Goal: Task Accomplishment & Management: Manage account settings

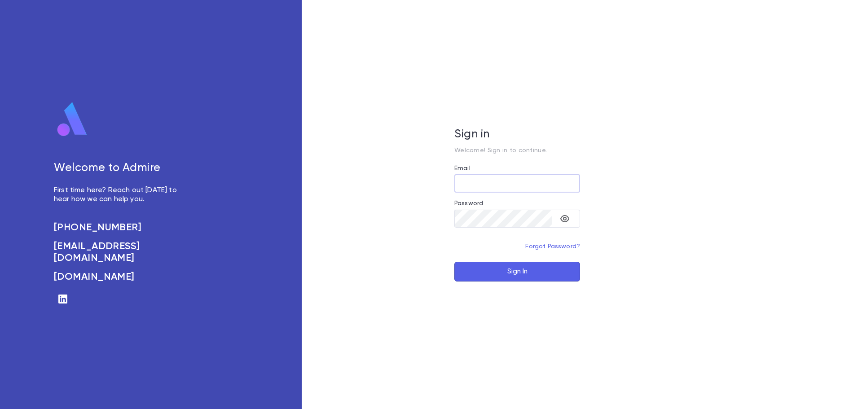
type input "**********"
click at [516, 274] on button "Sign In" at bounding box center [517, 272] width 126 height 20
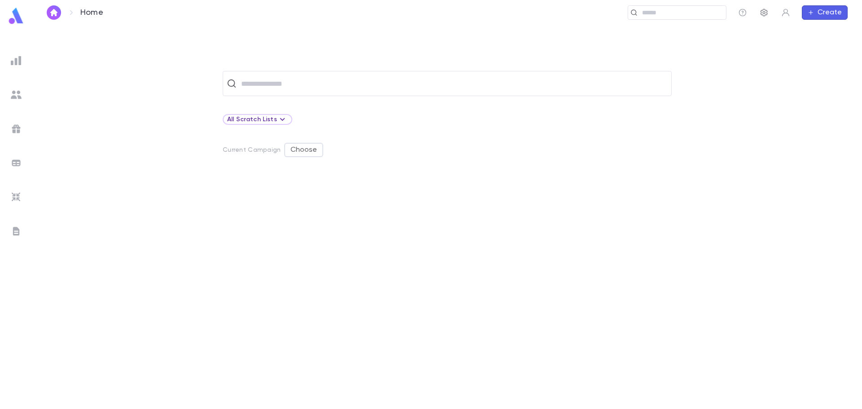
click at [765, 12] on icon "button" at bounding box center [764, 13] width 7 height 8
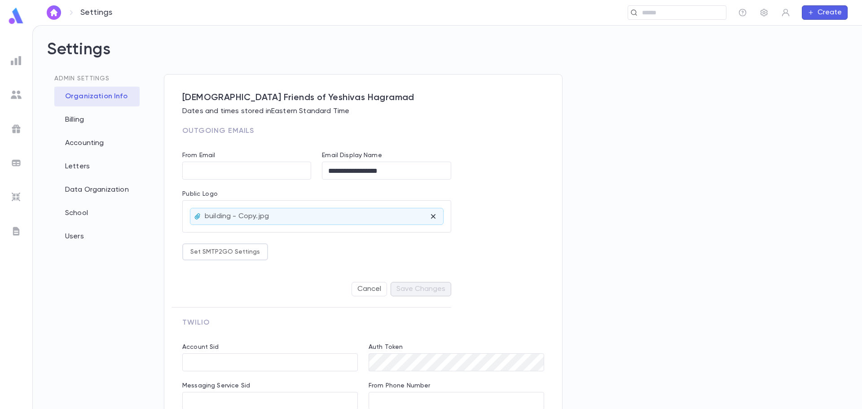
type input "**********"
click at [234, 263] on form "**********" at bounding box center [316, 224] width 269 height 166
click at [233, 251] on button "Set SMTP2GO Settings" at bounding box center [225, 251] width 86 height 17
click at [308, 245] on div at bounding box center [431, 204] width 862 height 409
click at [206, 171] on input "From Email" at bounding box center [246, 171] width 129 height 18
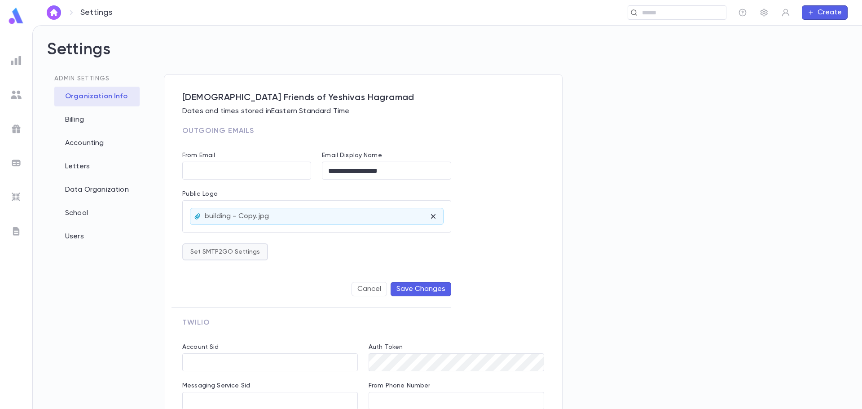
click at [241, 251] on button "Set SMTP2GO Settings" at bounding box center [225, 251] width 86 height 17
drag, startPoint x: 378, startPoint y: 251, endPoint x: 333, endPoint y: 244, distance: 45.0
click at [376, 251] on div at bounding box center [431, 204] width 862 height 409
click at [231, 252] on button "Set SMTP2GO Settings" at bounding box center [225, 251] width 86 height 17
click at [302, 248] on div at bounding box center [431, 204] width 862 height 409
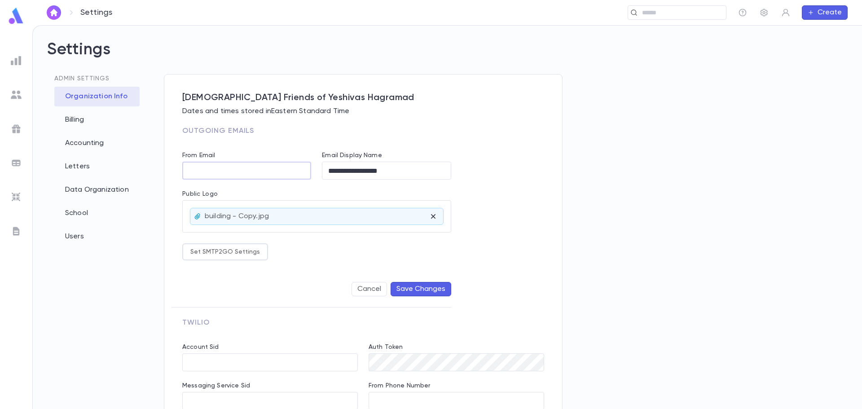
click at [210, 174] on input "From Email" at bounding box center [246, 171] width 129 height 18
click at [409, 288] on button "Save Changes" at bounding box center [421, 289] width 61 height 14
drag, startPoint x: 206, startPoint y: 172, endPoint x: 181, endPoint y: 170, distance: 24.8
click at [181, 170] on div "**********" at bounding box center [242, 160] width 140 height 39
type input "**********"
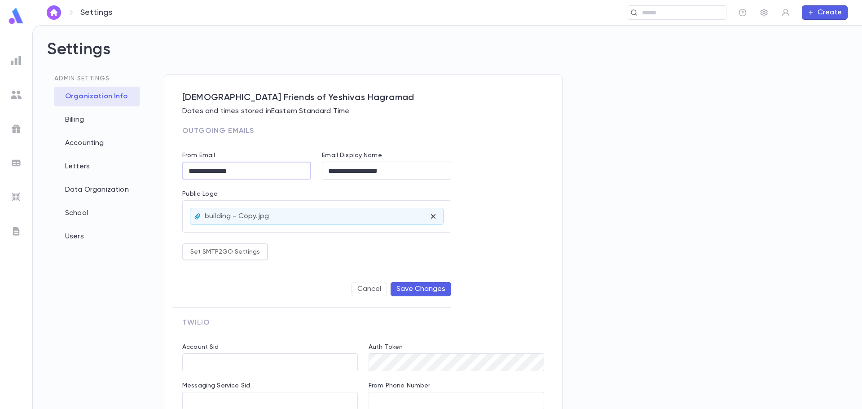
click at [431, 294] on button "Save Changes" at bounding box center [421, 289] width 61 height 14
click at [75, 119] on div "Billing" at bounding box center [96, 120] width 85 height 20
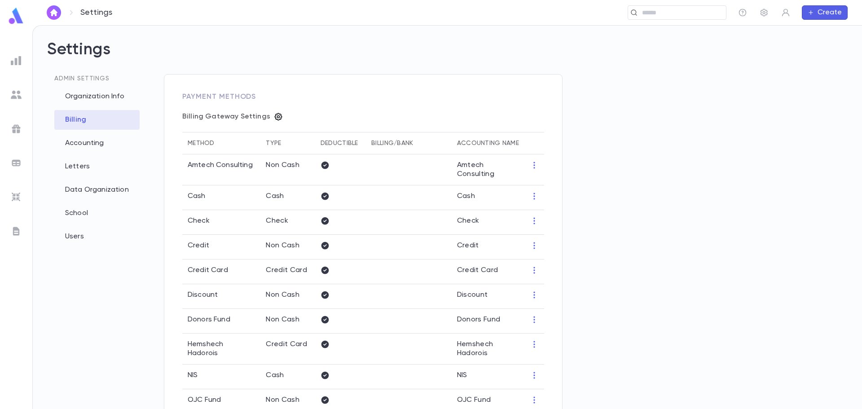
click at [274, 115] on icon "button" at bounding box center [278, 116] width 9 height 9
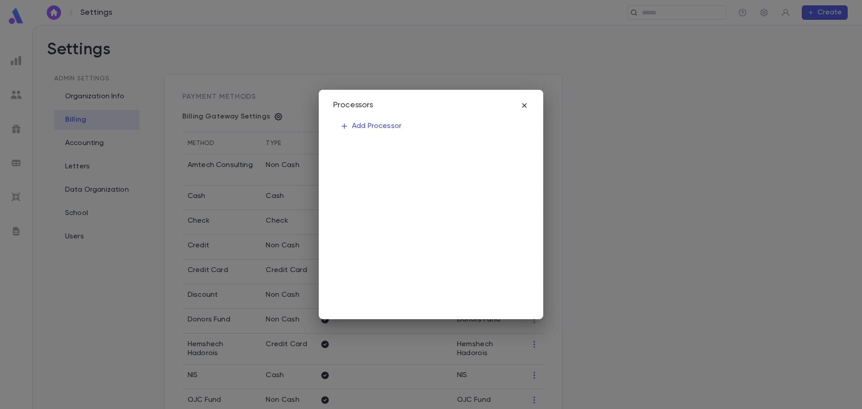
click at [375, 123] on p "Add Processor" at bounding box center [370, 126] width 61 height 9
click at [412, 186] on div "******** ​" at bounding box center [385, 186] width 88 height 18
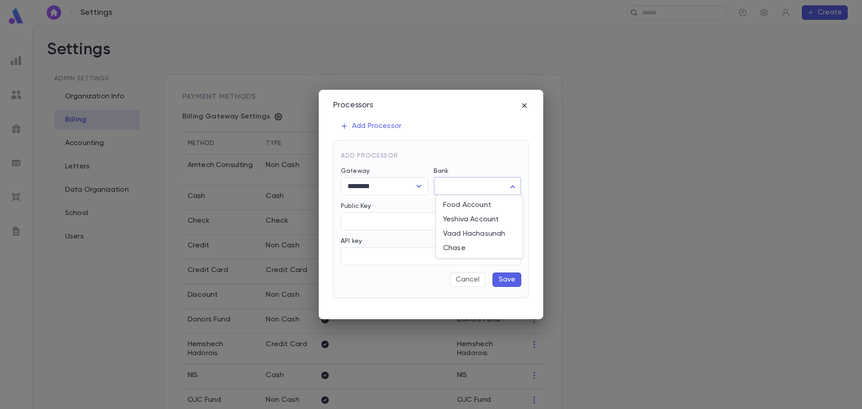
click at [446, 185] on body "Settings ​ Create Settings Admin Settings Organization Info Billing Accounting …" at bounding box center [431, 217] width 862 height 384
click at [453, 204] on span "Food Account" at bounding box center [479, 205] width 72 height 9
type input "**"
click at [380, 257] on input "API key" at bounding box center [431, 256] width 181 height 18
paste input "**********"
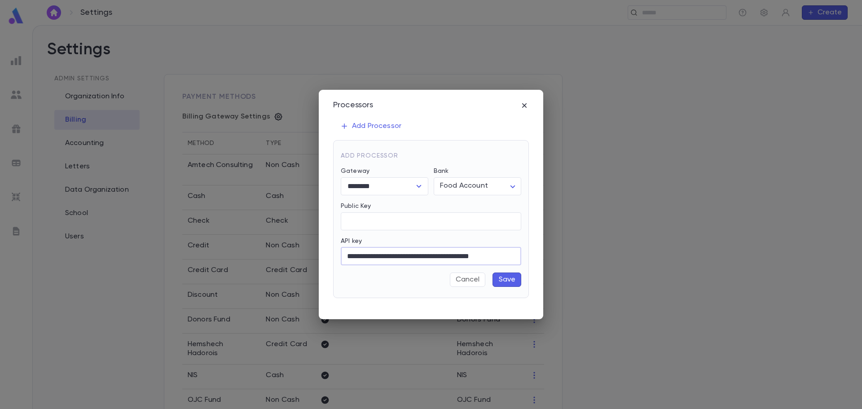
type input "**********"
click at [517, 282] on button "Save" at bounding box center [507, 280] width 29 height 14
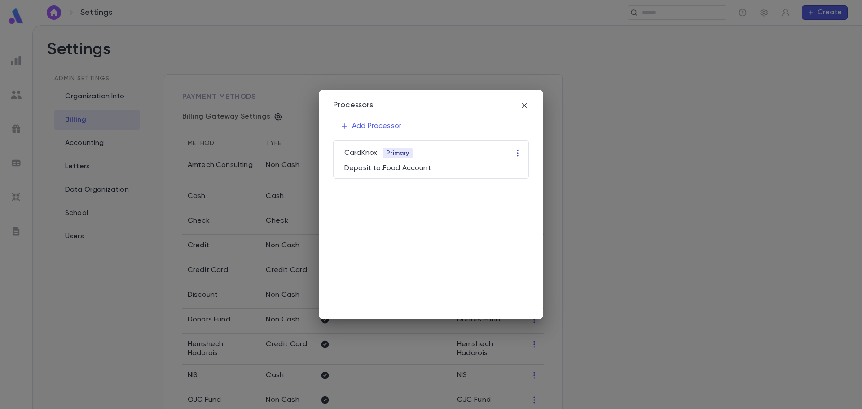
click at [516, 152] on icon "button" at bounding box center [517, 153] width 9 height 9
click at [521, 169] on li "Edit" at bounding box center [526, 170] width 27 height 14
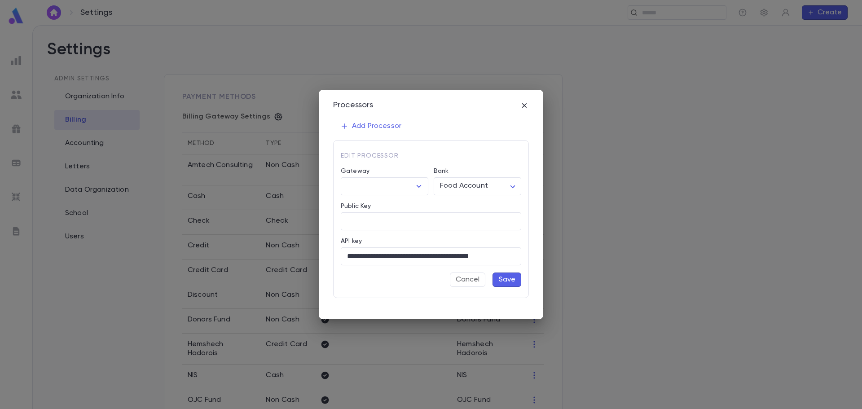
type input "********"
click at [471, 283] on button "Cancel" at bounding box center [467, 280] width 35 height 14
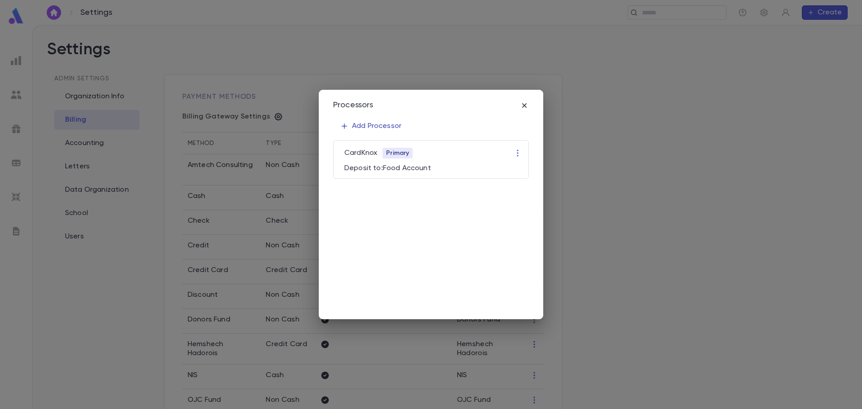
click at [356, 123] on p "Add Processor" at bounding box center [370, 126] width 61 height 9
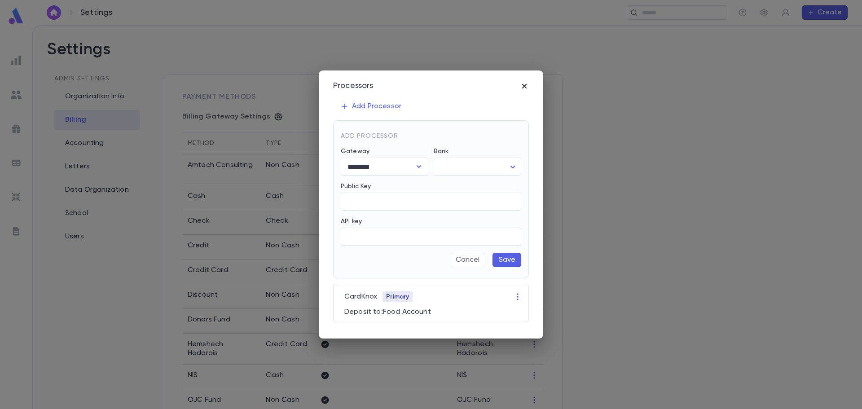
click at [525, 85] on icon "button" at bounding box center [524, 86] width 4 height 4
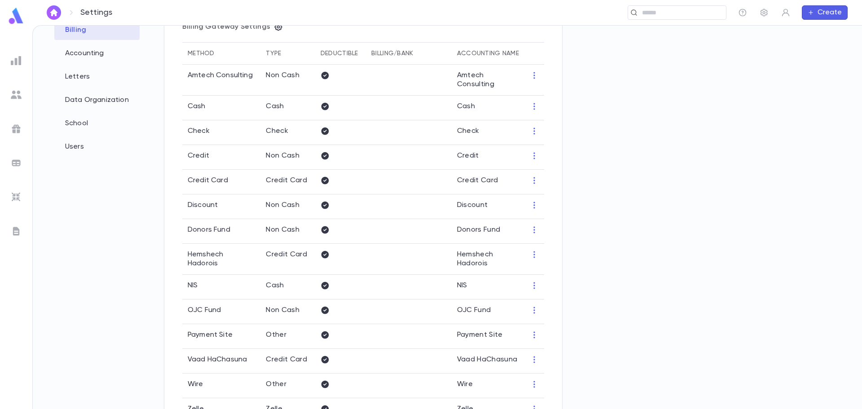
scroll to position [45, 0]
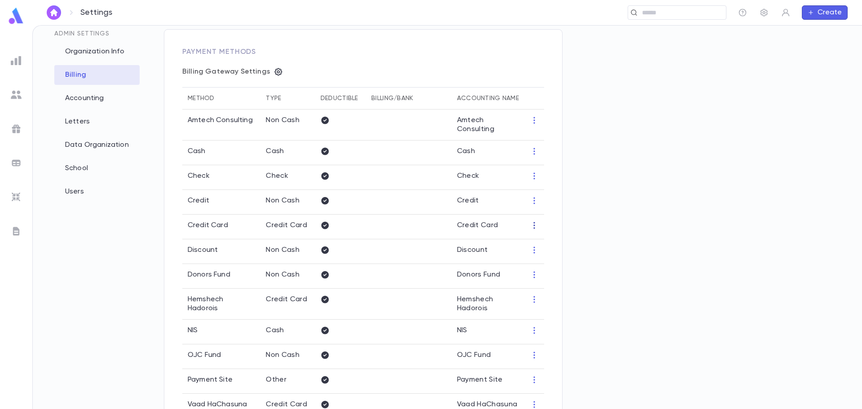
click at [533, 227] on icon "button" at bounding box center [534, 225] width 9 height 9
click at [549, 240] on li "Edit" at bounding box center [551, 240] width 39 height 14
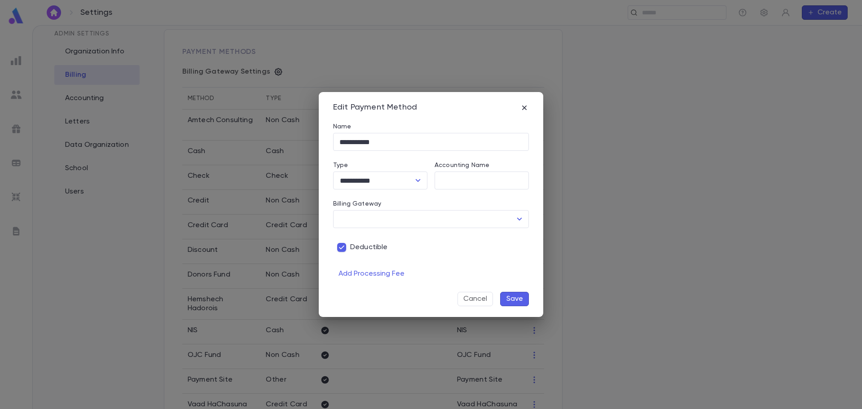
type input "********"
click at [520, 220] on icon "Open" at bounding box center [519, 219] width 11 height 11
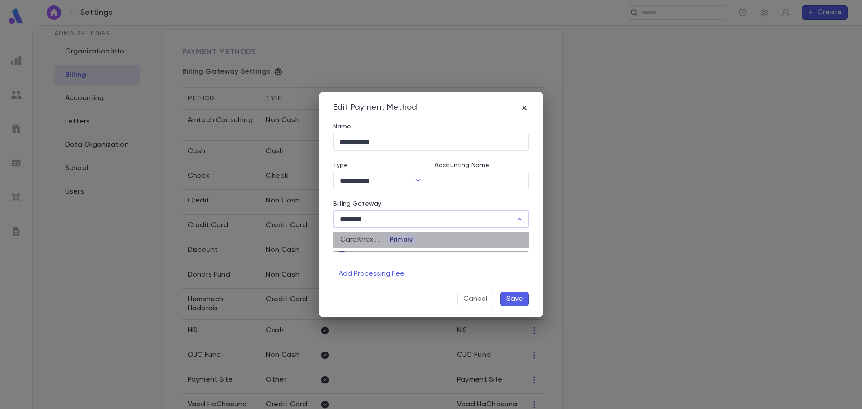
click at [424, 241] on li "CardKnox ... Primary" at bounding box center [431, 240] width 196 height 16
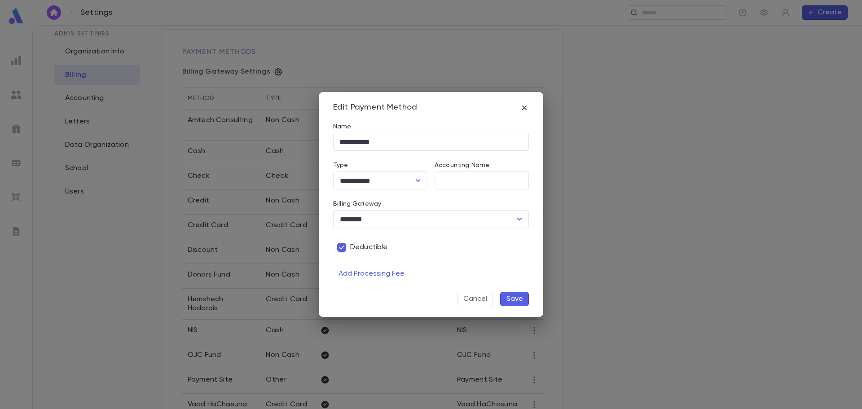
click at [518, 300] on button "Save" at bounding box center [514, 299] width 29 height 14
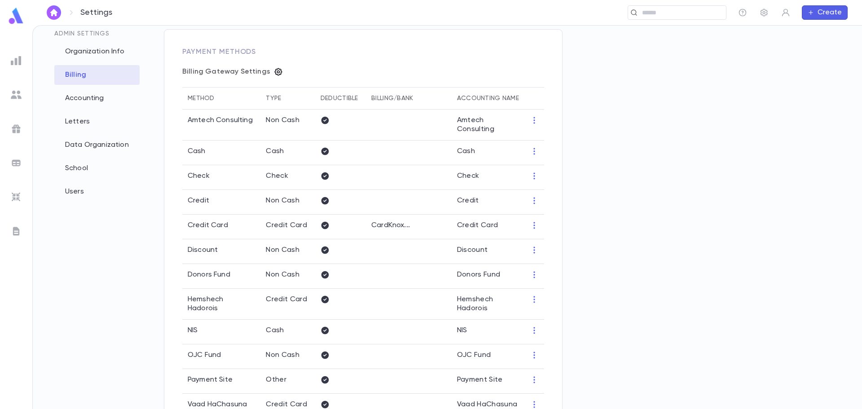
click at [275, 75] on icon "button" at bounding box center [279, 72] width 8 height 8
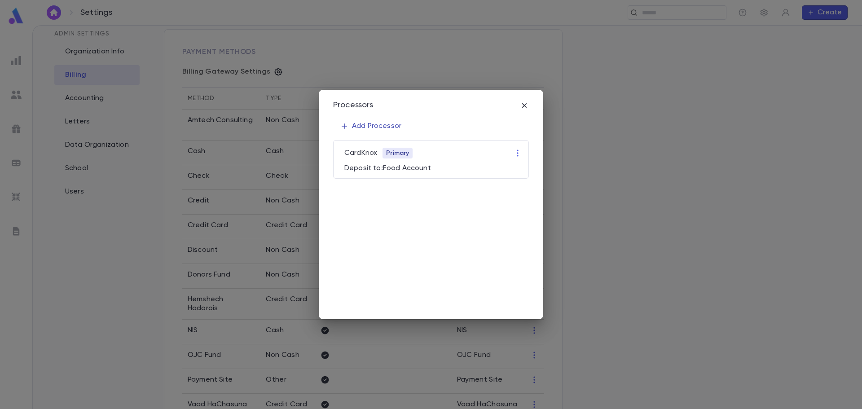
click at [388, 128] on p "Add Processor" at bounding box center [370, 126] width 61 height 9
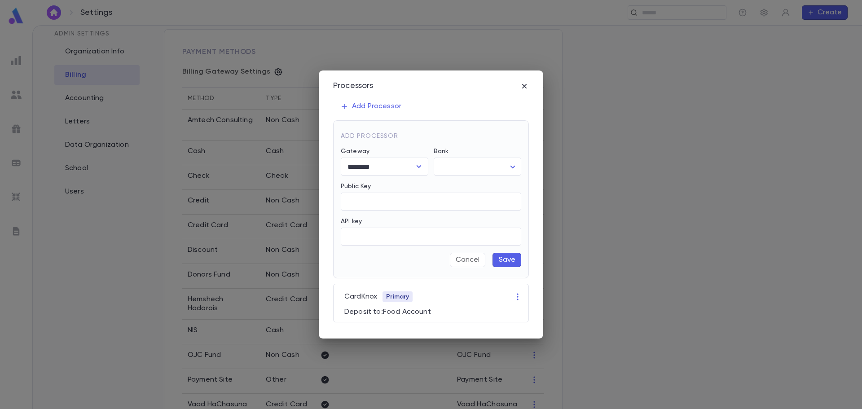
click at [503, 154] on div "Bank" at bounding box center [478, 153] width 88 height 10
click at [498, 163] on body "Settings ​ Create Settings Admin Settings Organization Info Billing Accounting …" at bounding box center [431, 217] width 862 height 384
click at [484, 214] on span "Vaad Hachasunah" at bounding box center [479, 214] width 72 height 9
type input "**"
click at [372, 233] on input "API key" at bounding box center [431, 237] width 181 height 18
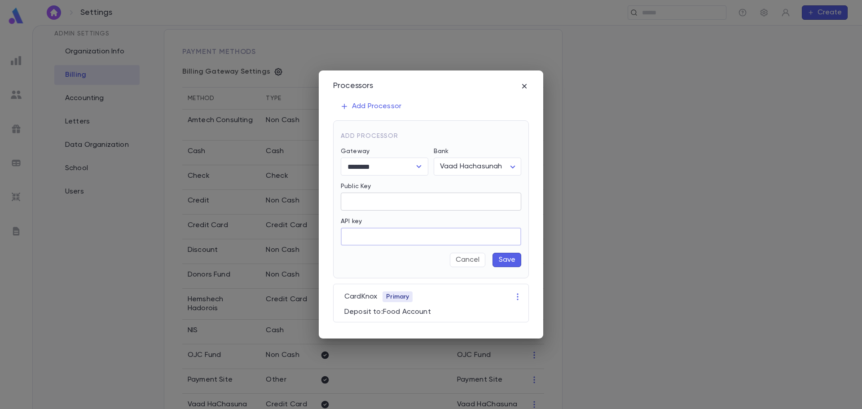
paste input "**********"
type input "**********"
click at [509, 260] on button "Save" at bounding box center [507, 260] width 29 height 14
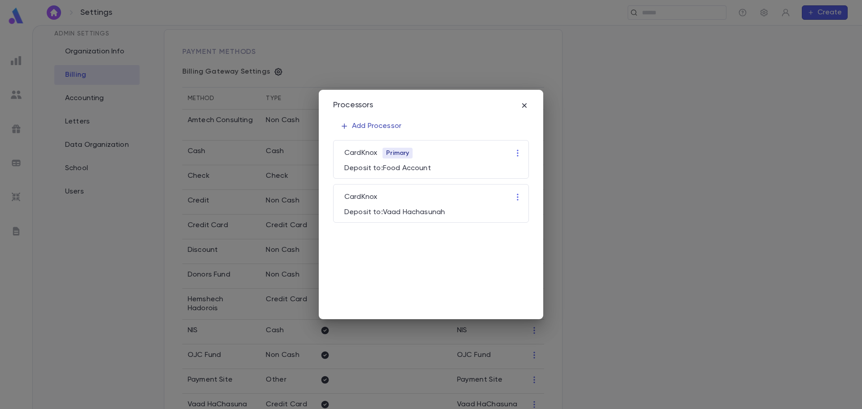
click at [391, 124] on p "Add Processor" at bounding box center [370, 126] width 61 height 9
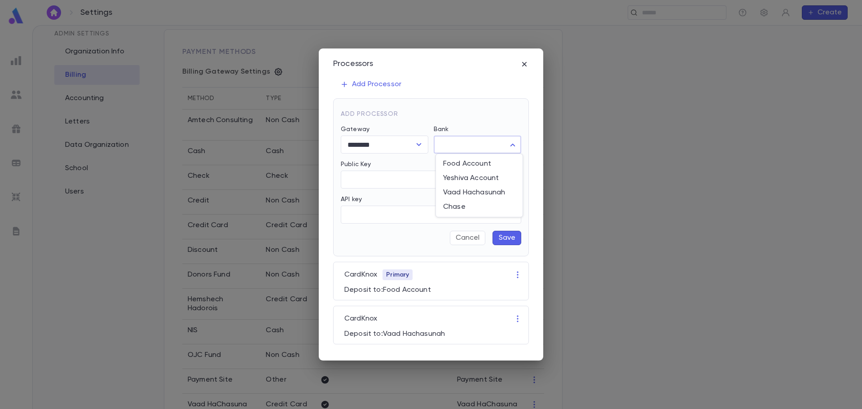
click at [465, 145] on body "Settings ​ Create Settings Admin Settings Organization Info Billing Accounting …" at bounding box center [431, 217] width 862 height 384
click at [479, 178] on span "Yeshiva Account" at bounding box center [479, 178] width 72 height 9
click at [513, 143] on body "Settings ​ Create Settings Admin Settings Organization Info Billing Accounting …" at bounding box center [431, 217] width 862 height 384
click at [493, 194] on span "Vaad Hachasunah" at bounding box center [479, 192] width 72 height 9
type input "**"
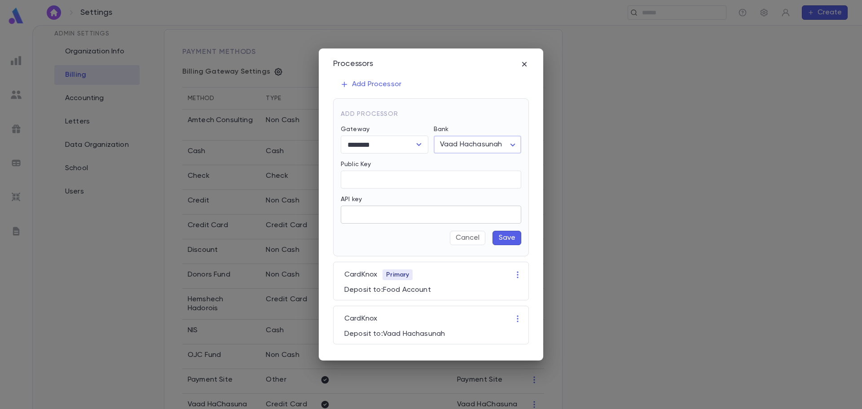
click at [373, 212] on input "API key" at bounding box center [431, 215] width 181 height 18
paste input "**********"
type input "**********"
click at [506, 239] on button "Save" at bounding box center [507, 238] width 29 height 14
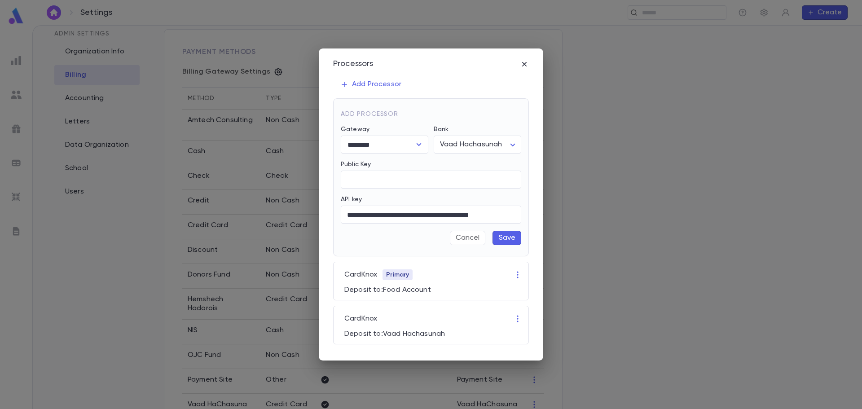
scroll to position [0, 0]
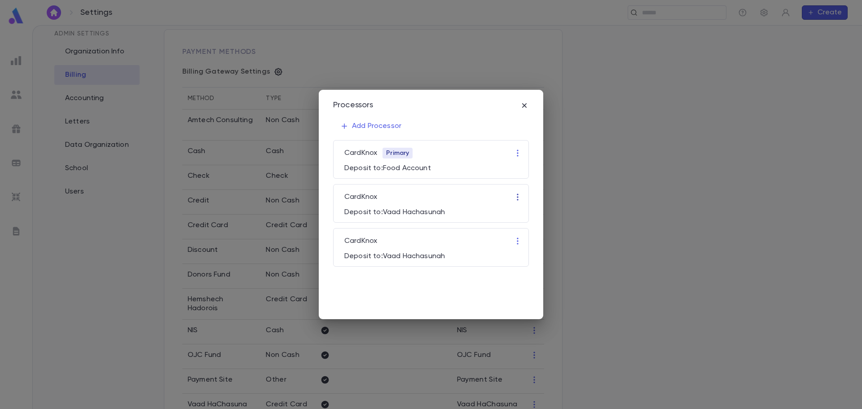
click at [522, 199] on button "button" at bounding box center [518, 197] width 14 height 14
click at [534, 231] on li "Set as Primary" at bounding box center [544, 229] width 62 height 14
click at [519, 199] on icon "button" at bounding box center [517, 197] width 9 height 9
click at [524, 215] on li "Edit" at bounding box center [526, 214] width 27 height 14
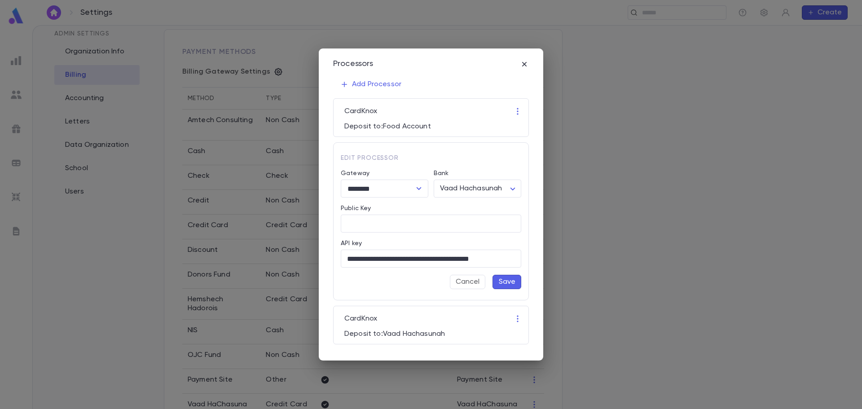
click at [512, 283] on button "Save" at bounding box center [507, 282] width 29 height 14
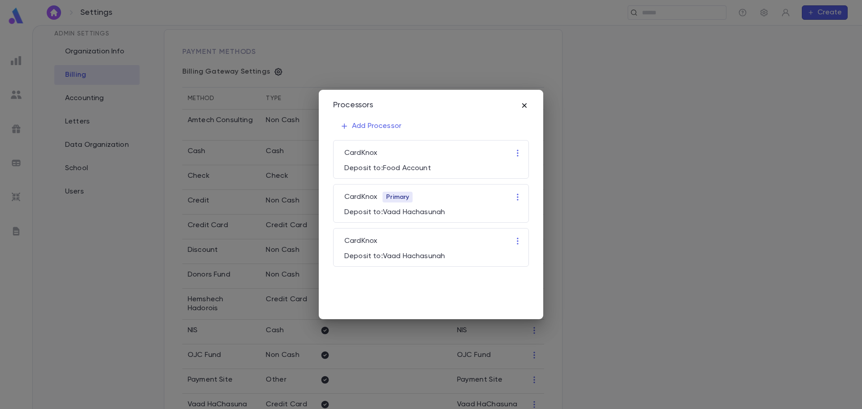
click at [524, 106] on icon "button" at bounding box center [524, 105] width 9 height 9
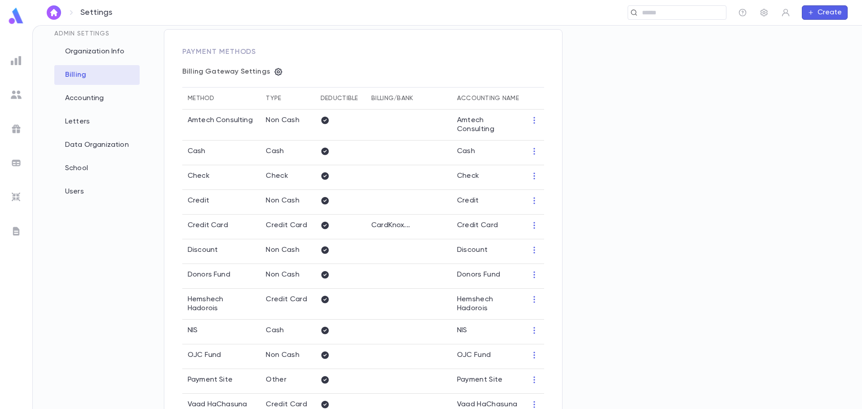
scroll to position [90, 0]
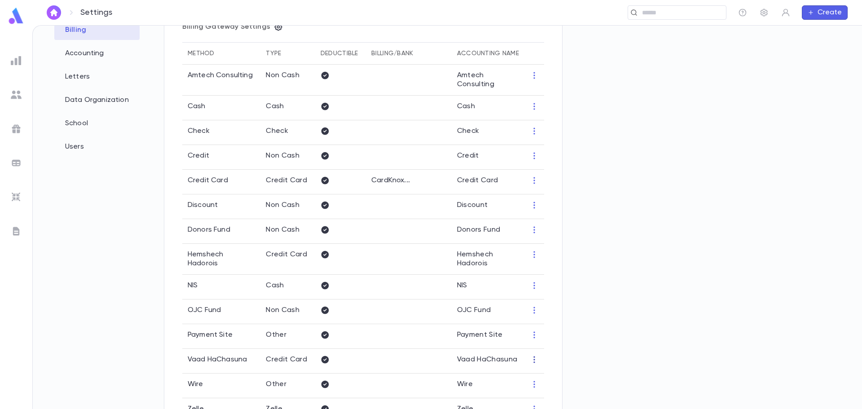
click at [537, 357] on icon "button" at bounding box center [534, 359] width 9 height 9
click at [548, 368] on li "Edit" at bounding box center [551, 371] width 39 height 14
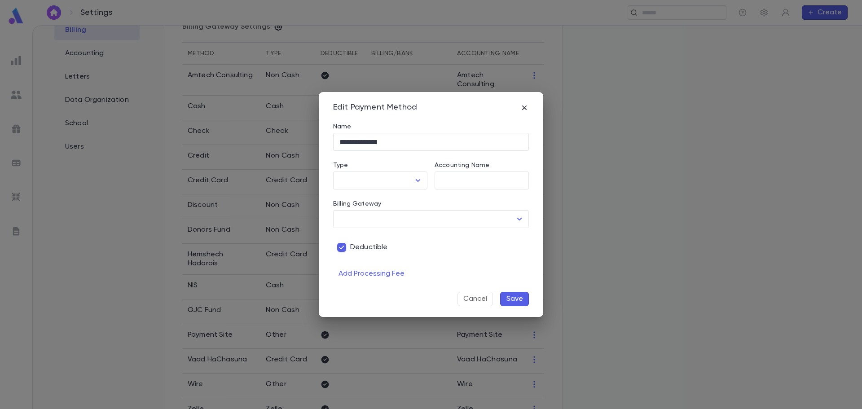
type input "**********"
type input "********"
click at [518, 216] on icon "Open" at bounding box center [519, 219] width 11 height 11
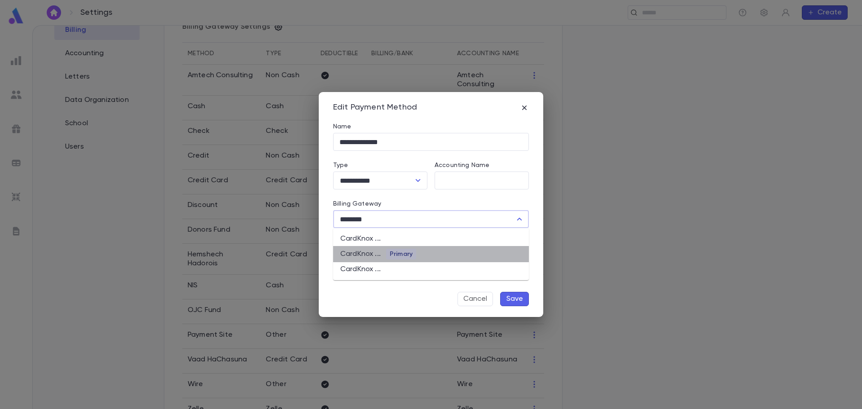
click at [417, 254] on li "CardKnox ... Primary" at bounding box center [431, 254] width 196 height 16
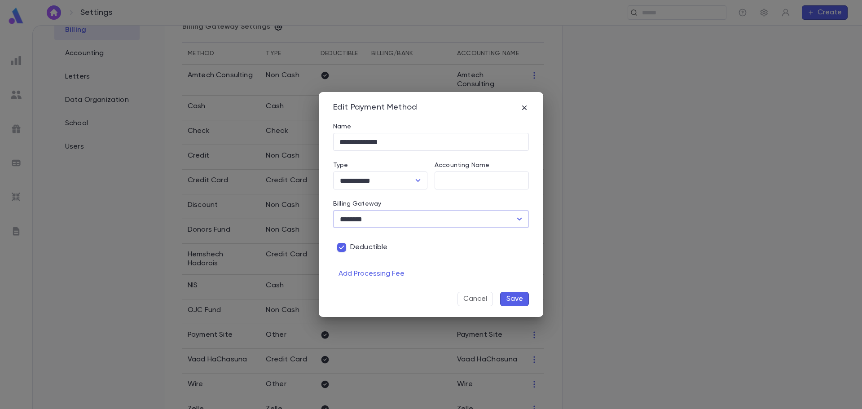
click at [520, 299] on button "Save" at bounding box center [514, 299] width 29 height 14
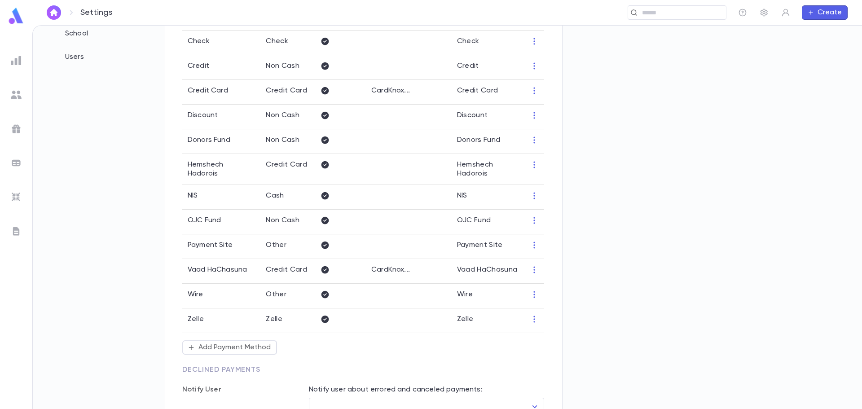
scroll to position [225, 0]
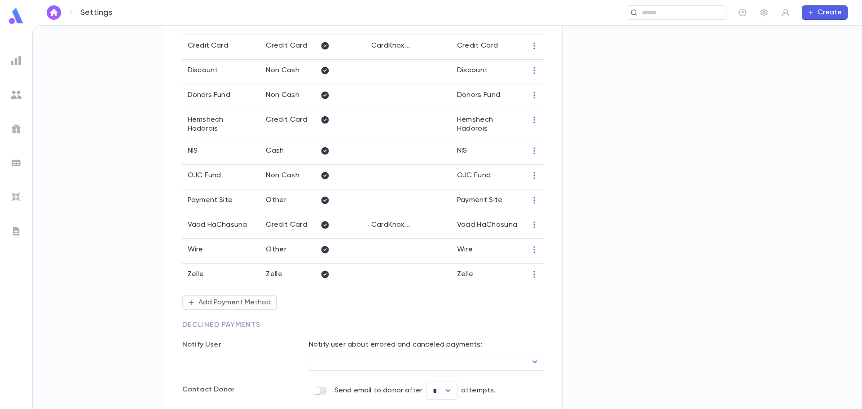
click at [535, 120] on icon "button" at bounding box center [533, 120] width 1 height 7
click at [540, 131] on li "Edit" at bounding box center [551, 133] width 39 height 14
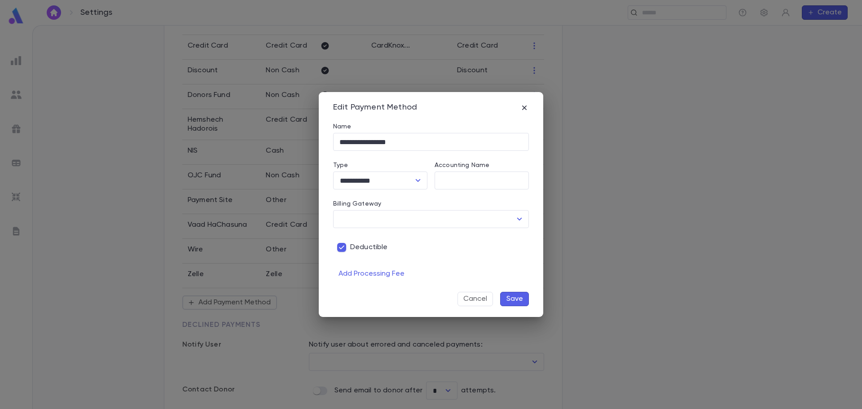
type input "********"
click at [517, 219] on icon "Open" at bounding box center [519, 219] width 11 height 11
drag, startPoint x: 473, startPoint y: 303, endPoint x: 475, endPoint y: 292, distance: 11.4
click at [472, 303] on button "Cancel" at bounding box center [475, 299] width 35 height 14
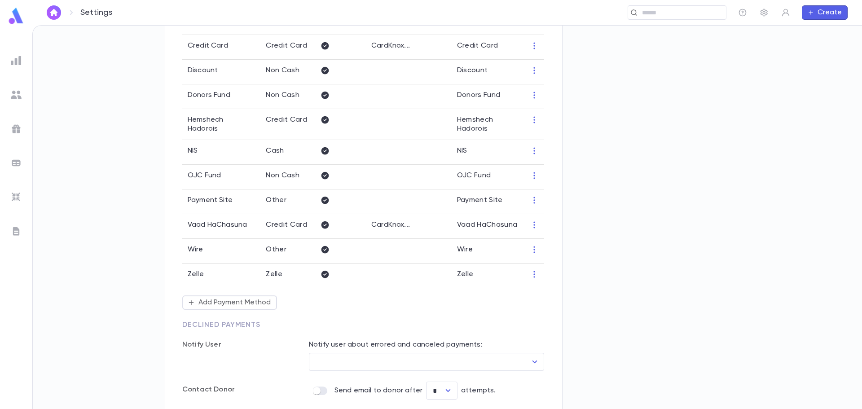
scroll to position [0, 0]
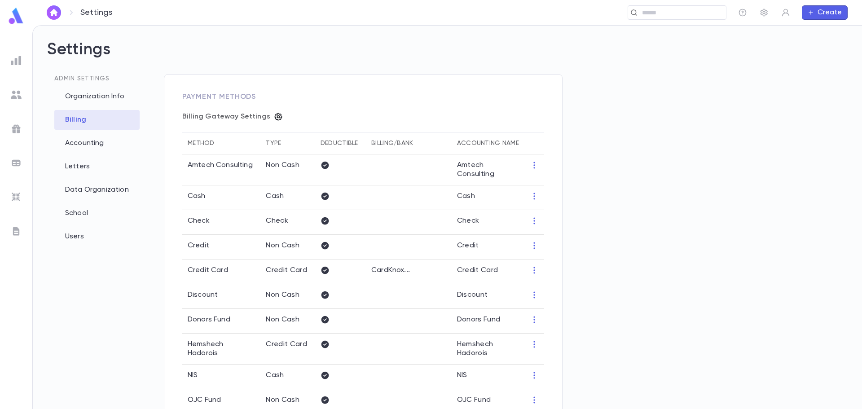
click at [274, 118] on icon "button" at bounding box center [278, 116] width 9 height 9
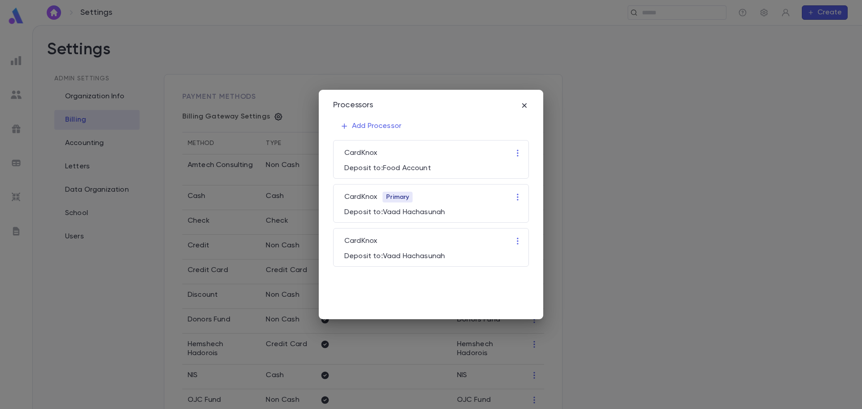
click at [518, 242] on icon "button" at bounding box center [517, 241] width 9 height 9
click at [527, 274] on li "Set as Primary" at bounding box center [544, 273] width 62 height 14
click at [524, 106] on icon "button" at bounding box center [524, 105] width 4 height 4
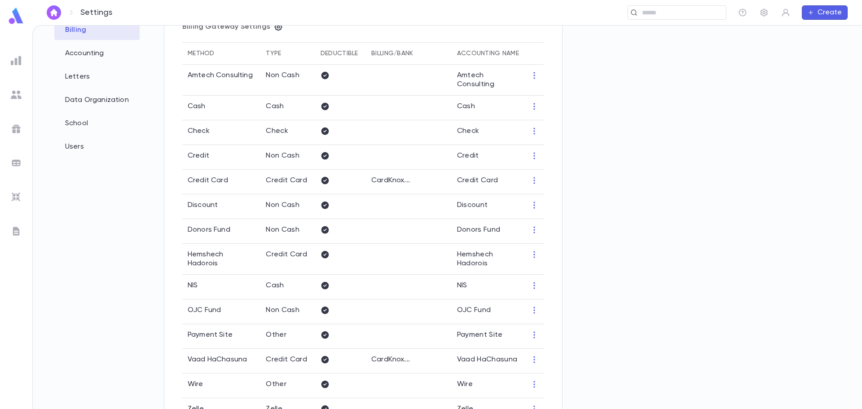
scroll to position [180, 0]
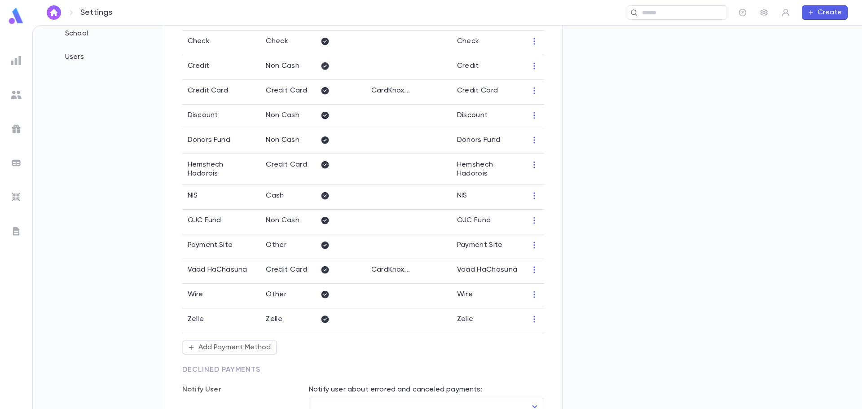
click at [532, 163] on icon "button" at bounding box center [534, 164] width 9 height 9
click at [541, 176] on li "Edit" at bounding box center [551, 178] width 39 height 14
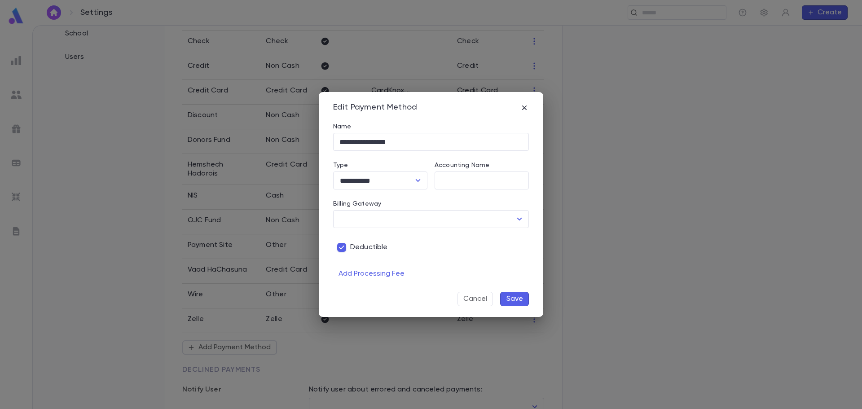
type input "********"
click at [516, 219] on icon "Open" at bounding box center [519, 219] width 11 height 11
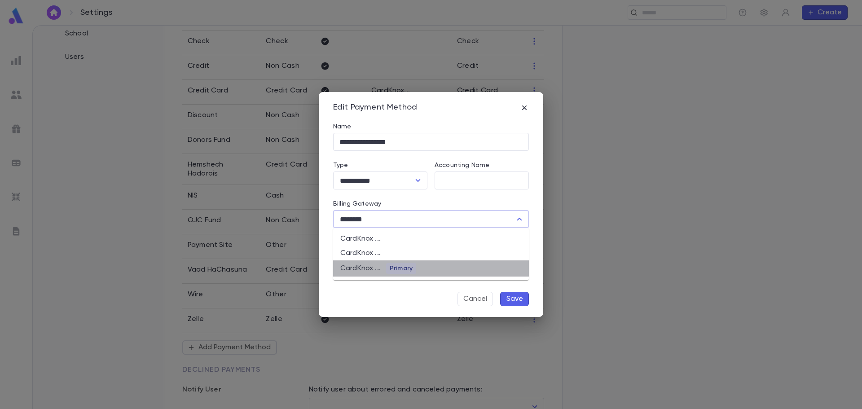
click at [428, 269] on li "CardKnox ... Primary" at bounding box center [431, 268] width 196 height 16
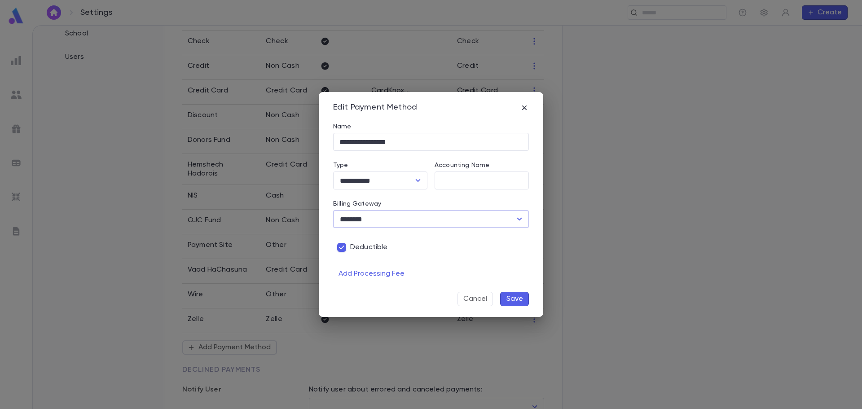
click at [515, 300] on button "Save" at bounding box center [514, 299] width 29 height 14
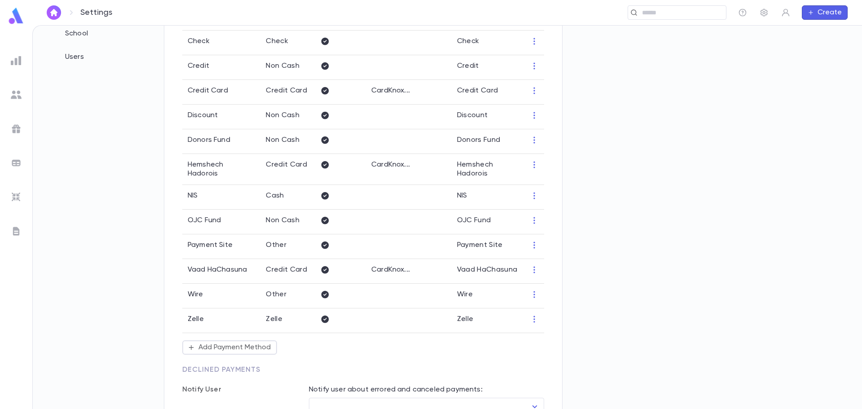
scroll to position [0, 0]
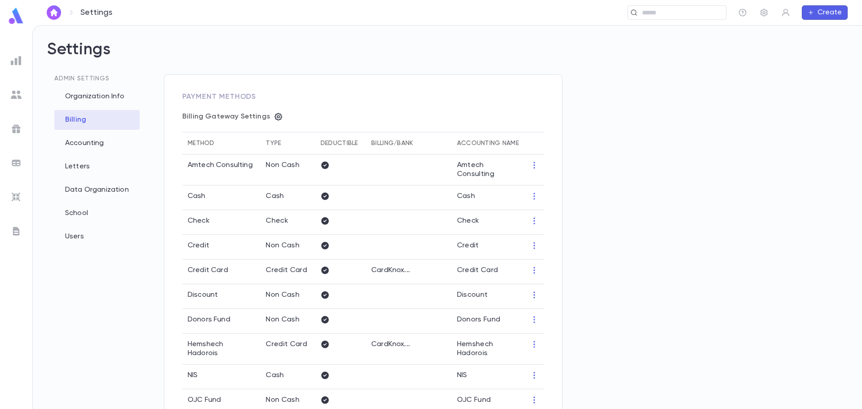
click at [412, 144] on th "Billing/Bank" at bounding box center [409, 143] width 86 height 22
click at [415, 143] on th "Billing/Bank" at bounding box center [409, 143] width 86 height 22
click at [275, 118] on icon "button" at bounding box center [279, 117] width 8 height 8
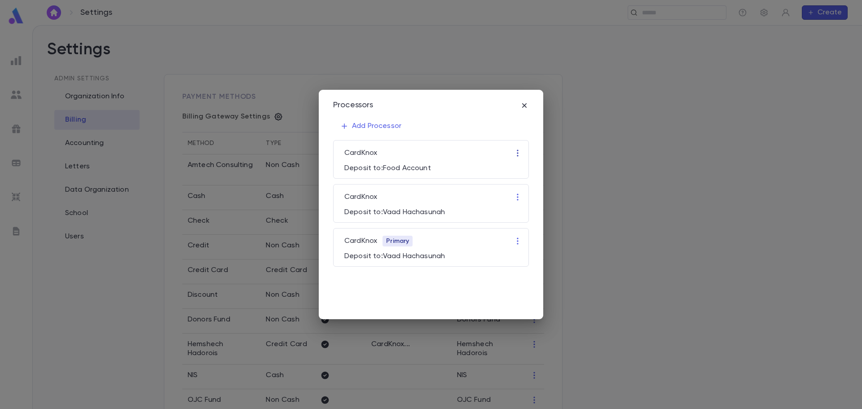
click at [514, 151] on icon "button" at bounding box center [517, 153] width 9 height 9
click at [528, 186] on li "Set as Primary" at bounding box center [544, 185] width 62 height 14
click at [523, 102] on icon "button" at bounding box center [524, 105] width 9 height 9
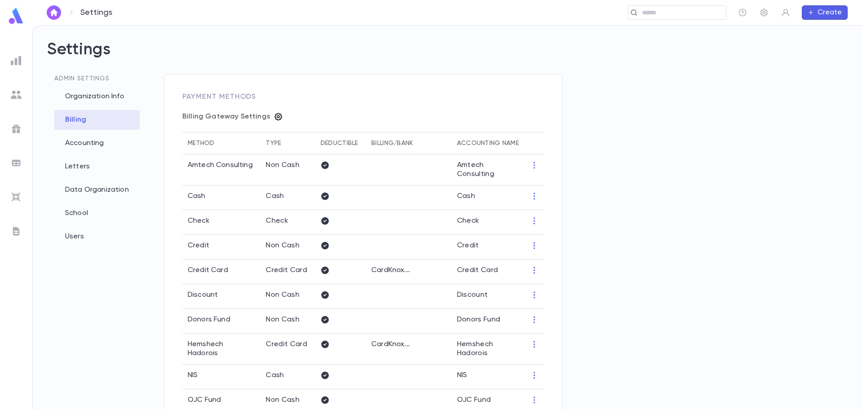
click at [275, 116] on icon "button" at bounding box center [279, 117] width 8 height 8
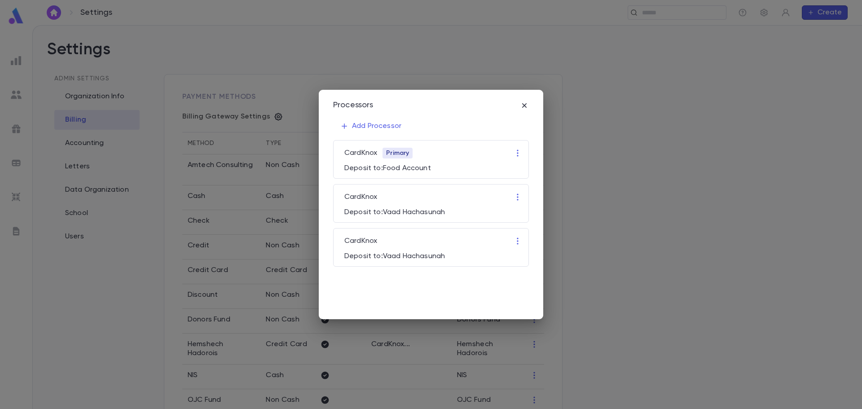
drag, startPoint x: 520, startPoint y: 151, endPoint x: 521, endPoint y: 159, distance: 7.2
click at [519, 151] on icon "button" at bounding box center [517, 153] width 9 height 9
click at [526, 169] on li "Edit" at bounding box center [526, 170] width 27 height 14
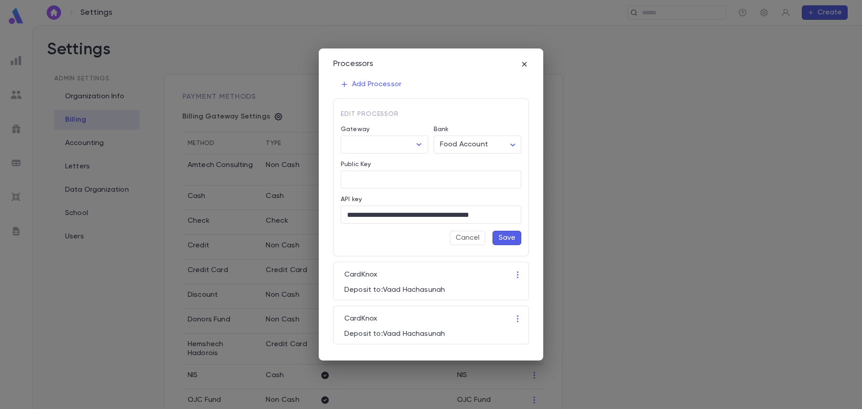
type input "********"
click at [526, 64] on icon "button" at bounding box center [524, 64] width 9 height 9
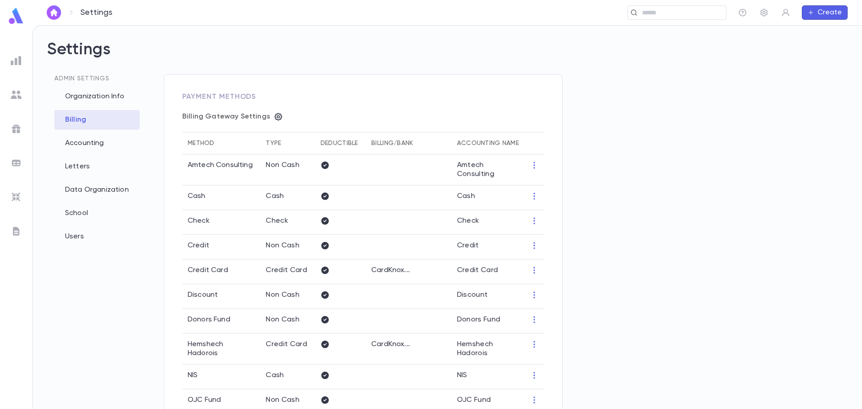
click at [378, 201] on td at bounding box center [409, 197] width 86 height 25
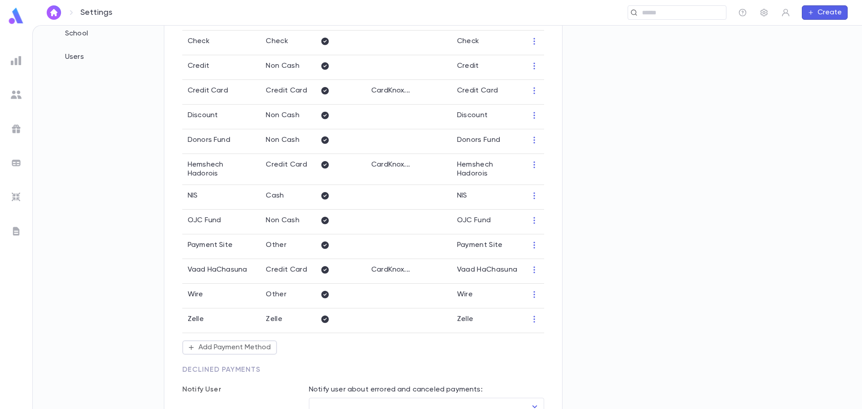
scroll to position [294, 0]
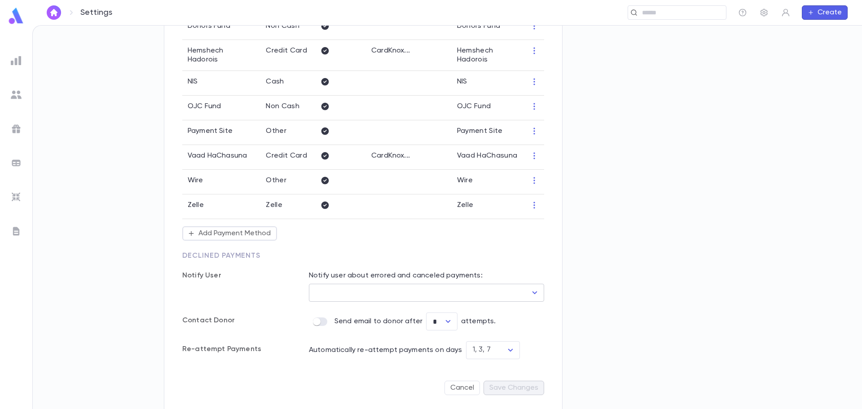
click at [536, 289] on icon "Open" at bounding box center [534, 292] width 11 height 11
click at [240, 297] on div "Notify User Notify user about errored and canceled payments: User ​ Contact Don…" at bounding box center [363, 305] width 362 height 110
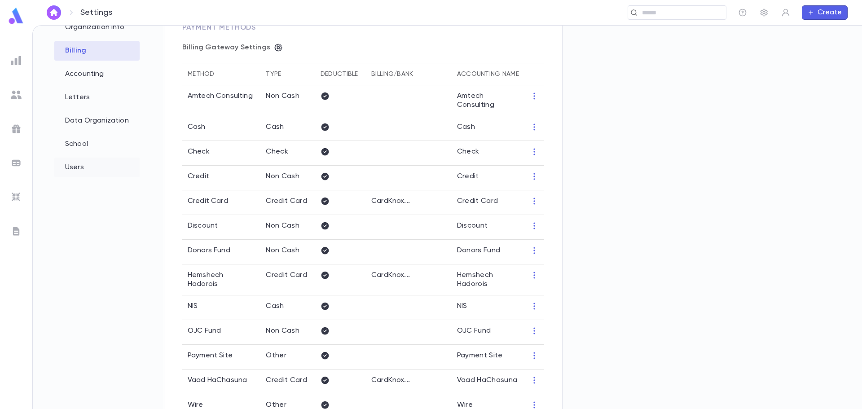
click at [78, 159] on div "Users" at bounding box center [96, 168] width 85 height 20
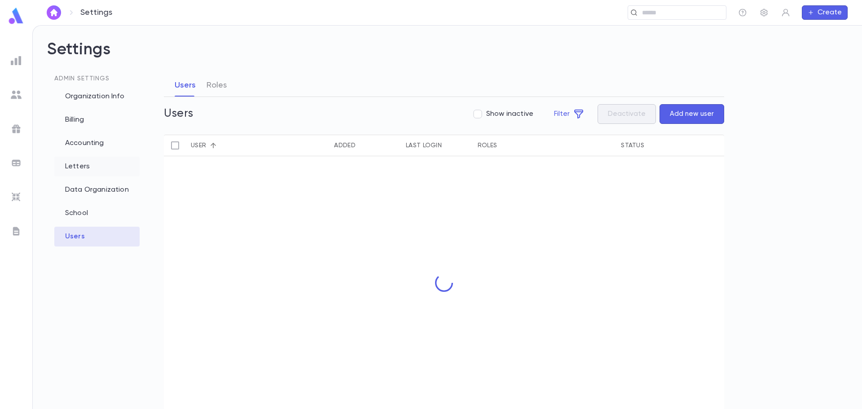
click at [72, 172] on div "Letters" at bounding box center [96, 167] width 85 height 20
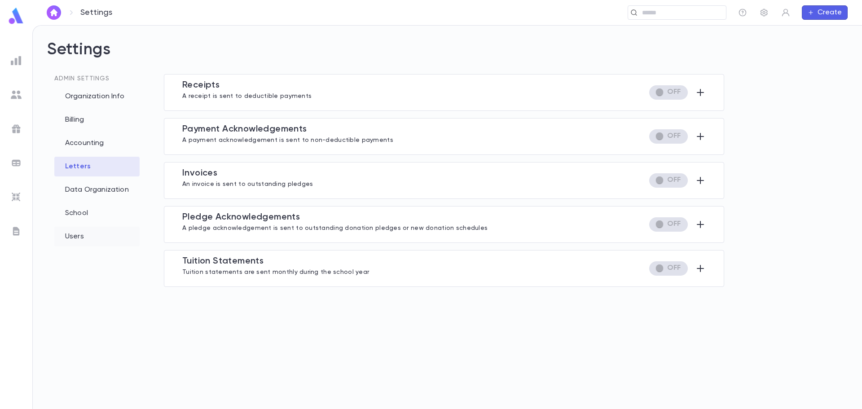
click at [79, 233] on div "Users" at bounding box center [96, 237] width 85 height 20
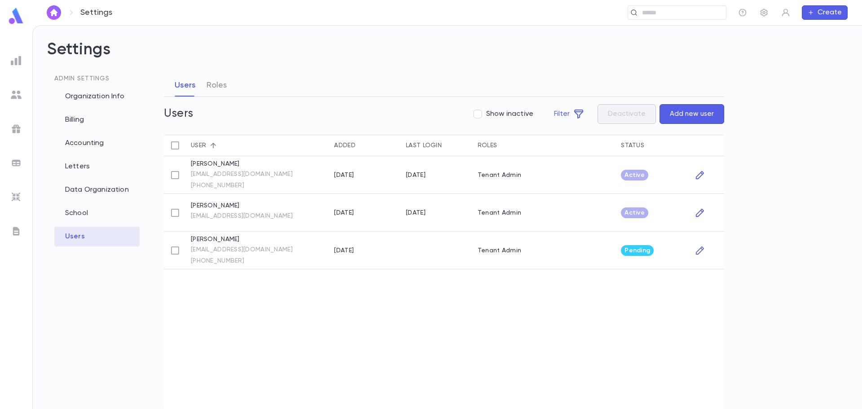
click at [699, 249] on icon "button" at bounding box center [700, 250] width 10 height 11
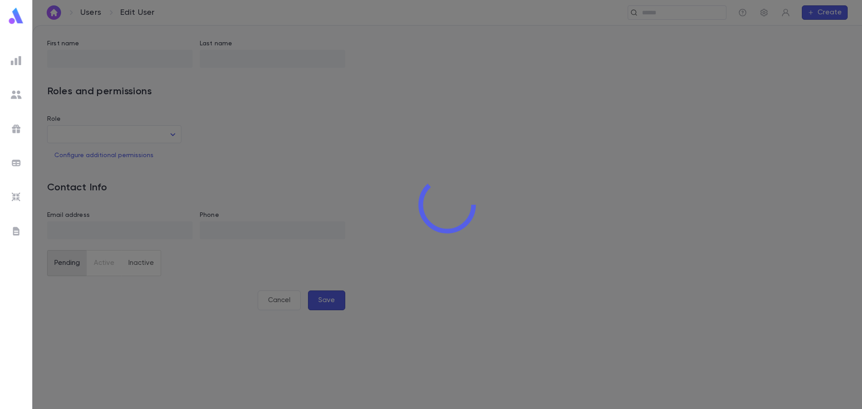
type input "*****"
type input "*********"
type input "**"
type input "**********"
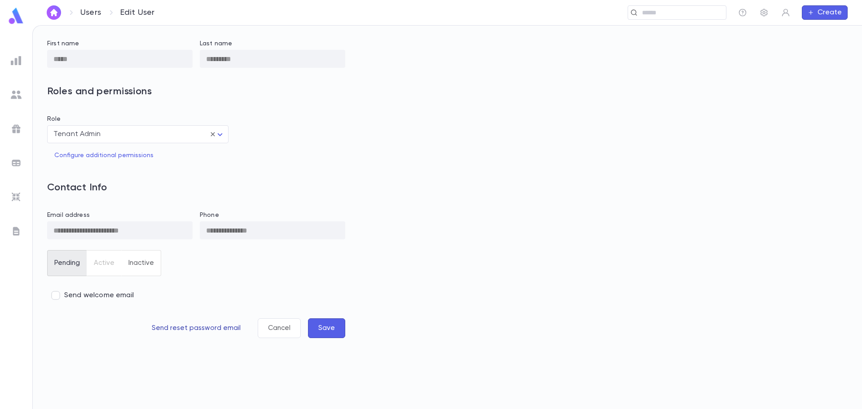
click at [201, 329] on button "Send reset password email" at bounding box center [196, 328] width 109 height 20
click at [764, 10] on icon "button" at bounding box center [764, 12] width 9 height 9
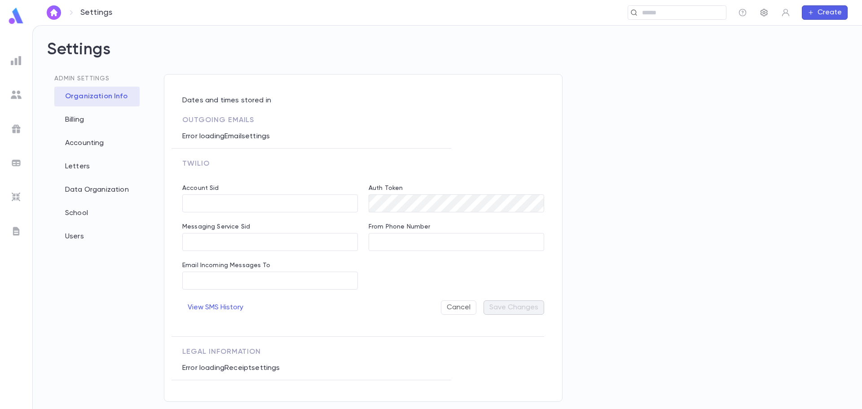
type input "**********"
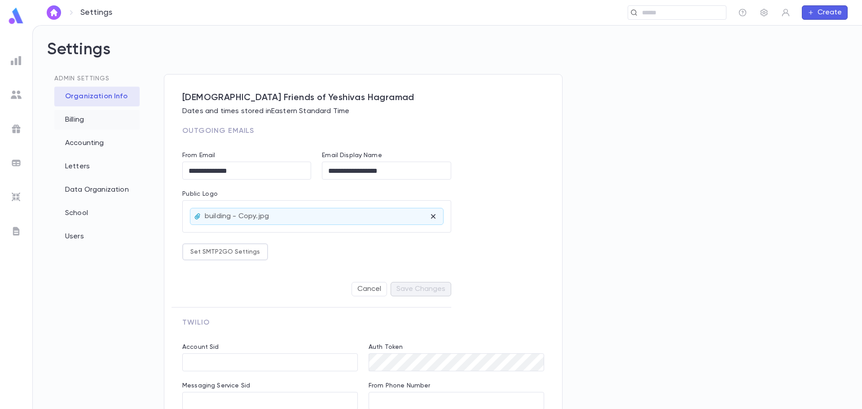
click at [79, 118] on div "Billing" at bounding box center [96, 120] width 85 height 20
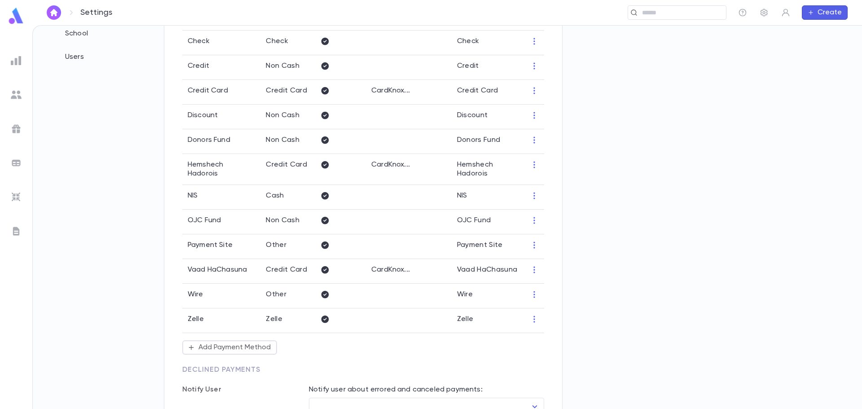
scroll to position [294, 0]
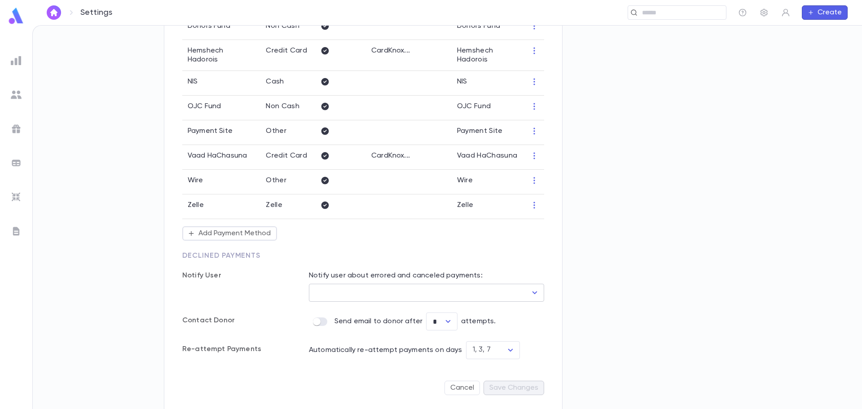
click at [529, 291] on icon "Open" at bounding box center [534, 292] width 11 height 11
click at [360, 251] on div "Notify User Notify user about errored and canceled payments: User ​ Contact Don…" at bounding box center [363, 305] width 362 height 110
click at [533, 289] on icon "Open" at bounding box center [534, 292] width 11 height 11
click at [533, 291] on icon "Close" at bounding box center [535, 292] width 5 height 3
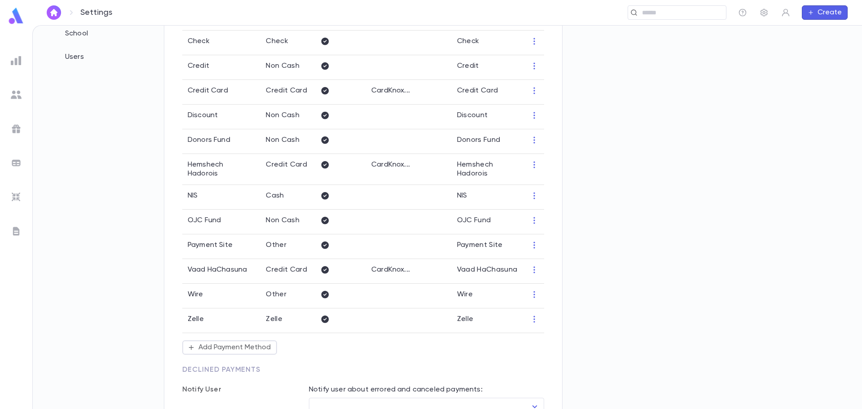
scroll to position [294, 0]
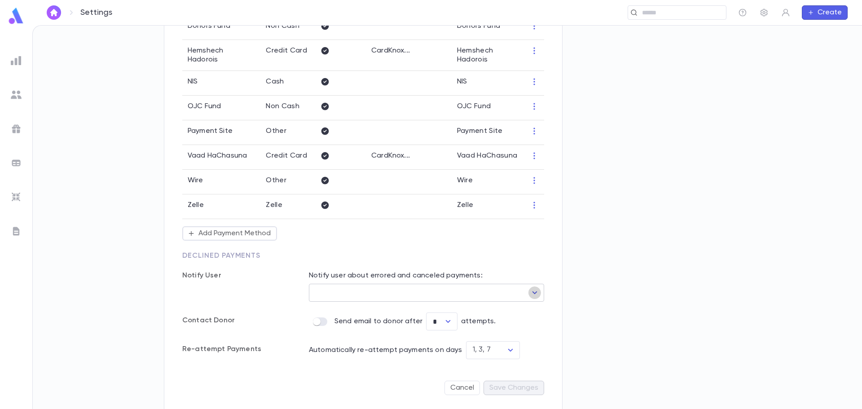
click at [535, 287] on icon "Open" at bounding box center [534, 292] width 11 height 11
click at [379, 325] on li "Reisy Rotsztein" at bounding box center [426, 322] width 235 height 14
type input "**********"
click at [520, 383] on button "Save Changes" at bounding box center [514, 388] width 61 height 14
click at [448, 316] on icon "Open" at bounding box center [448, 321] width 11 height 11
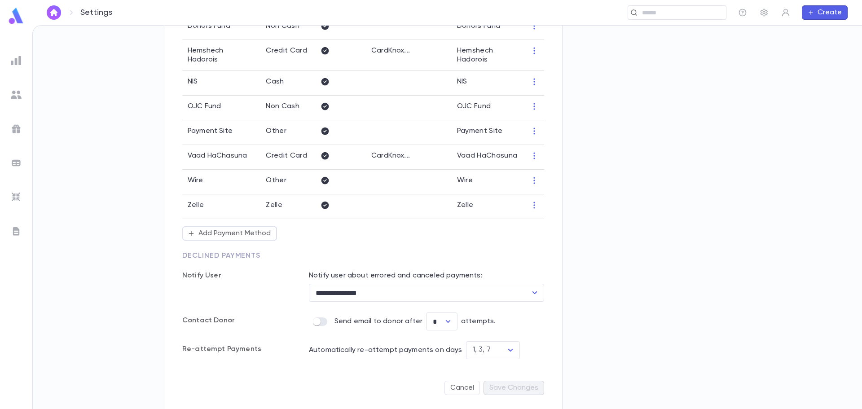
click at [414, 335] on div "Re-attempt Payments Automatically re-attempt payments on days 1, 3, 7 ​" at bounding box center [354, 344] width 380 height 29
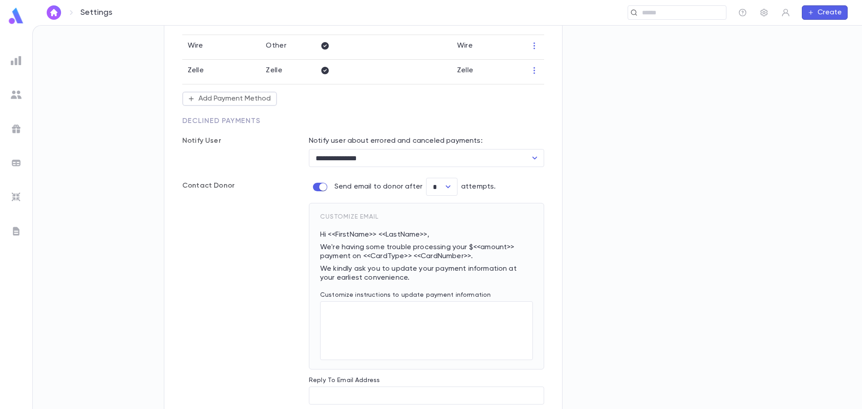
scroll to position [473, 0]
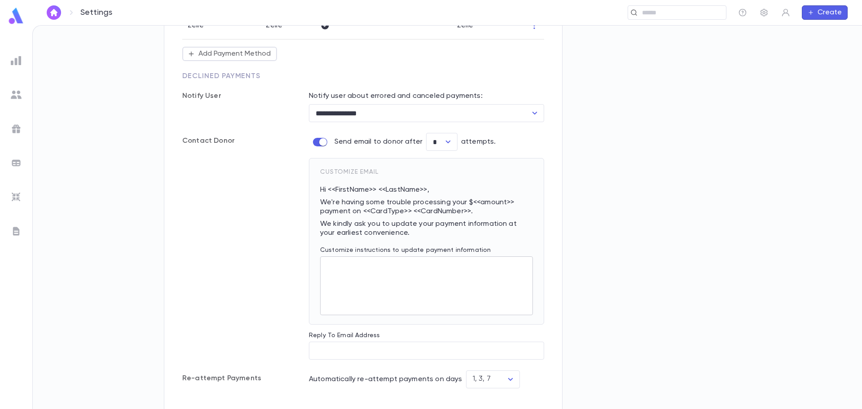
drag, startPoint x: 427, startPoint y: 276, endPoint x: 416, endPoint y: 284, distance: 13.5
click at [423, 278] on textarea "Customize instructions to update payment information" at bounding box center [426, 285] width 200 height 59
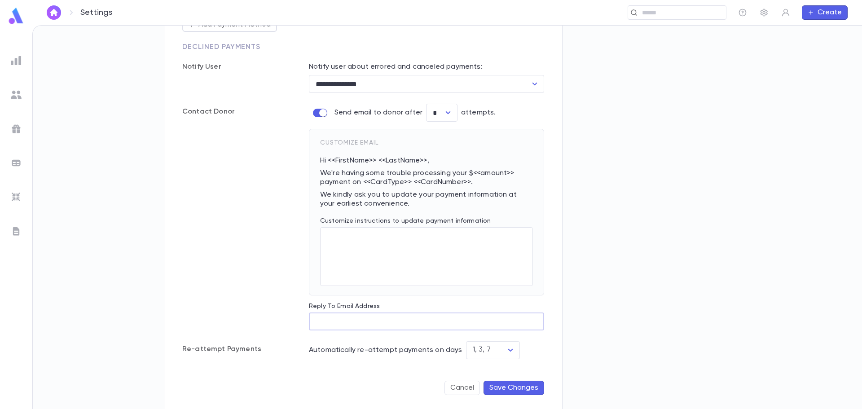
click at [341, 318] on input "Reply To Email Address" at bounding box center [426, 322] width 235 height 18
drag, startPoint x: 184, startPoint y: 345, endPoint x: 265, endPoint y: 346, distance: 81.3
click at [265, 346] on p "Re-attempt Payments" at bounding box center [236, 347] width 109 height 13
click at [509, 348] on icon "Open" at bounding box center [510, 350] width 11 height 11
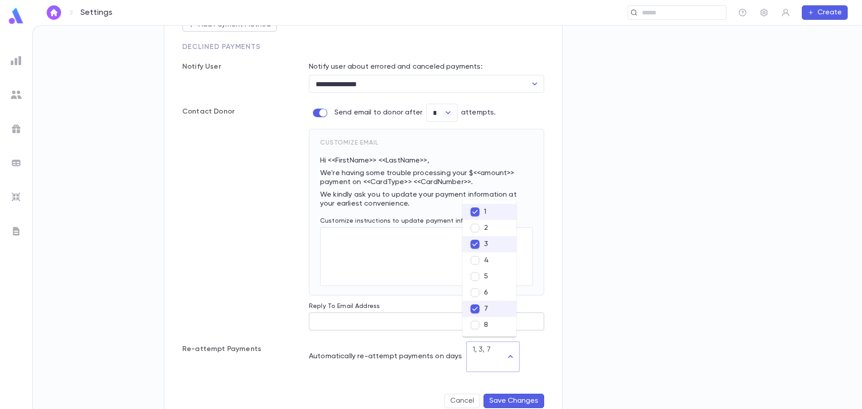
click at [537, 313] on input "Reply To Email Address" at bounding box center [426, 322] width 235 height 18
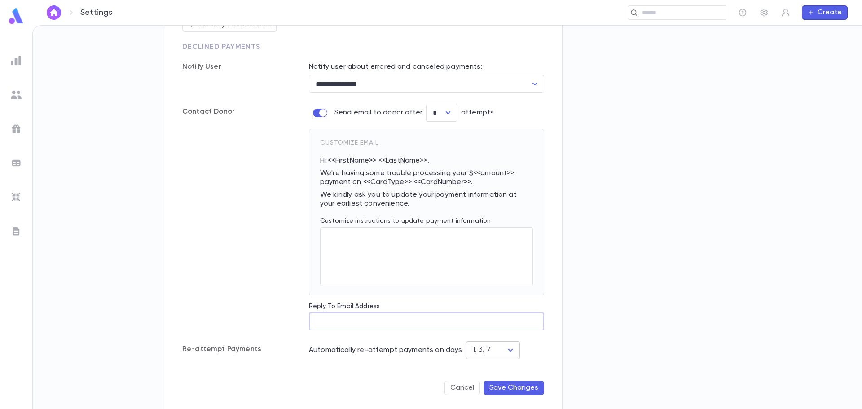
click at [508, 347] on icon "Open" at bounding box center [510, 350] width 11 height 11
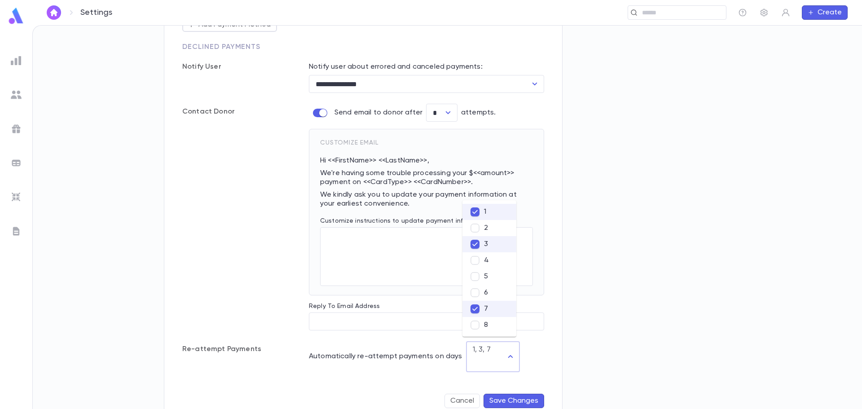
click at [539, 331] on div "Re-attempt Payments Automatically re-attempt payments on days 1, 3, 7 ​" at bounding box center [354, 351] width 380 height 42
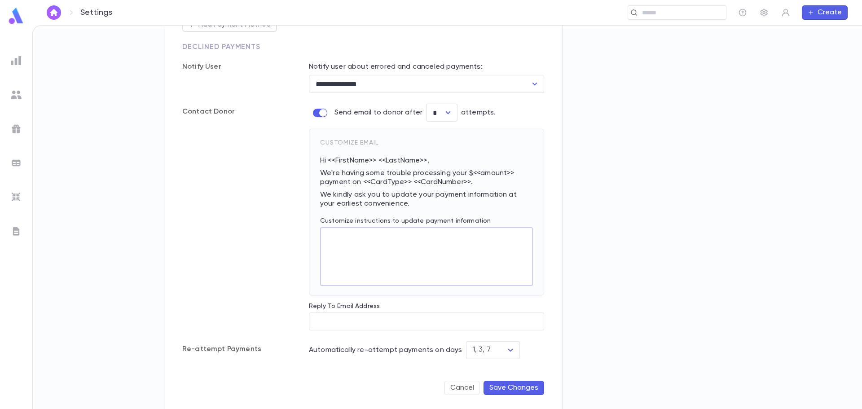
drag, startPoint x: 342, startPoint y: 230, endPoint x: 344, endPoint y: 265, distance: 35.1
click at [344, 265] on textarea "Customize instructions to update payment information" at bounding box center [426, 256] width 200 height 59
click at [321, 315] on input "Reply To Email Address" at bounding box center [426, 322] width 235 height 18
click at [508, 349] on icon "Open" at bounding box center [510, 350] width 5 height 3
click at [435, 368] on form "**********" at bounding box center [363, 223] width 362 height 365
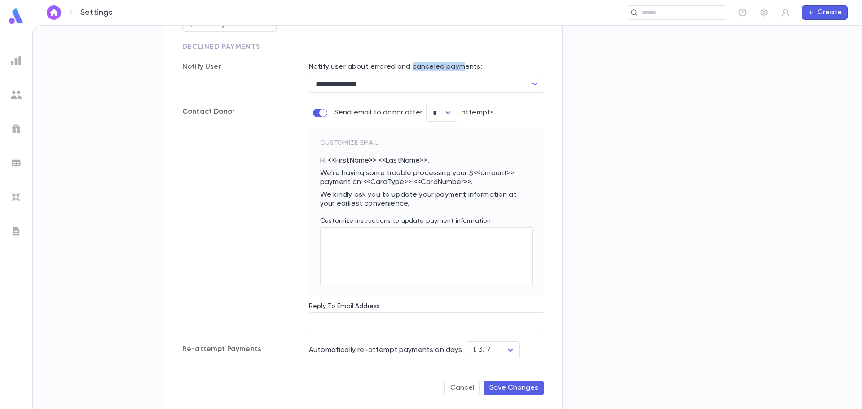
drag, startPoint x: 412, startPoint y: 62, endPoint x: 465, endPoint y: 66, distance: 52.7
click at [465, 66] on p "Notify user about errored and canceled payments:" at bounding box center [426, 66] width 235 height 9
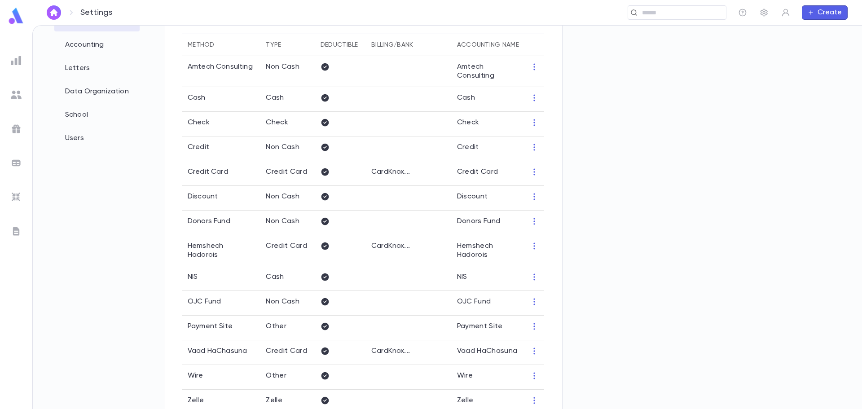
scroll to position [0, 0]
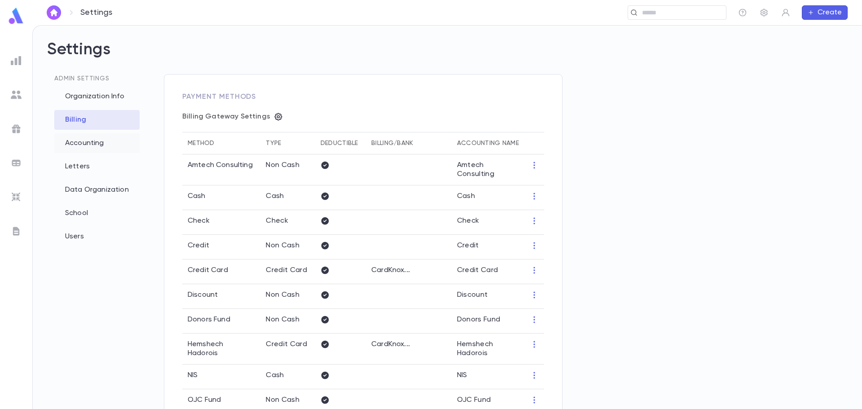
click at [85, 142] on div "Accounting" at bounding box center [96, 143] width 85 height 20
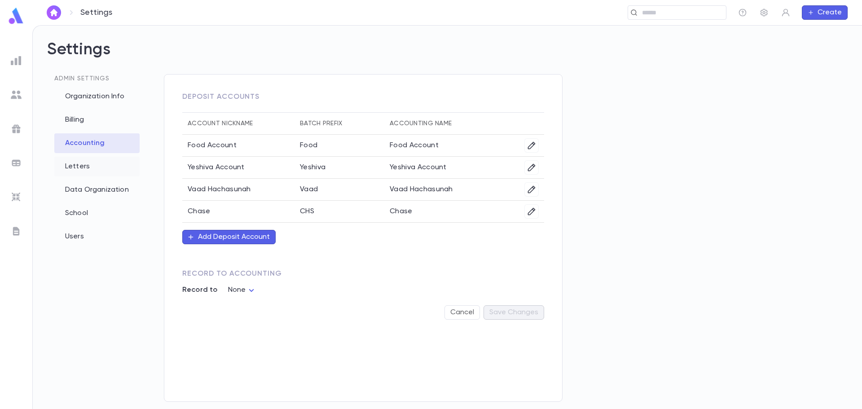
click at [76, 168] on div "Letters" at bounding box center [96, 167] width 85 height 20
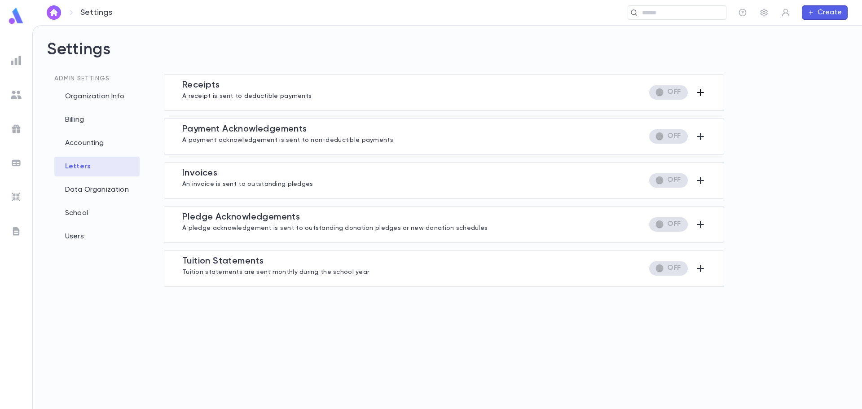
click at [700, 92] on icon "button" at bounding box center [700, 92] width 7 height 7
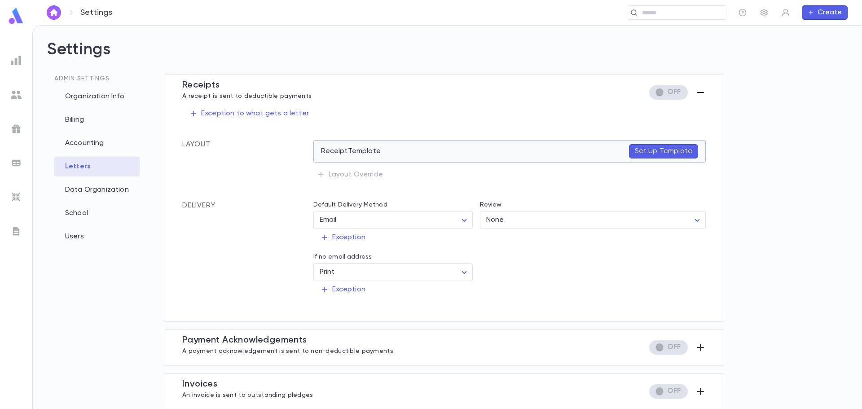
click at [643, 150] on p "Set Up Template" at bounding box center [663, 151] width 57 height 9
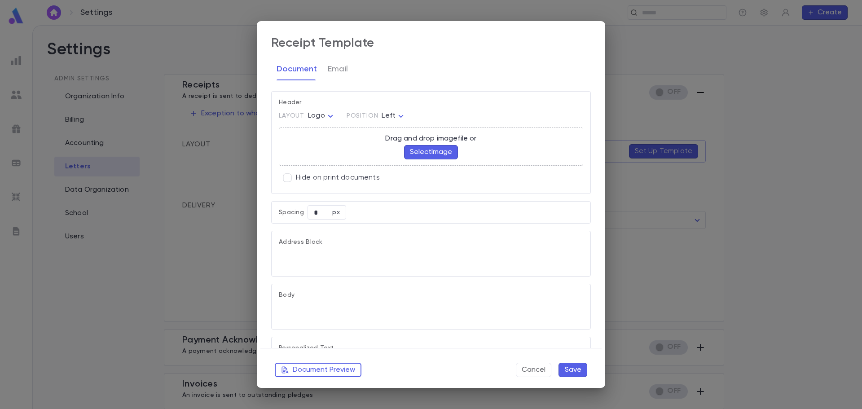
type textarea "**********"
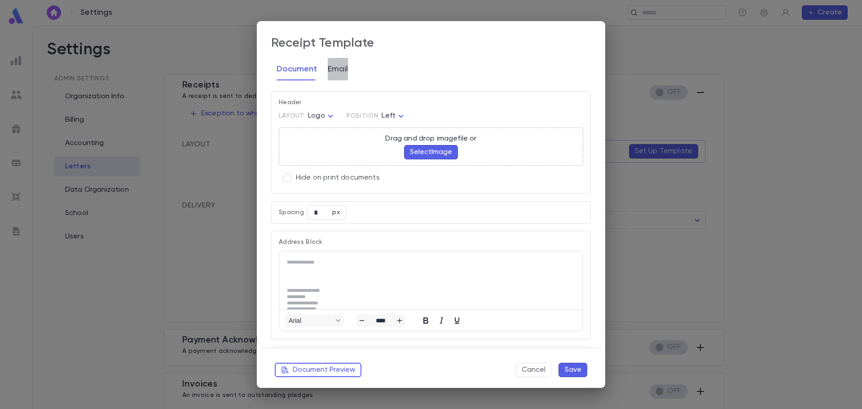
click at [336, 71] on button "Email" at bounding box center [338, 69] width 20 height 22
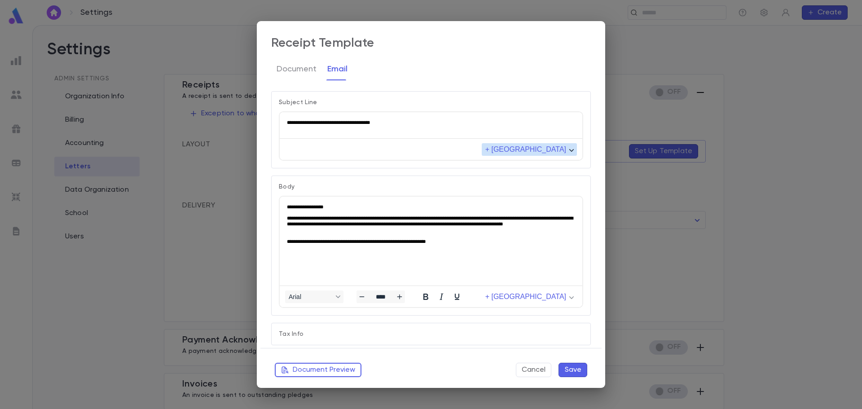
click at [555, 151] on span "+ Merge Field" at bounding box center [525, 149] width 81 height 8
click at [370, 150] on div "+ Merge Field" at bounding box center [431, 150] width 303 height 18
click at [338, 298] on icon "Fonts Arial" at bounding box center [338, 296] width 4 height 3
click at [346, 304] on div "Arial" at bounding box center [315, 297] width 70 height 18
click at [556, 300] on span "+ Merge Field" at bounding box center [525, 297] width 81 height 8
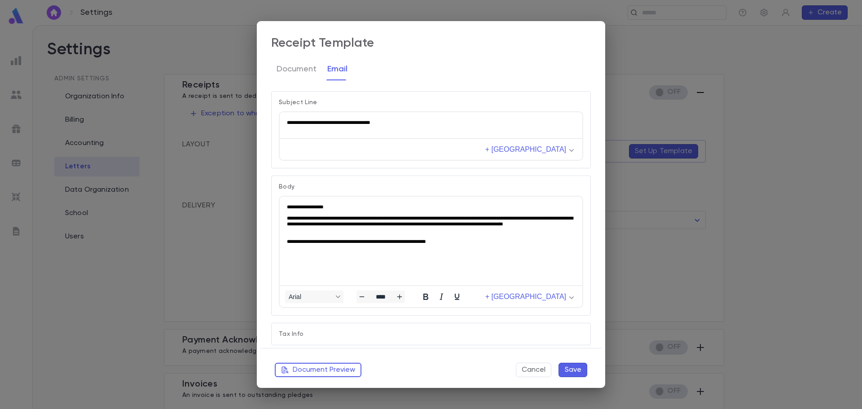
click at [485, 299] on div "Arial **** + Merge Field" at bounding box center [431, 297] width 303 height 18
click at [294, 70] on button "Document" at bounding box center [297, 69] width 40 height 22
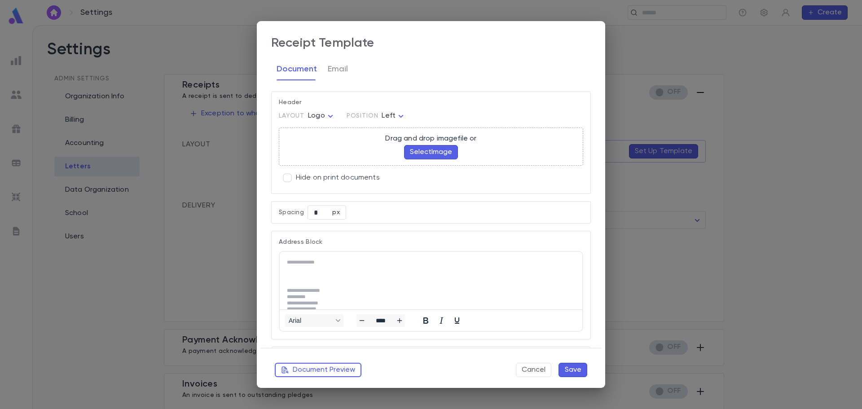
click at [327, 114] on body "Settings ​ Create Settings Admin Settings Organization Info Billing Accounting …" at bounding box center [431, 217] width 862 height 384
click at [328, 105] on div at bounding box center [431, 204] width 862 height 409
click at [392, 117] on body "Settings ​ Create Settings Admin Settings Organization Info Billing Accounting …" at bounding box center [431, 217] width 862 height 384
click at [414, 100] on div at bounding box center [431, 204] width 862 height 409
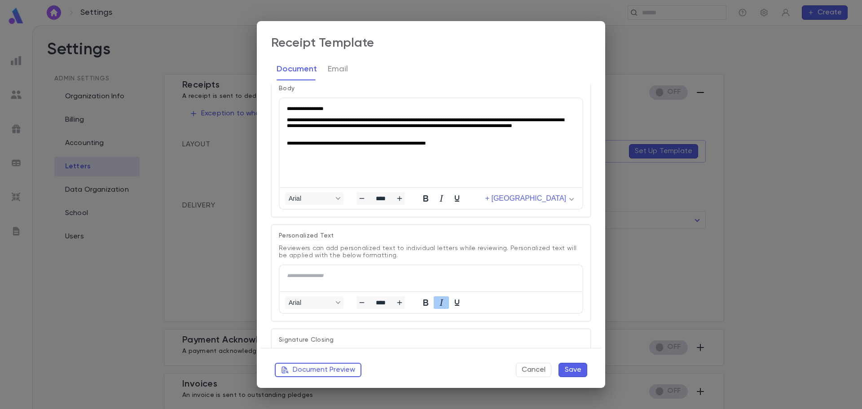
scroll to position [225, 0]
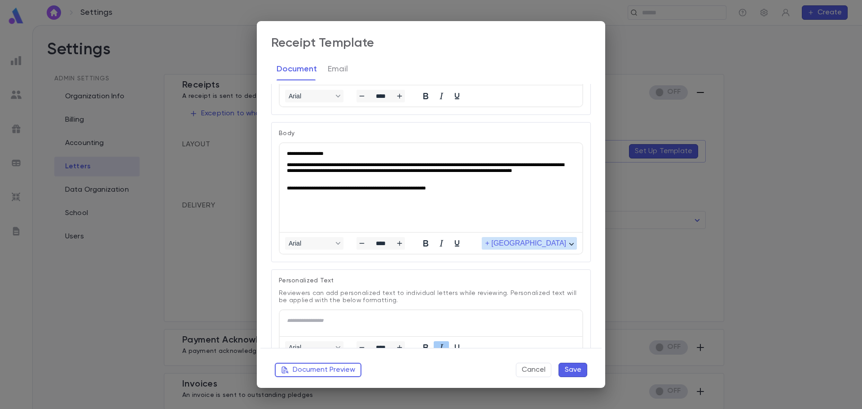
click at [549, 247] on span "+ Merge Field" at bounding box center [525, 243] width 81 height 8
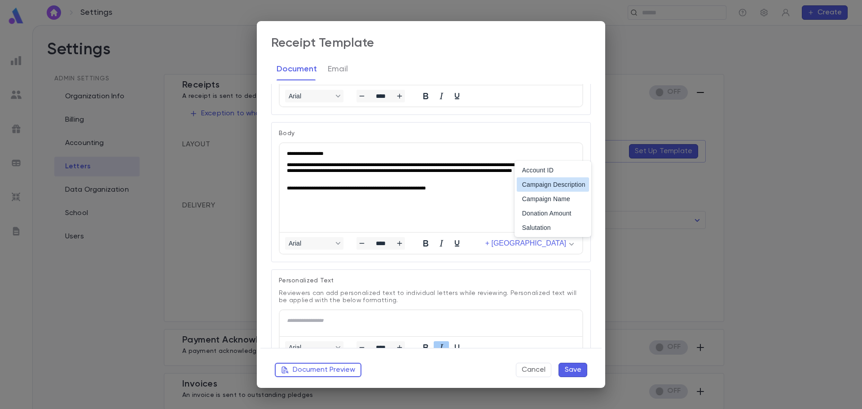
click at [398, 198] on html "**********" at bounding box center [431, 170] width 303 height 55
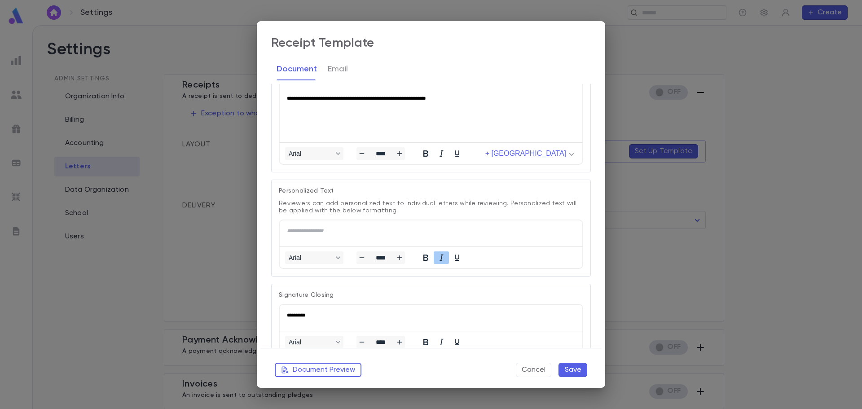
scroll to position [359, 0]
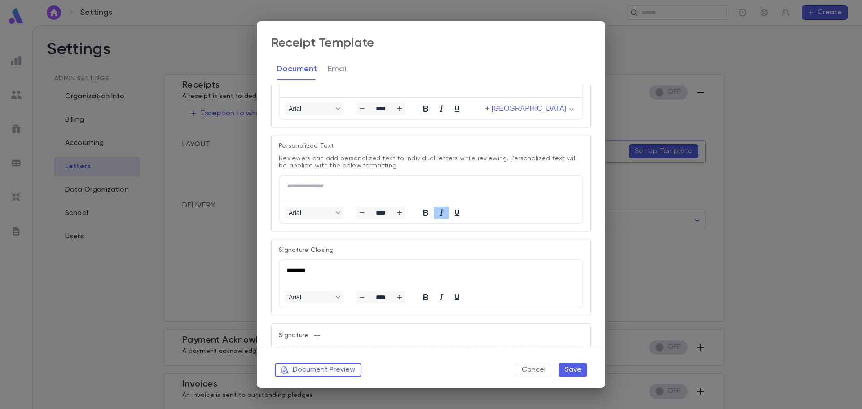
click at [324, 188] on span "**********" at bounding box center [305, 185] width 37 height 5
click at [316, 214] on span "Arial" at bounding box center [311, 212] width 44 height 7
click at [502, 216] on div "Arial ****" at bounding box center [431, 213] width 303 height 18
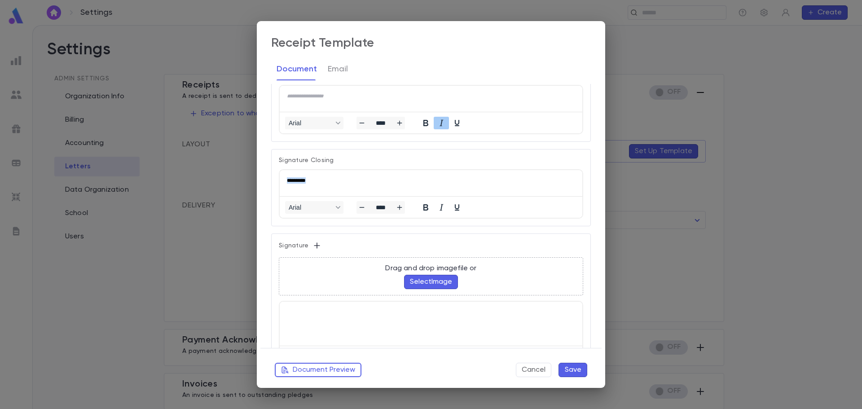
drag, startPoint x: 327, startPoint y: 182, endPoint x: 260, endPoint y: 183, distance: 66.5
click at [280, 183] on html "**********" at bounding box center [431, 180] width 303 height 21
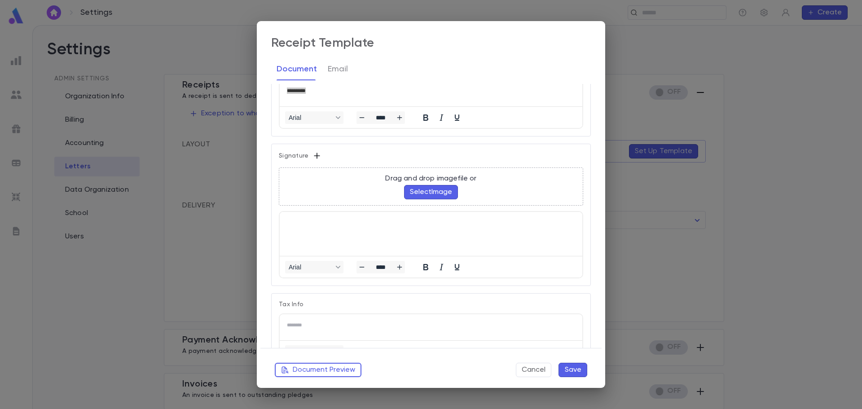
click at [315, 155] on icon "button" at bounding box center [317, 155] width 9 height 9
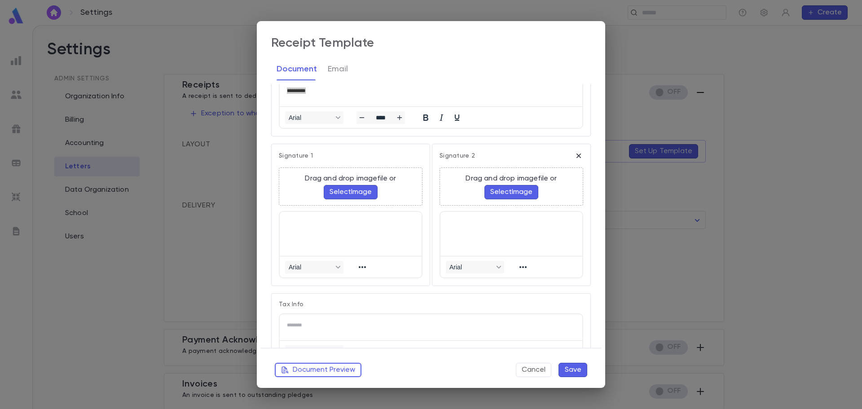
scroll to position [0, 0]
click at [348, 192] on button "Select Image" at bounding box center [351, 192] width 54 height 14
click at [468, 229] on html at bounding box center [512, 220] width 142 height 17
click at [574, 155] on icon "button" at bounding box center [578, 155] width 9 height 9
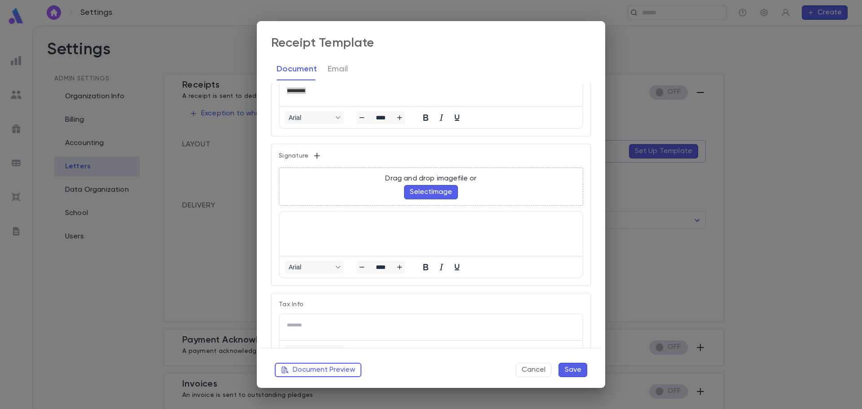
scroll to position [629, 0]
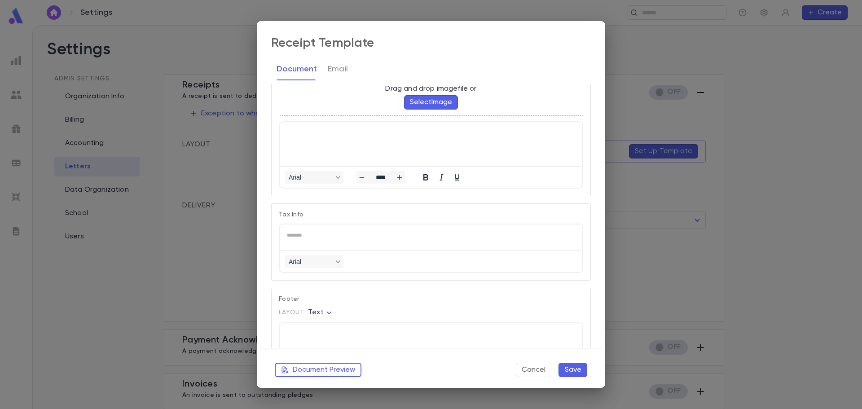
drag, startPoint x: 68, startPoint y: 101, endPoint x: 119, endPoint y: 106, distance: 50.9
click at [119, 106] on div "**********" at bounding box center [431, 204] width 862 height 409
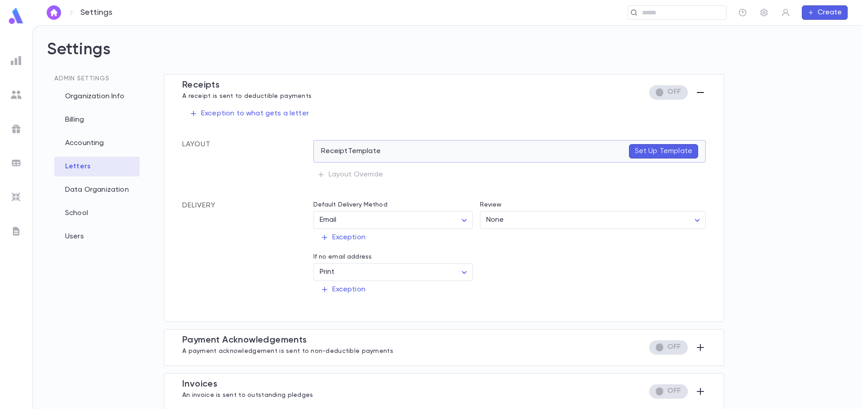
click at [657, 150] on p "Set Up Template" at bounding box center [663, 151] width 57 height 9
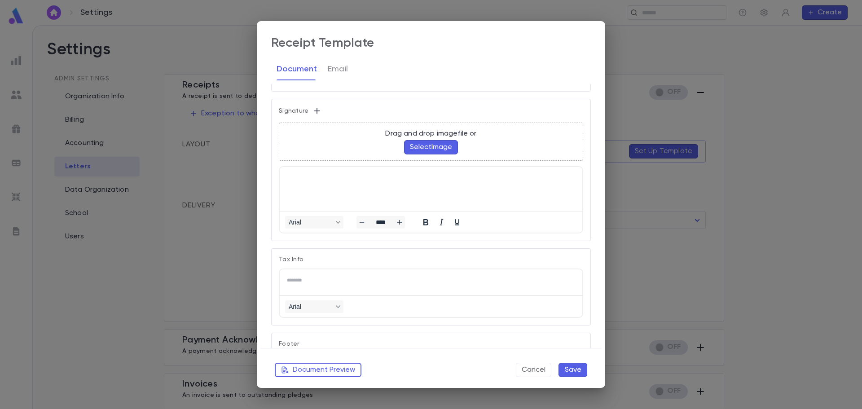
scroll to position [681, 0]
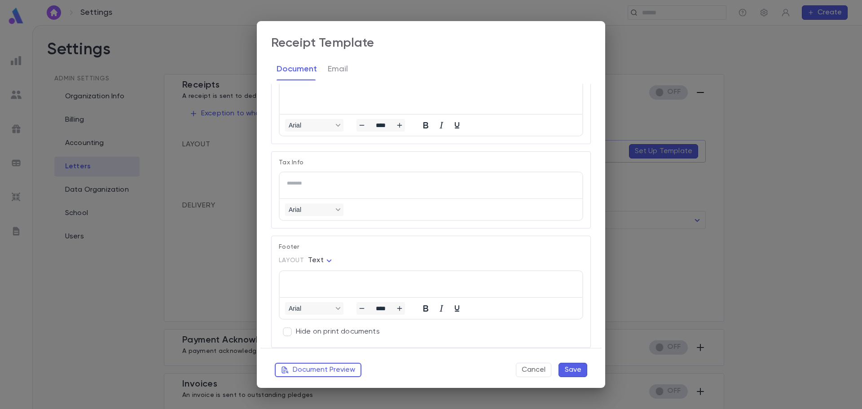
click at [313, 285] on html at bounding box center [431, 281] width 303 height 21
click at [326, 264] on body "Settings ​ Create Settings Admin Settings Organization Info Billing Accounting …" at bounding box center [431, 217] width 862 height 384
click at [330, 279] on span "Image" at bounding box center [321, 277] width 21 height 9
type input "*****"
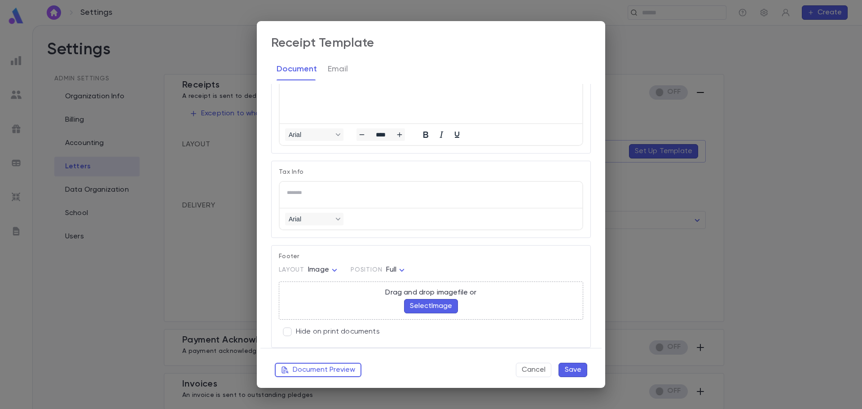
click at [313, 331] on p "Hide on print documents" at bounding box center [338, 331] width 84 height 9
click at [313, 330] on p "Hide on print documents" at bounding box center [338, 331] width 84 height 9
click at [319, 367] on button "Document Preview" at bounding box center [318, 370] width 87 height 14
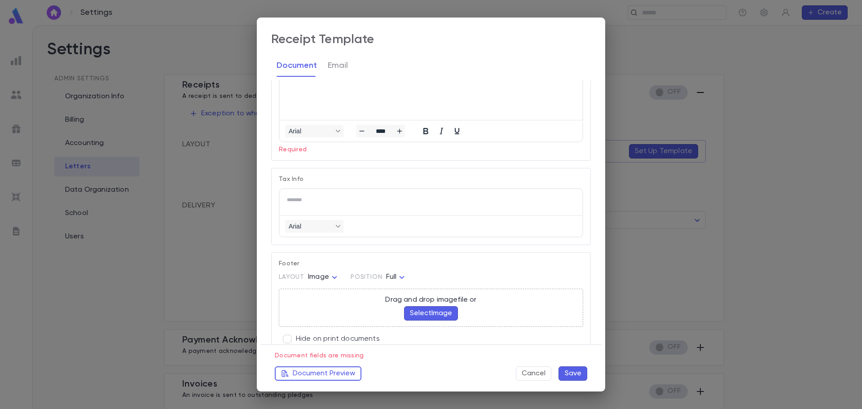
scroll to position [704, 0]
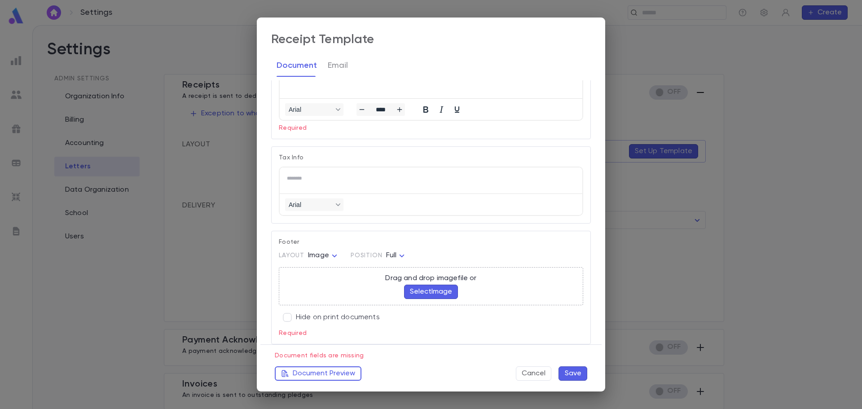
click at [640, 55] on div "**********" at bounding box center [431, 204] width 862 height 409
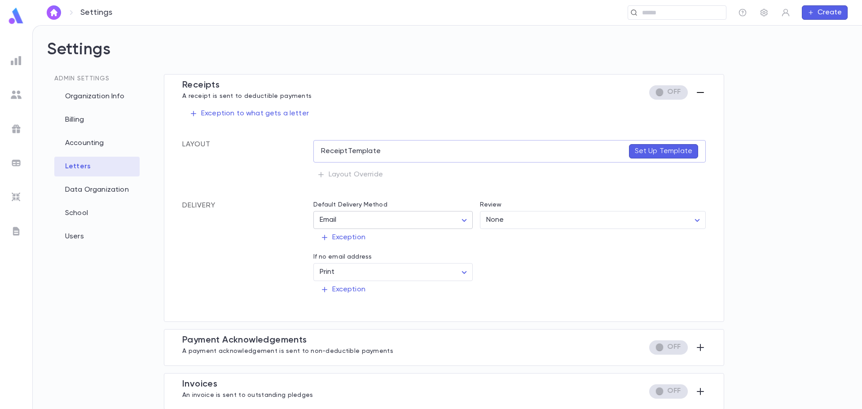
click at [454, 221] on body "Settings ​ Create Settings Admin Settings Organization Info Billing Accounting …" at bounding box center [431, 217] width 862 height 384
click at [451, 222] on div at bounding box center [431, 204] width 862 height 409
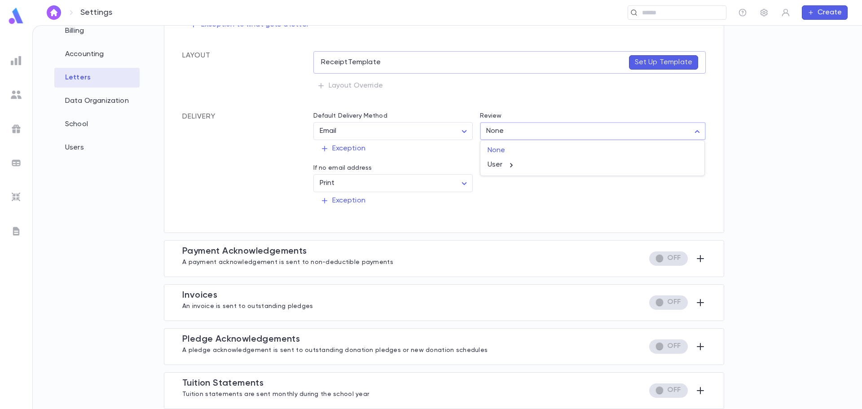
click at [546, 132] on body "Settings ​ Create Settings Admin Settings Organization Info Billing Accounting …" at bounding box center [431, 217] width 862 height 384
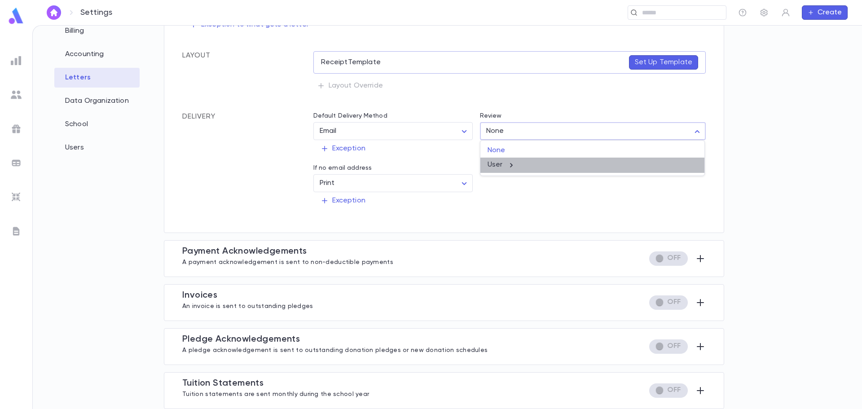
click at [511, 167] on icon at bounding box center [511, 165] width 3 height 4
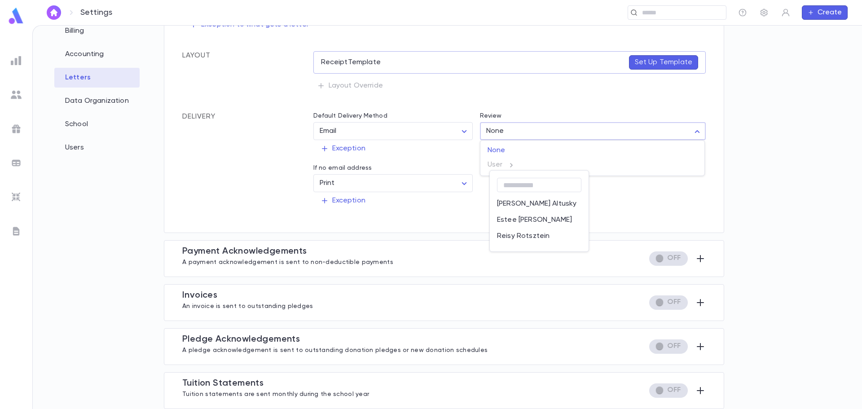
click at [667, 205] on div at bounding box center [431, 204] width 862 height 409
click at [697, 302] on icon "button" at bounding box center [700, 302] width 11 height 11
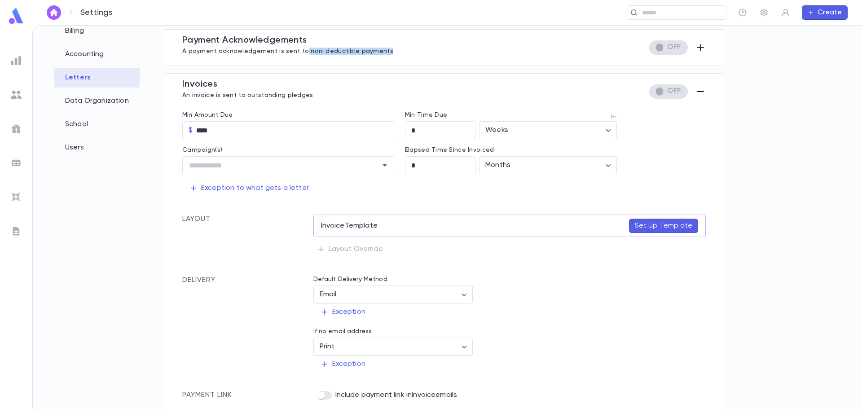
drag, startPoint x: 300, startPoint y: 53, endPoint x: 382, endPoint y: 49, distance: 81.8
click at [382, 49] on p "A payment acknowledgement is sent to non-deductible payments" at bounding box center [287, 50] width 211 height 9
click at [563, 130] on body "Settings ​ Create Settings Admin Settings Organization Info Billing Accounting …" at bounding box center [431, 217] width 862 height 384
click at [476, 101] on div at bounding box center [431, 204] width 862 height 409
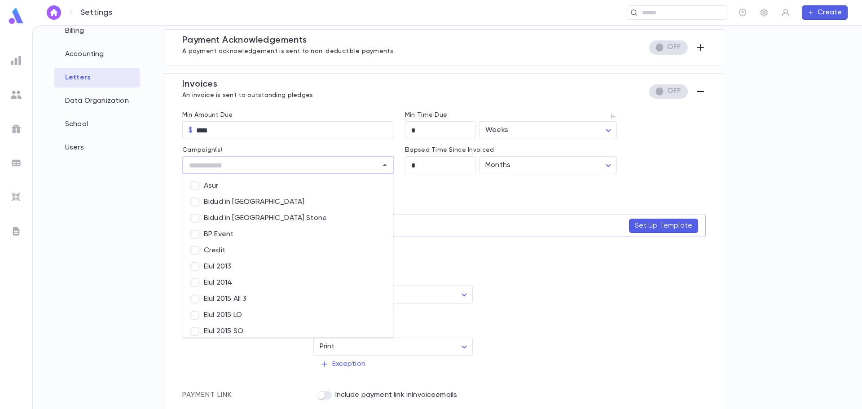
click at [337, 163] on input "text" at bounding box center [281, 165] width 190 height 17
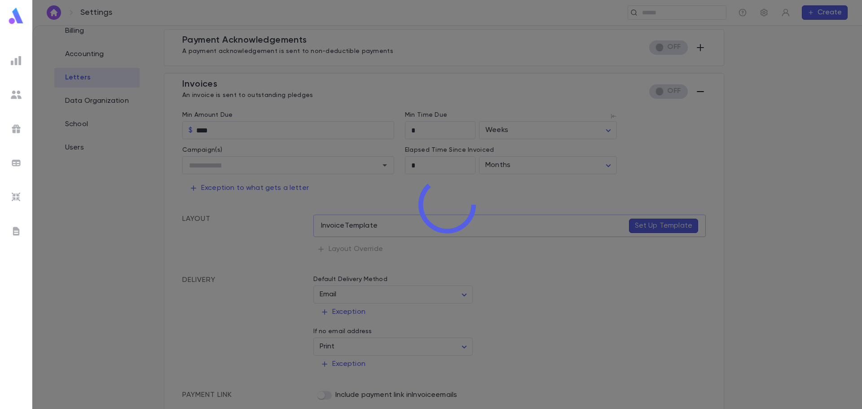
click at [449, 186] on div "Settings ​ Create Settings Admin Settings Organization Info Billing Accounting …" at bounding box center [431, 217] width 862 height 384
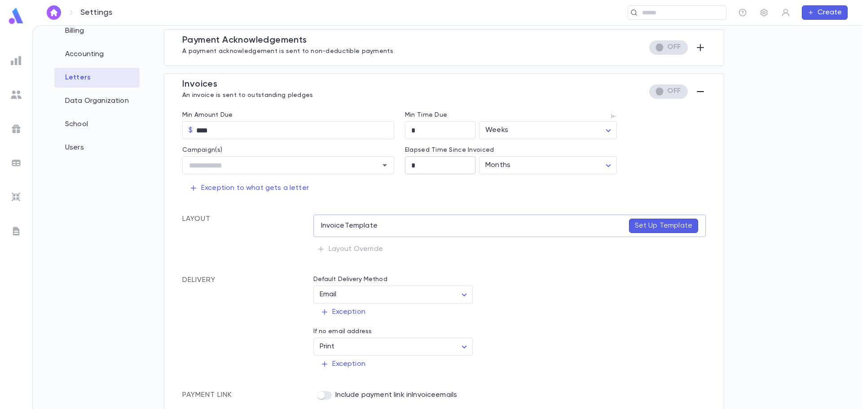
click at [432, 165] on input "*" at bounding box center [440, 166] width 70 height 18
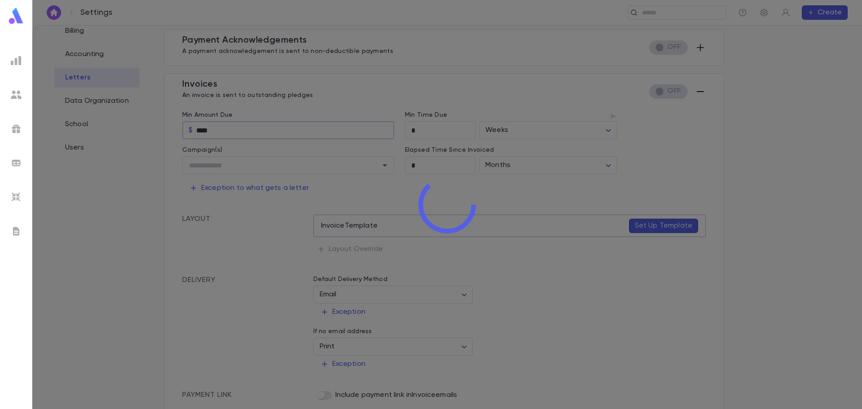
drag, startPoint x: 198, startPoint y: 127, endPoint x: 209, endPoint y: 133, distance: 12.5
click at [198, 127] on div "Settings ​ Create Settings Admin Settings Organization Info Billing Accounting …" at bounding box center [431, 217] width 862 height 384
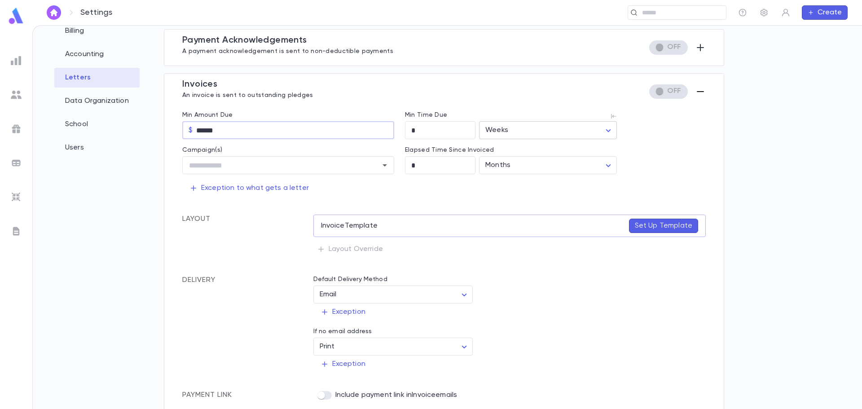
type input "******"
click at [507, 127] on div "Settings ​ Create Settings Admin Settings Organization Info Billing Accounting …" at bounding box center [431, 217] width 862 height 384
click at [507, 181] on span "Months" at bounding box center [548, 178] width 122 height 9
type input "******"
click at [394, 130] on div "Min Time Due * ​ Months ****** ​" at bounding box center [505, 121] width 223 height 35
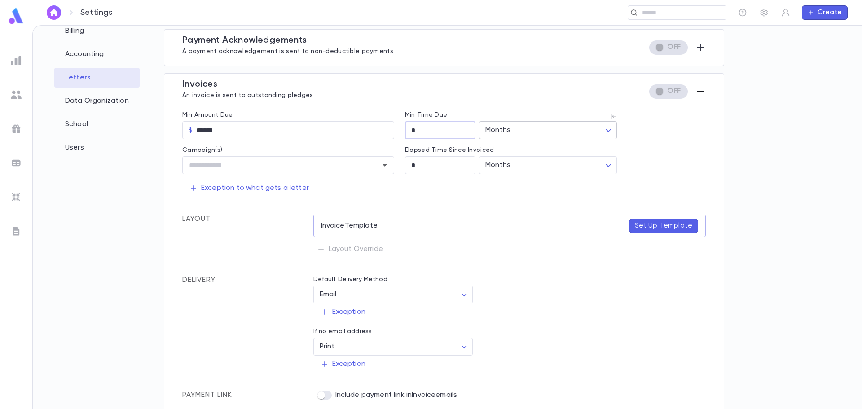
type input "*"
click at [508, 131] on div "Settings ​ Create Settings Admin Settings Organization Info Billing Accounting …" at bounding box center [431, 217] width 862 height 384
drag, startPoint x: 444, startPoint y: 129, endPoint x: 392, endPoint y: 129, distance: 52.5
click at [386, 127] on div at bounding box center [431, 204] width 862 height 409
click at [514, 135] on body "Settings ​ Create Settings Admin Settings Organization Info Billing Accounting …" at bounding box center [431, 217] width 862 height 384
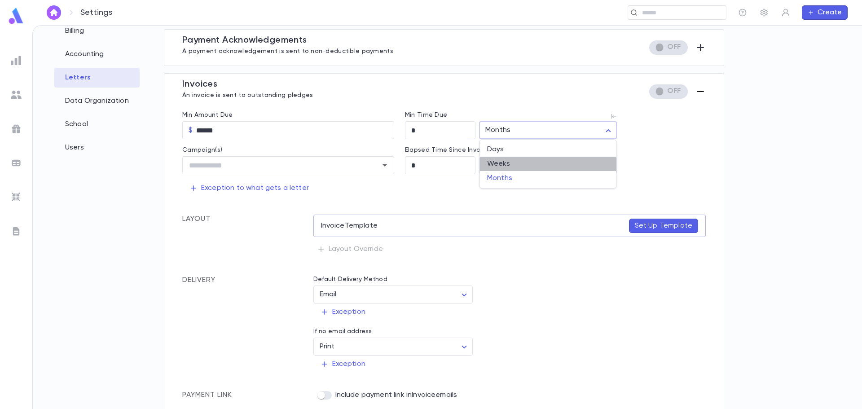
click at [507, 163] on span "Weeks" at bounding box center [548, 163] width 122 height 9
type input "*****"
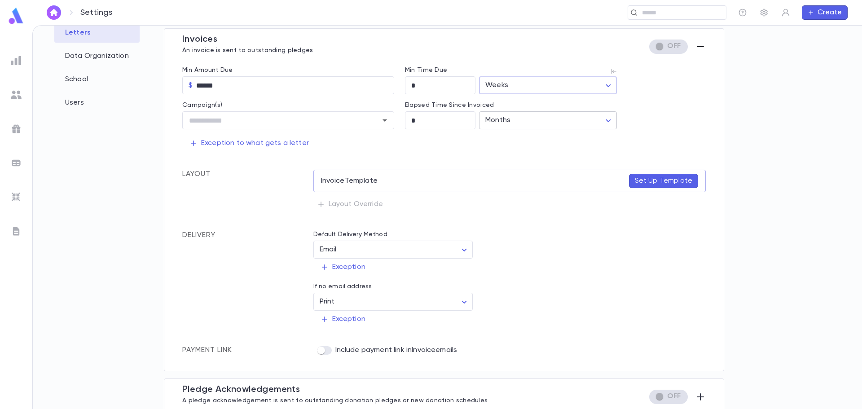
click at [524, 119] on body "Settings ​ Create Settings Admin Settings Organization Info Billing Accounting …" at bounding box center [431, 217] width 862 height 384
click at [423, 121] on div at bounding box center [431, 204] width 862 height 409
drag, startPoint x: 403, startPoint y: 120, endPoint x: 394, endPoint y: 120, distance: 9.0
click at [394, 120] on div "Elapsed Time Since Invoiced * ​ Months ****** ​" at bounding box center [505, 111] width 223 height 35
type input "*"
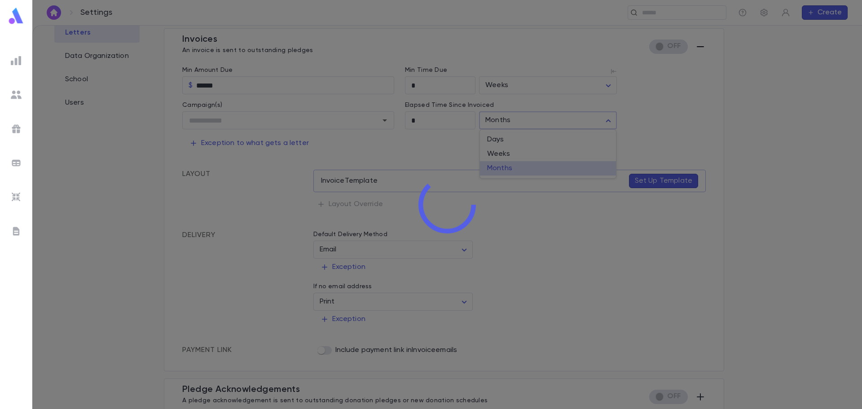
click at [510, 119] on div "Settings ​ Create Settings Admin Settings Organization Info Billing Accounting …" at bounding box center [431, 217] width 862 height 384
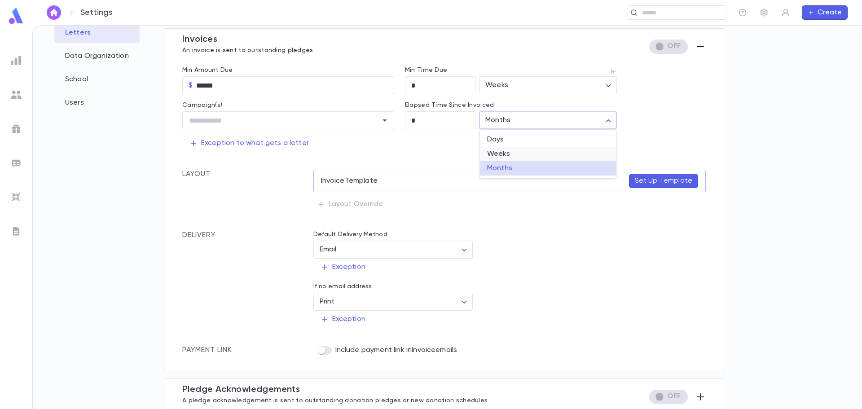
click at [508, 156] on span "Weeks" at bounding box center [548, 154] width 122 height 9
type input "*****"
click at [269, 142] on p "Exception to what gets a letter" at bounding box center [248, 143] width 119 height 9
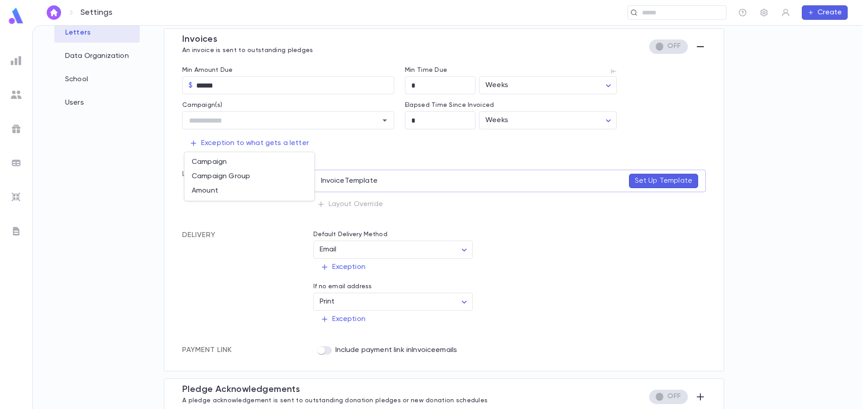
click at [382, 159] on div at bounding box center [431, 204] width 862 height 409
click at [384, 125] on icon "Open" at bounding box center [384, 120] width 11 height 11
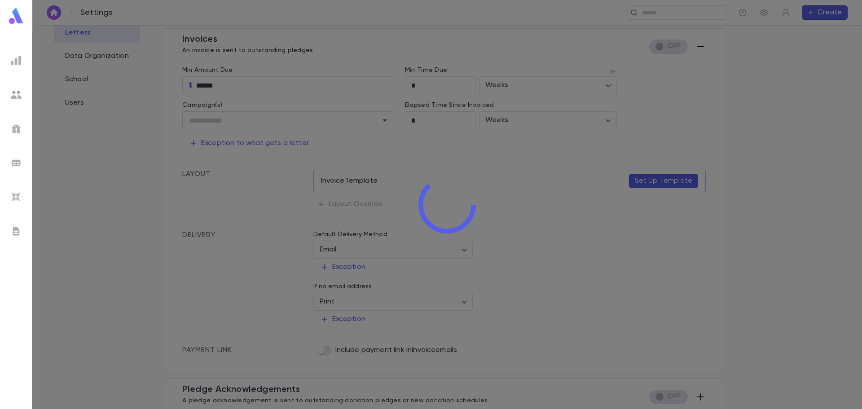
click at [415, 140] on div "Settings ​ Create Settings Admin Settings Organization Info Billing Accounting …" at bounding box center [431, 217] width 862 height 384
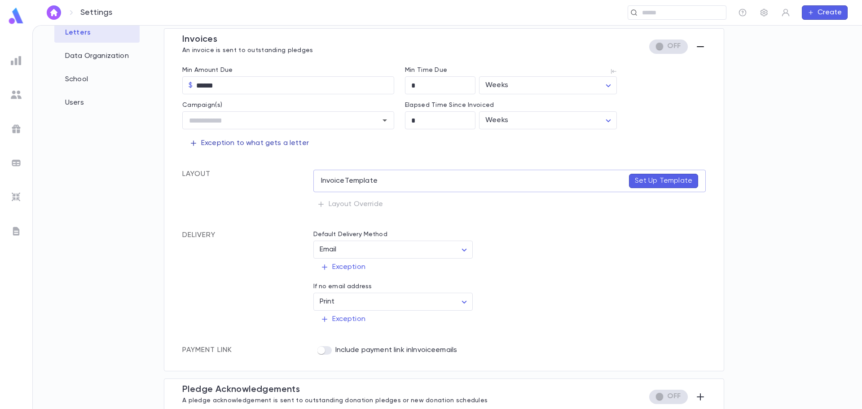
click at [267, 145] on p "Exception to what gets a letter" at bounding box center [248, 143] width 119 height 9
click at [213, 193] on li "Amount" at bounding box center [250, 191] width 130 height 14
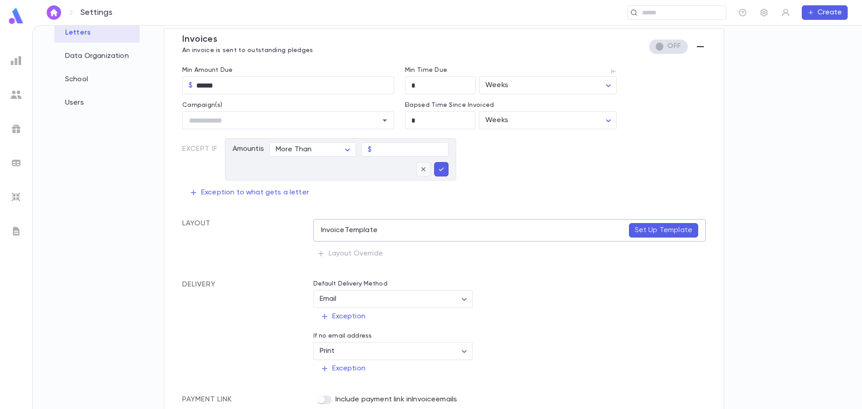
click at [423, 172] on icon "button" at bounding box center [423, 169] width 8 height 9
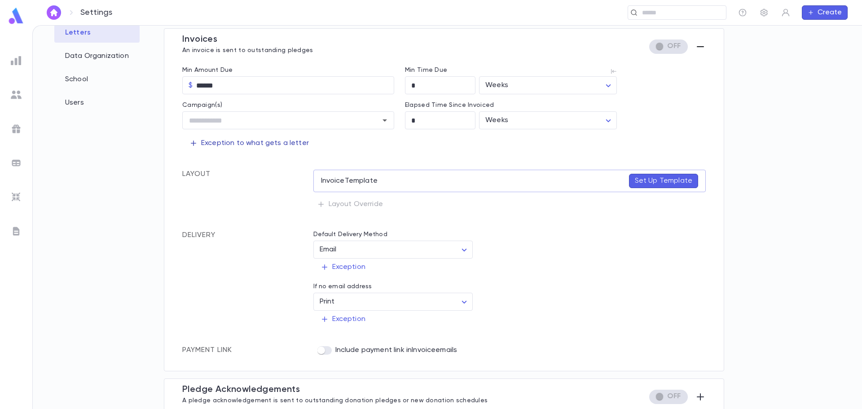
click at [264, 144] on p "Exception to what gets a letter" at bounding box center [248, 143] width 119 height 9
click at [357, 152] on div at bounding box center [431, 204] width 862 height 409
click at [245, 146] on p "Exception to what gets a letter" at bounding box center [248, 143] width 119 height 9
click at [348, 149] on div at bounding box center [431, 204] width 862 height 409
click at [652, 180] on p "Set Up Template" at bounding box center [663, 180] width 57 height 9
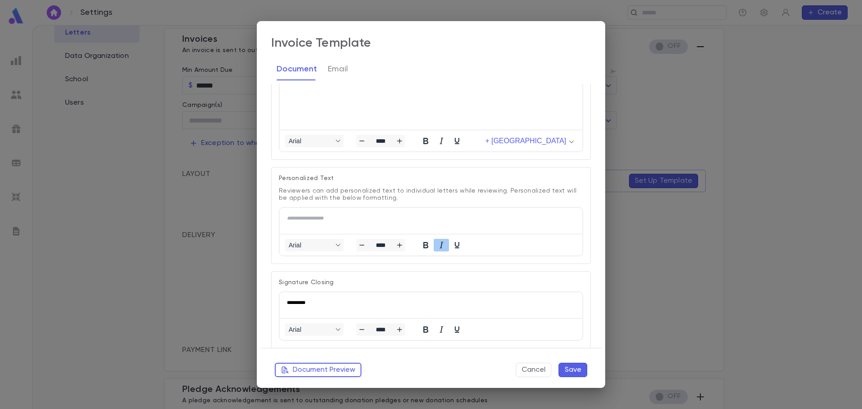
scroll to position [57, 0]
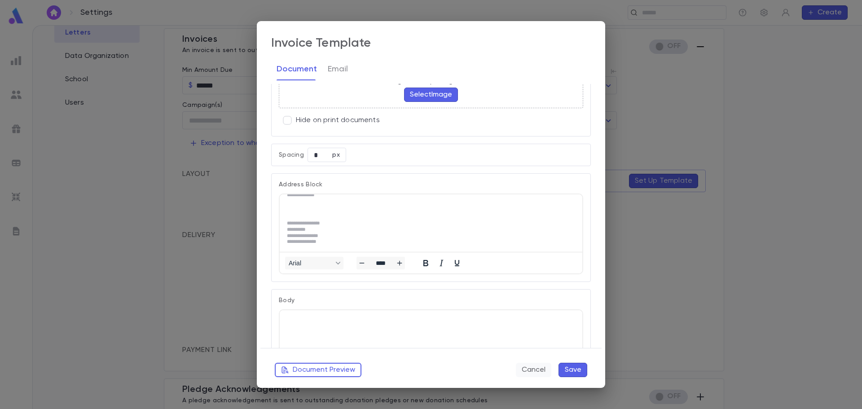
click at [524, 370] on button "Cancel" at bounding box center [533, 370] width 35 height 14
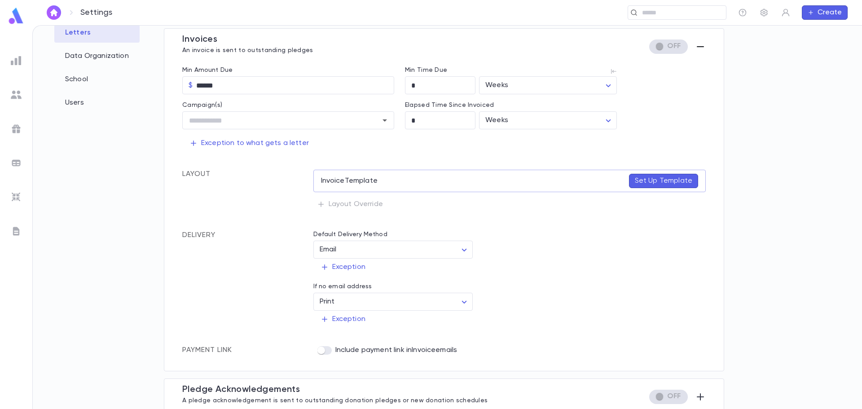
click at [320, 204] on div "Invoice Template Set Up Template Layout Override" at bounding box center [509, 191] width 393 height 43
click at [323, 205] on div "Invoice Template Set Up Template Layout Override" at bounding box center [509, 191] width 393 height 43
click at [321, 204] on div "Invoice Template Set Up Template Layout Override" at bounding box center [509, 191] width 393 height 43
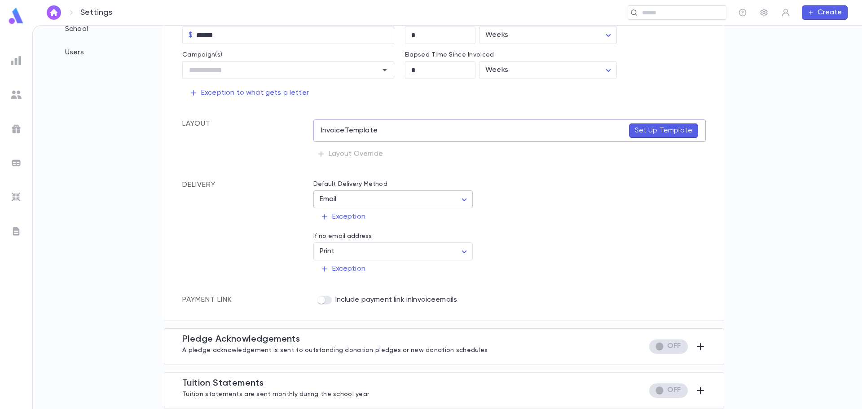
click at [397, 198] on body "Settings ​ Create Settings Admin Settings Organization Info Billing Accounting …" at bounding box center [431, 217] width 862 height 384
click at [399, 198] on div at bounding box center [431, 204] width 862 height 409
click at [350, 205] on body "Settings ​ Create Settings Admin Settings Organization Info Billing Accounting …" at bounding box center [431, 217] width 862 height 384
click at [370, 177] on div at bounding box center [431, 204] width 862 height 409
click at [410, 251] on body "Settings ​ Create Settings Admin Settings Organization Info Billing Accounting …" at bounding box center [431, 217] width 862 height 384
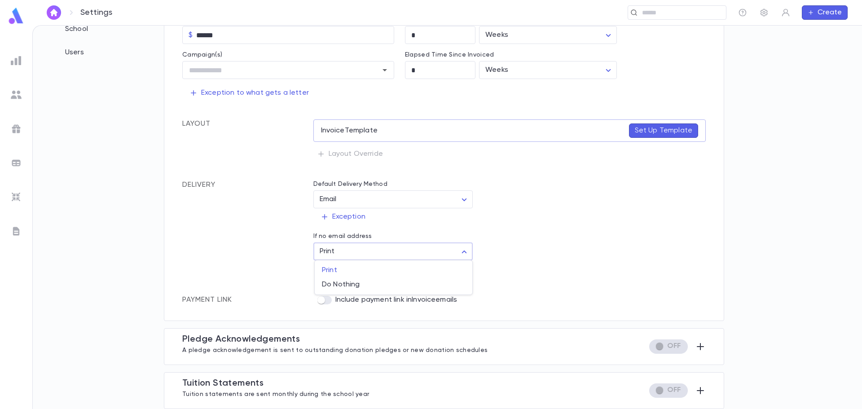
click at [548, 263] on div at bounding box center [431, 204] width 862 height 409
click at [331, 216] on p "Exception" at bounding box center [343, 216] width 45 height 9
click at [614, 207] on div at bounding box center [431, 204] width 862 height 409
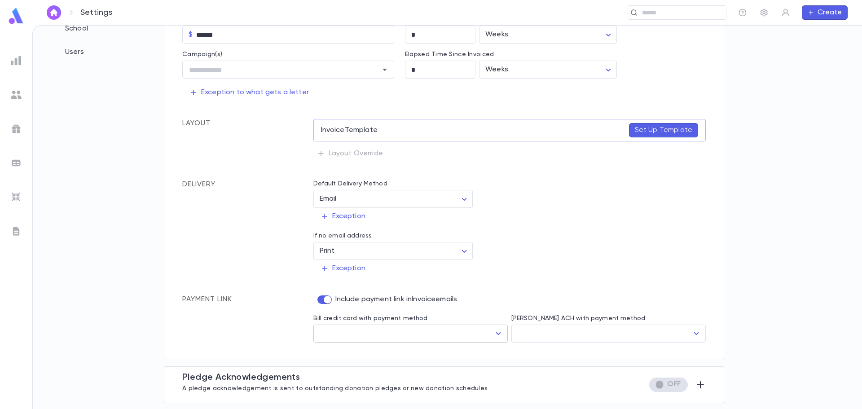
click at [494, 335] on icon "Open" at bounding box center [498, 333] width 11 height 11
click at [617, 248] on div at bounding box center [589, 242] width 233 height 35
click at [694, 334] on icon "Open" at bounding box center [696, 333] width 5 height 3
click at [610, 258] on div "Exception" at bounding box center [506, 265] width 400 height 24
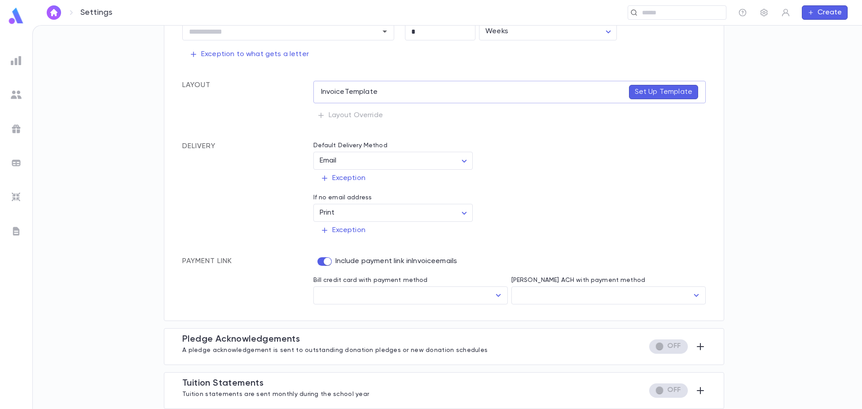
scroll to position [0, 0]
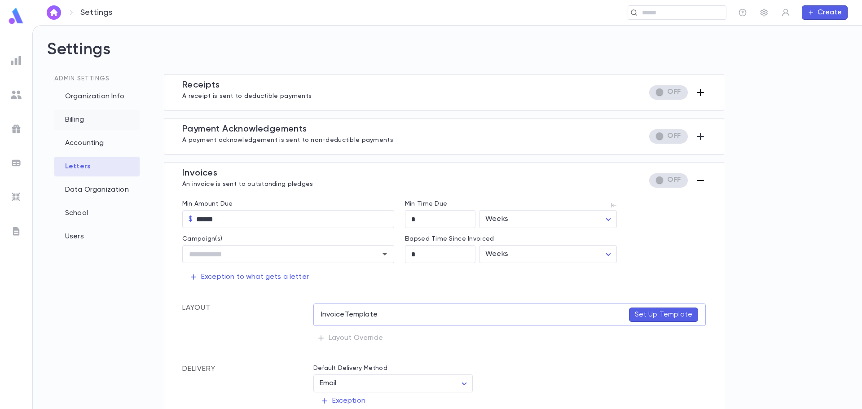
click at [76, 123] on div "Billing" at bounding box center [96, 120] width 85 height 20
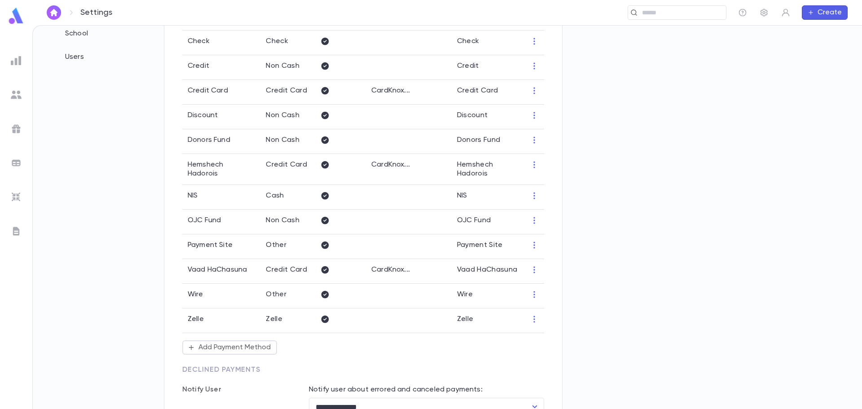
scroll to position [135, 0]
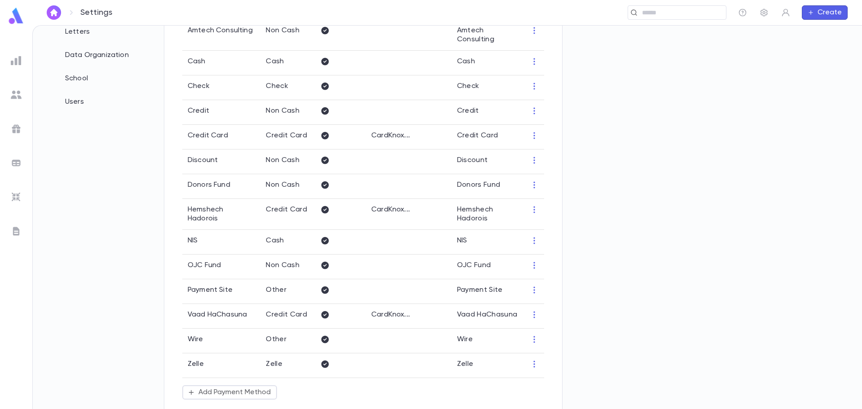
click at [820, 9] on button "Create" at bounding box center [825, 12] width 46 height 14
click at [817, 62] on li "Payment" at bounding box center [827, 59] width 46 height 14
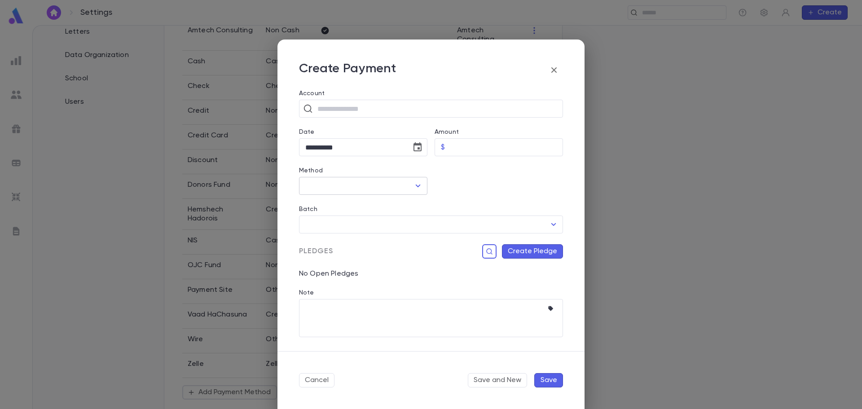
click at [377, 189] on input "Method" at bounding box center [356, 185] width 107 height 17
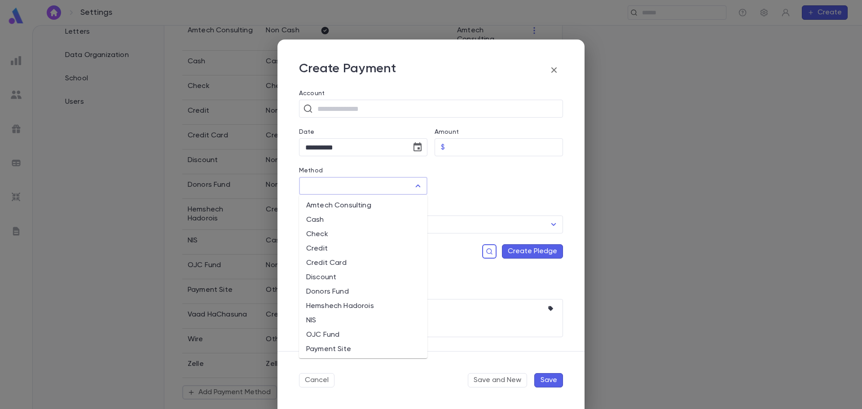
click at [361, 267] on li "Credit Card" at bounding box center [363, 263] width 128 height 14
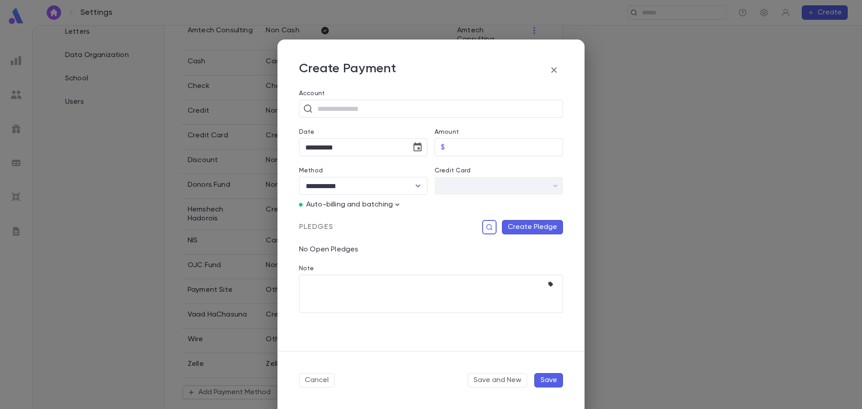
click at [554, 183] on div "​" at bounding box center [499, 186] width 128 height 18
click at [418, 185] on icon "Open" at bounding box center [418, 186] width 11 height 11
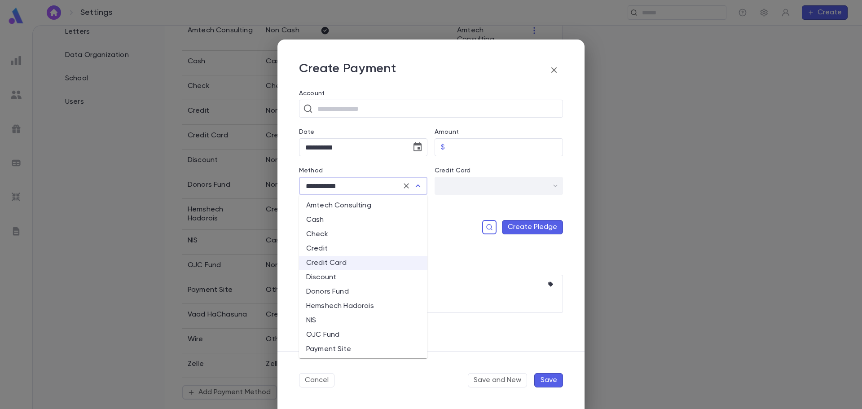
click at [350, 322] on li "NIS" at bounding box center [363, 320] width 128 height 14
type input "***"
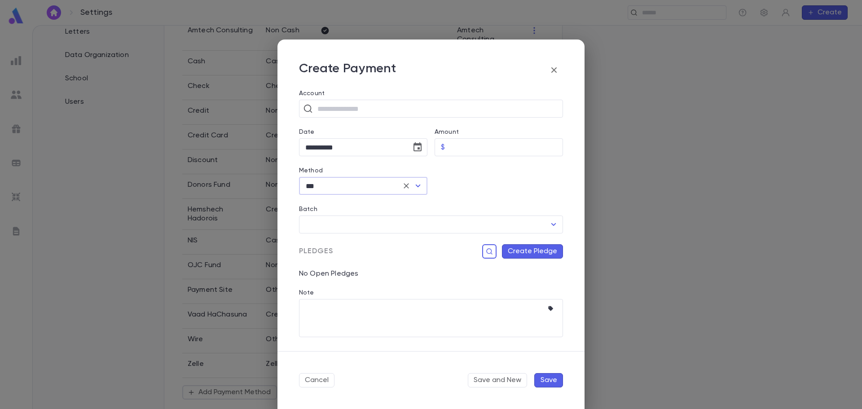
click at [555, 70] on icon "button" at bounding box center [553, 69] width 5 height 5
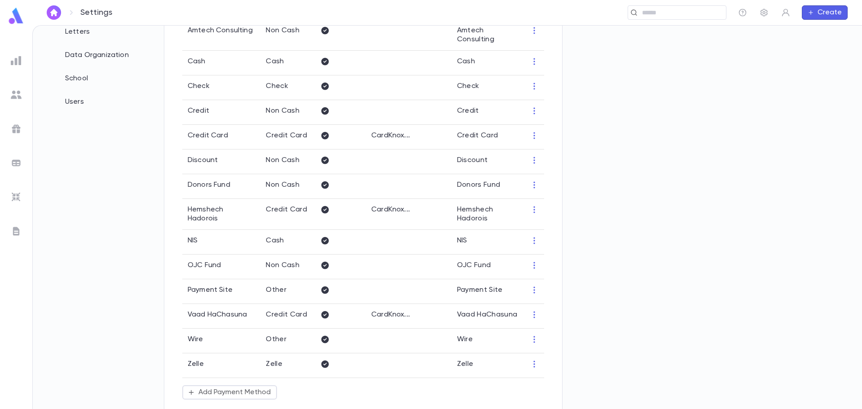
scroll to position [225, 0]
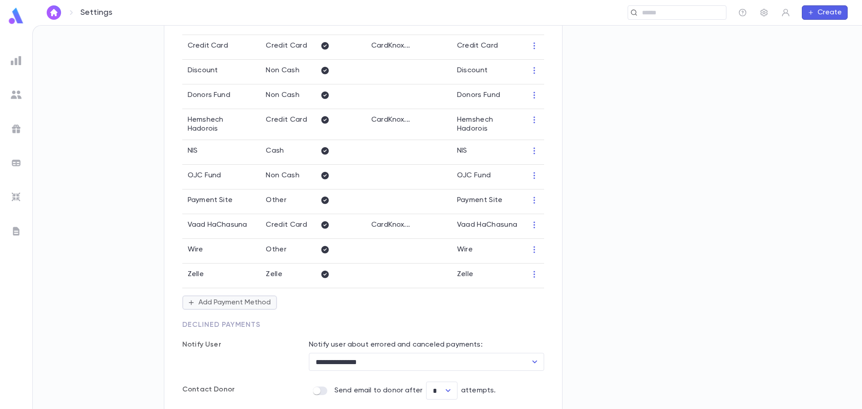
click at [226, 298] on button "Add Payment Method" at bounding box center [229, 302] width 95 height 14
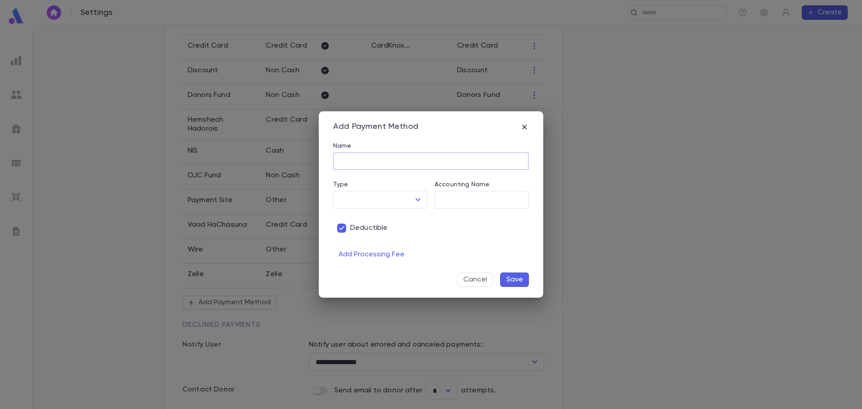
click at [357, 165] on input "Name" at bounding box center [431, 162] width 196 height 18
type input "***"
click at [351, 210] on div "Deductible" at bounding box center [427, 223] width 203 height 28
click at [372, 197] on input "Type" at bounding box center [373, 199] width 73 height 17
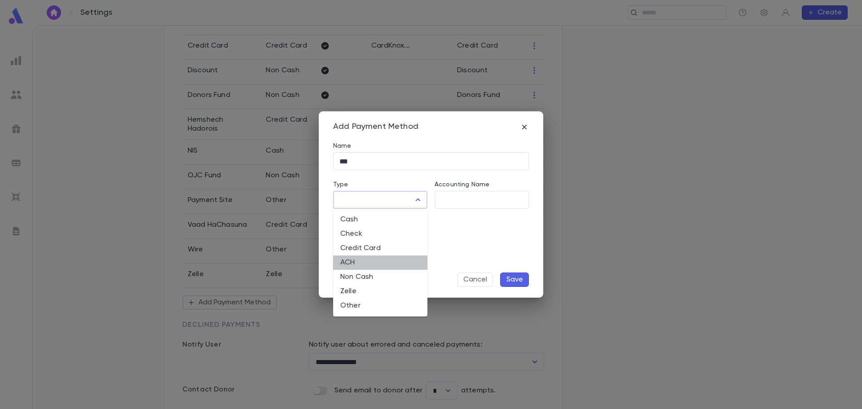
click at [370, 264] on li "ACH" at bounding box center [380, 263] width 94 height 14
type input "***"
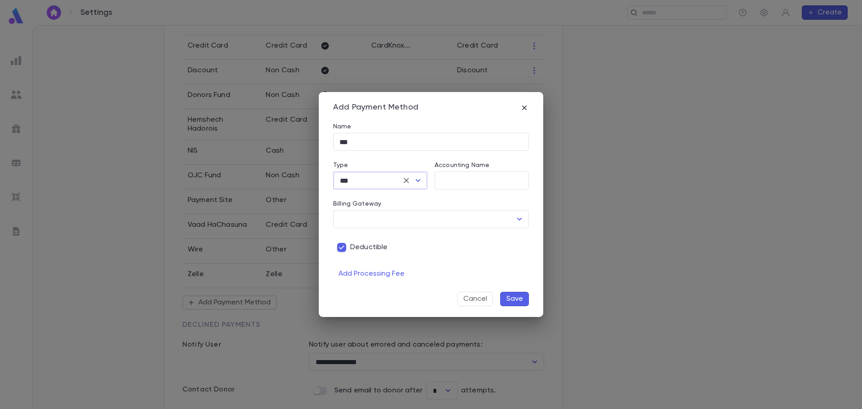
type input "********"
click at [461, 179] on input "Accounting Name" at bounding box center [482, 181] width 94 height 18
click at [420, 217] on input "********" at bounding box center [424, 219] width 174 height 17
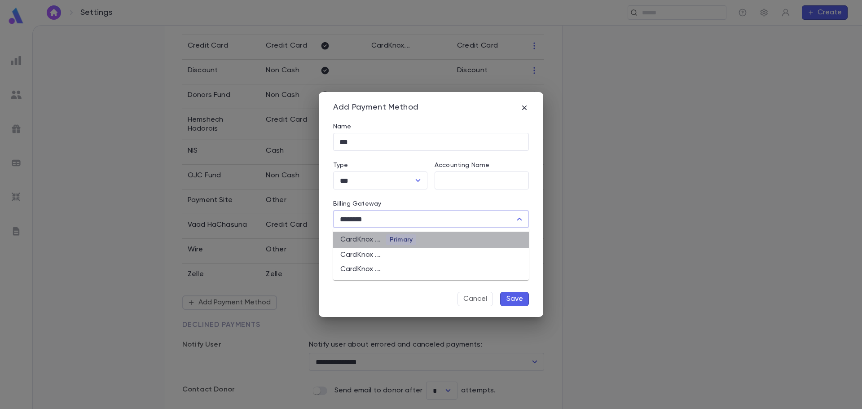
click at [418, 242] on li "CardKnox ... Primary" at bounding box center [431, 240] width 196 height 16
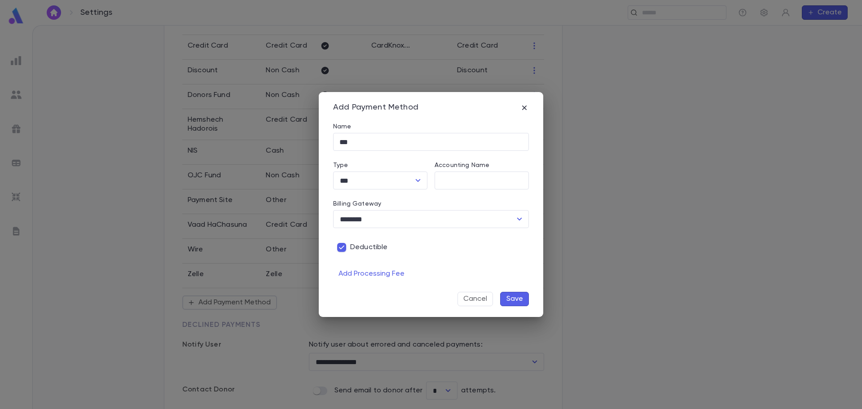
click at [516, 300] on button "Save" at bounding box center [514, 299] width 29 height 14
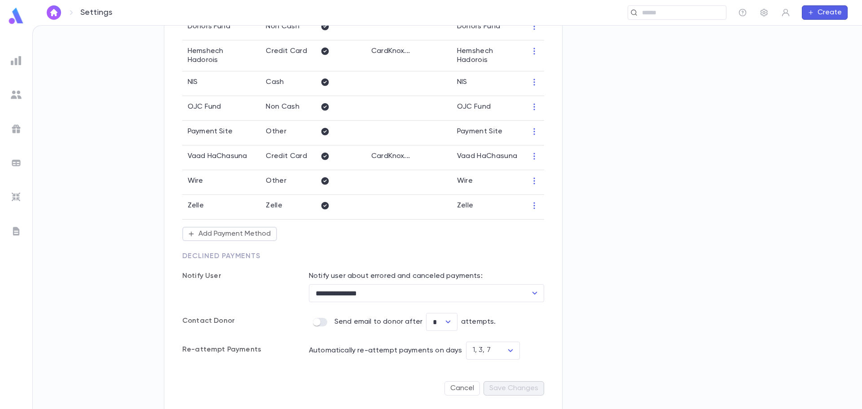
scroll to position [138, 0]
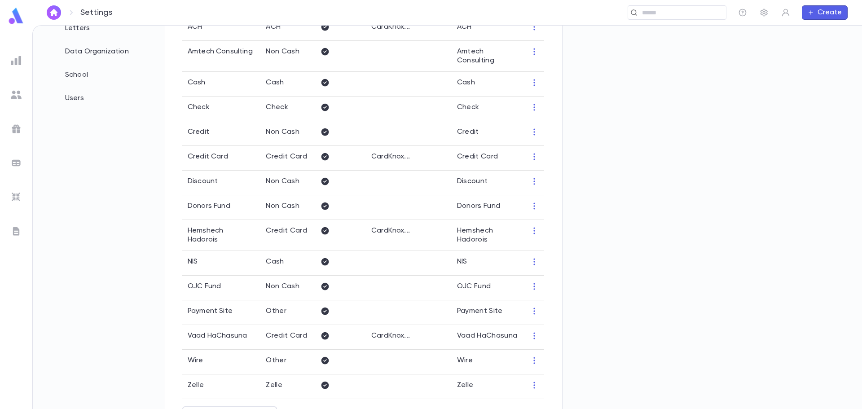
click at [814, 10] on icon "button" at bounding box center [811, 12] width 6 height 7
click at [822, 59] on li "Payment" at bounding box center [827, 59] width 46 height 14
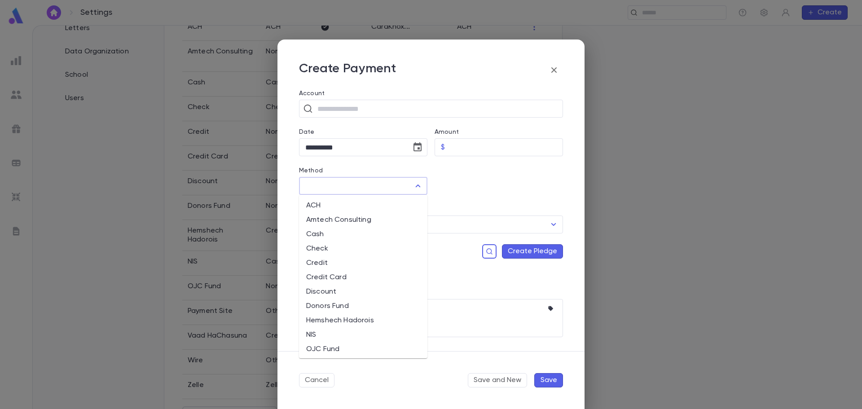
click at [358, 185] on input "Method" at bounding box center [356, 185] width 107 height 17
click at [336, 206] on li "ACH" at bounding box center [363, 205] width 128 height 14
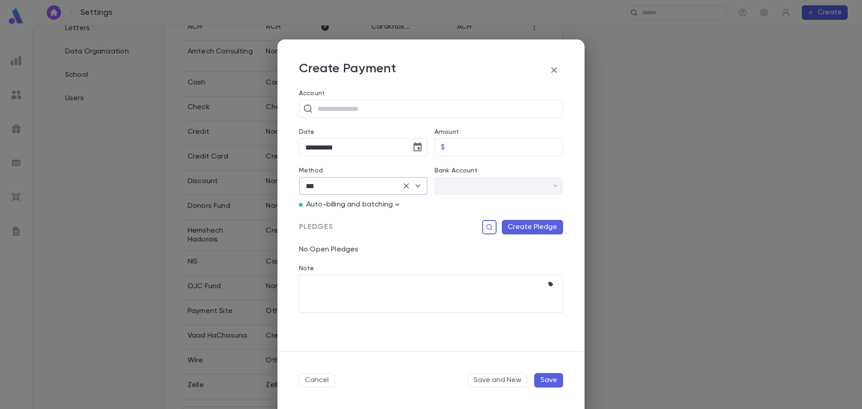
type input "***"
click at [559, 74] on icon "button" at bounding box center [554, 70] width 11 height 11
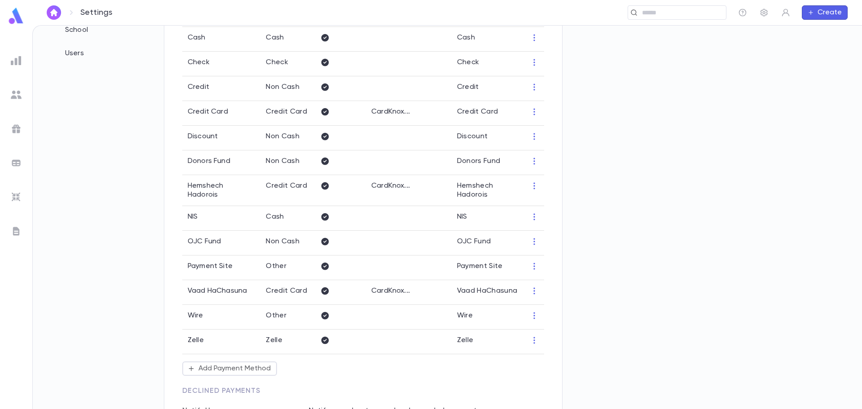
scroll to position [0, 0]
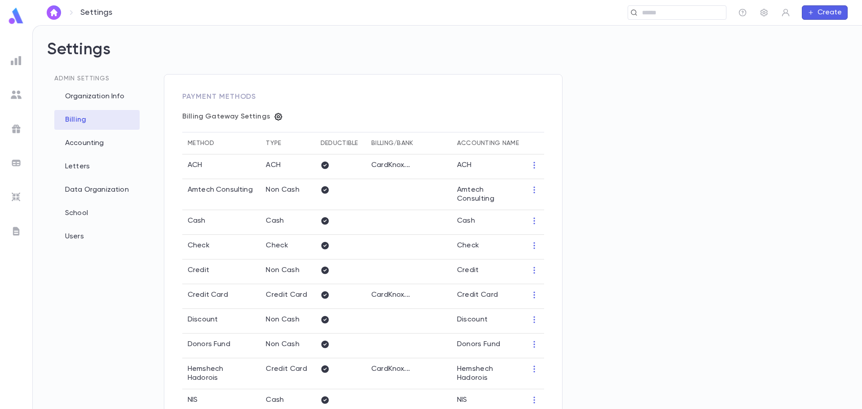
click at [275, 115] on icon "button" at bounding box center [279, 117] width 8 height 8
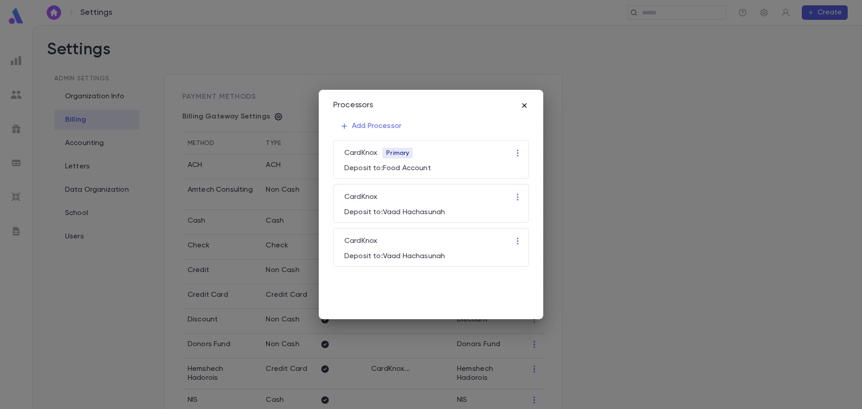
click at [526, 102] on icon "button" at bounding box center [524, 105] width 9 height 9
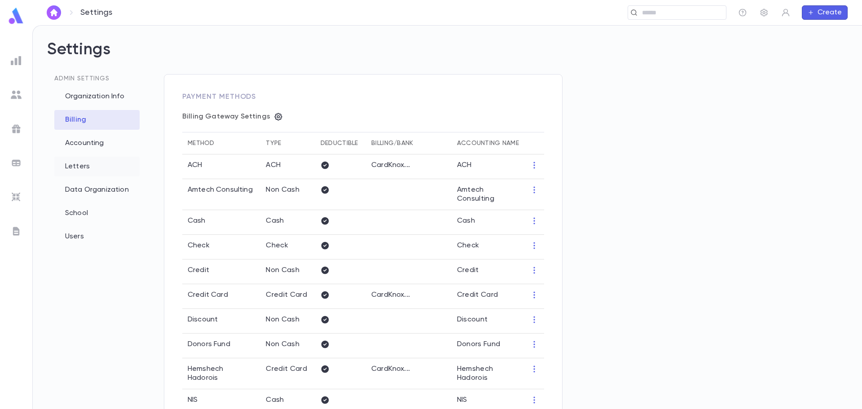
click at [76, 170] on div "Letters" at bounding box center [96, 167] width 85 height 20
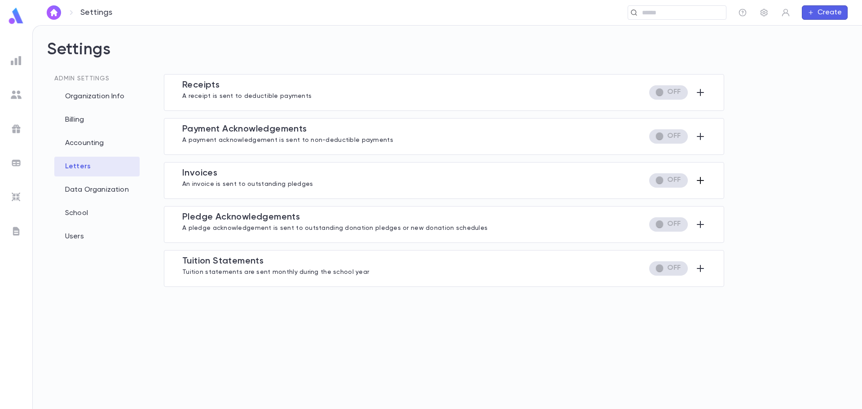
click at [700, 181] on icon "button" at bounding box center [700, 180] width 7 height 7
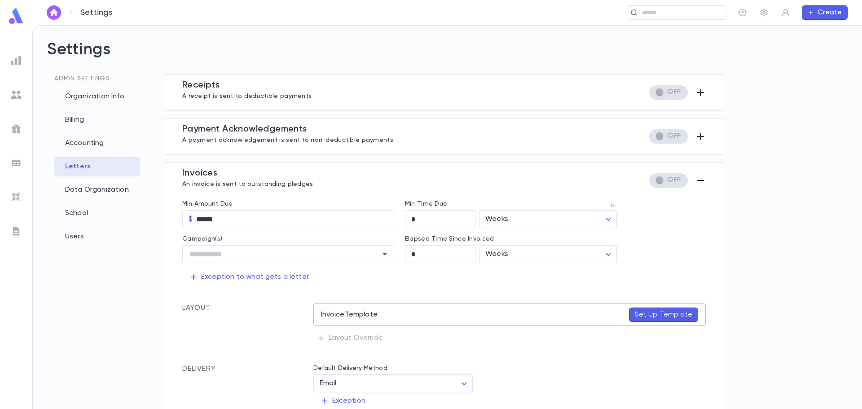
scroll to position [135, 0]
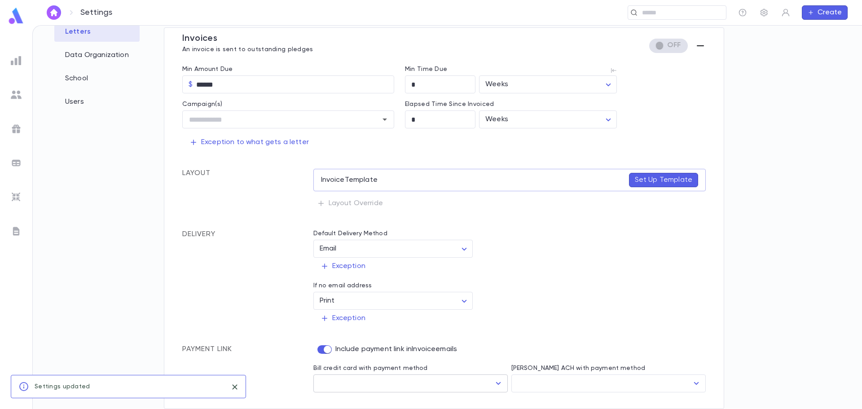
drag, startPoint x: 489, startPoint y: 388, endPoint x: 493, endPoint y: 391, distance: 5.6
click at [489, 389] on div "​" at bounding box center [410, 383] width 194 height 18
click at [546, 381] on input "Bill ACH with payment method" at bounding box center [601, 383] width 173 height 17
click at [590, 391] on input "Bill ACH with payment method" at bounding box center [601, 383] width 173 height 17
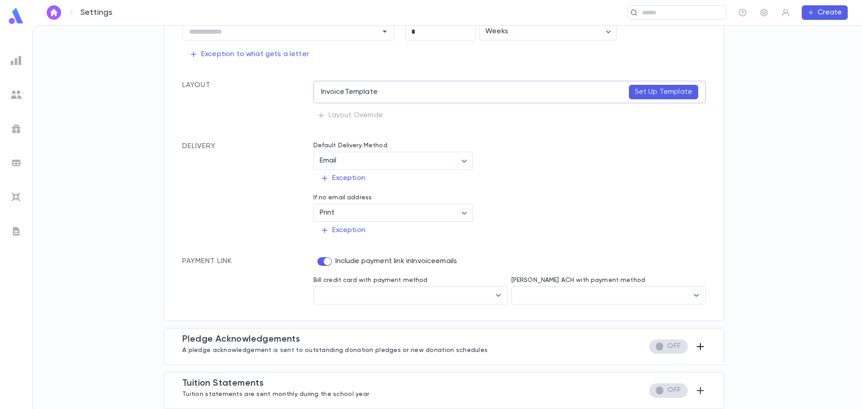
click at [699, 347] on icon "button" at bounding box center [700, 346] width 7 height 7
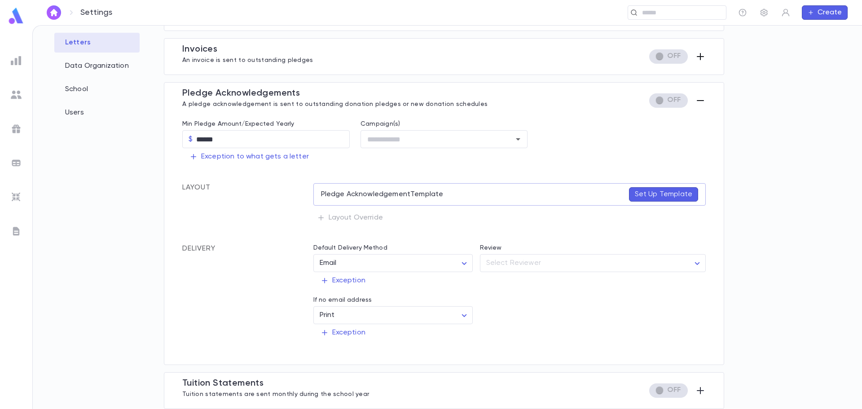
scroll to position [124, 0]
click at [517, 141] on icon "Open" at bounding box center [518, 139] width 11 height 11
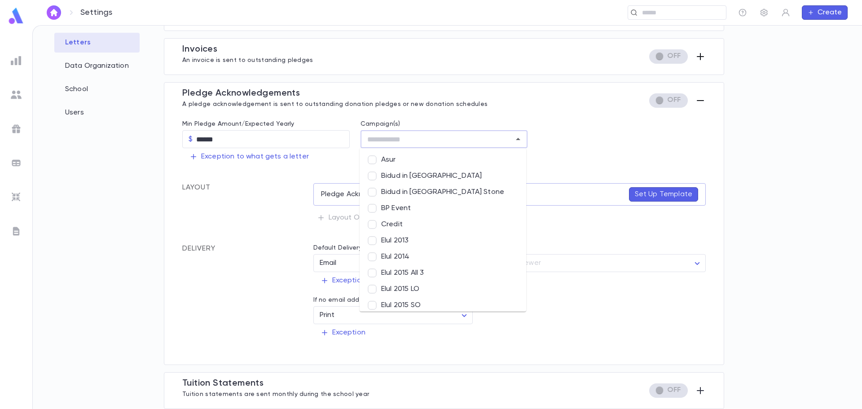
click at [620, 129] on div "Settings ​ Create Settings Admin Settings Organization Info Billing Accounting …" at bounding box center [431, 217] width 862 height 384
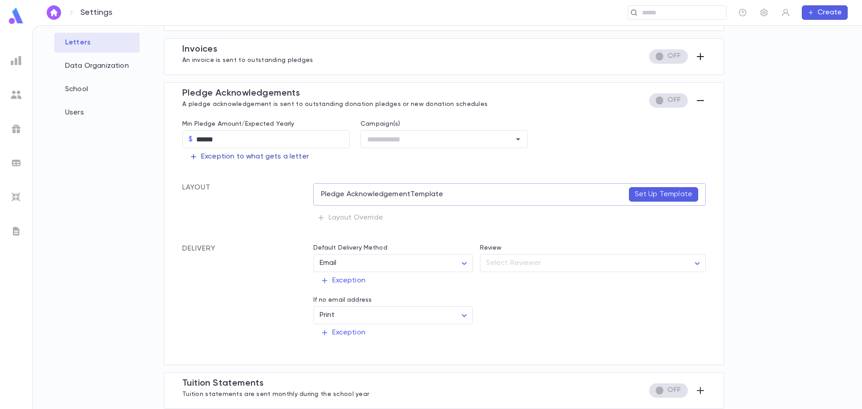
click at [238, 155] on p "Exception to what gets a letter" at bounding box center [248, 156] width 119 height 9
click at [420, 171] on div at bounding box center [431, 204] width 862 height 409
click at [642, 194] on p "Set Up Template" at bounding box center [663, 194] width 57 height 9
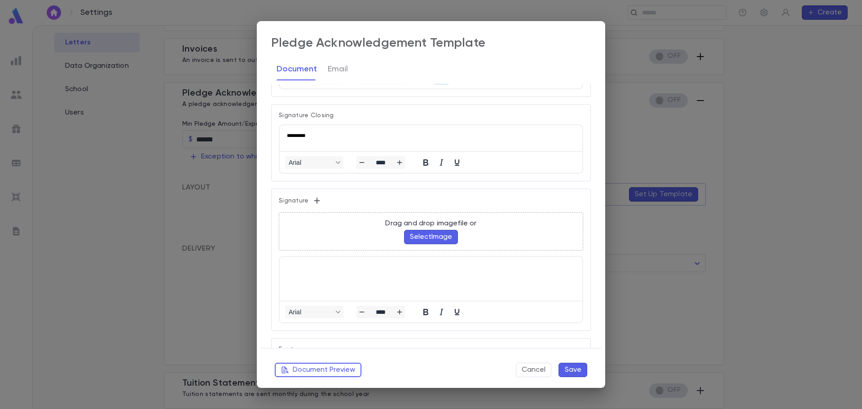
scroll to position [596, 0]
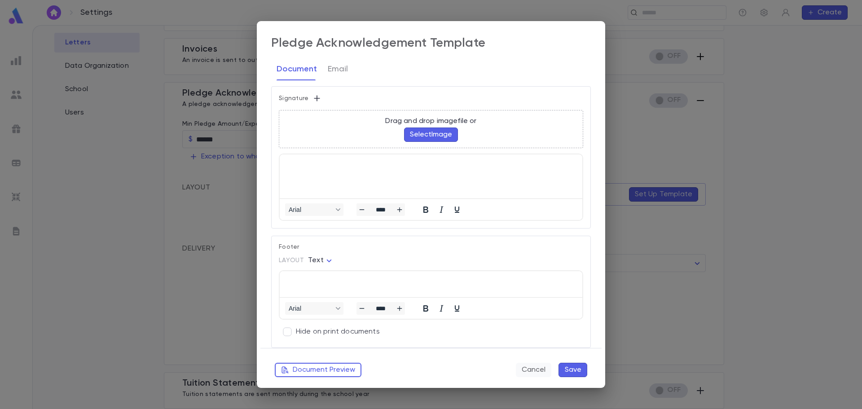
click at [534, 372] on button "Cancel" at bounding box center [533, 370] width 35 height 14
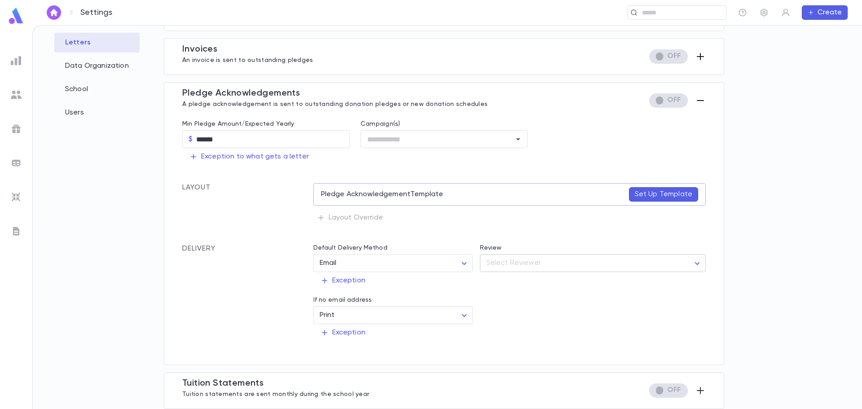
click at [523, 262] on body "Settings ​ Create Settings Admin Settings Organization Info Billing Accounting …" at bounding box center [431, 217] width 862 height 384
click at [504, 281] on div "User" at bounding box center [593, 283] width 210 height 10
click at [634, 330] on div at bounding box center [431, 204] width 862 height 409
click at [524, 263] on body "Settings ​ Create Settings Admin Settings Organization Info Billing Accounting …" at bounding box center [431, 217] width 862 height 384
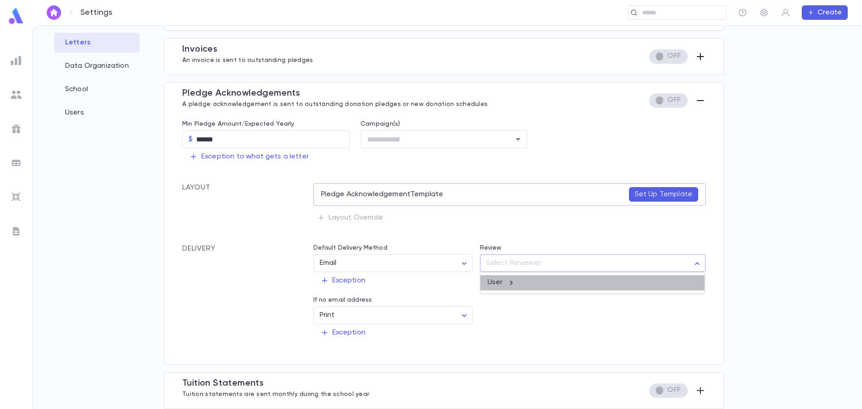
click at [499, 286] on div "User" at bounding box center [593, 283] width 210 height 10
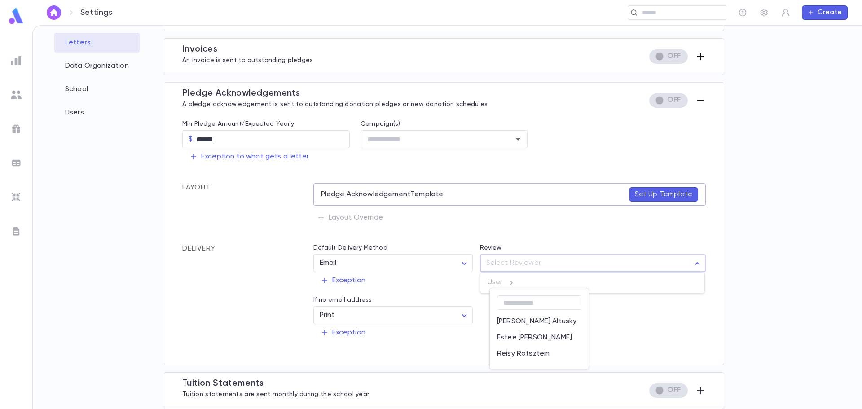
click at [612, 325] on div at bounding box center [431, 204] width 862 height 409
click at [695, 98] on icon "button" at bounding box center [700, 100] width 11 height 11
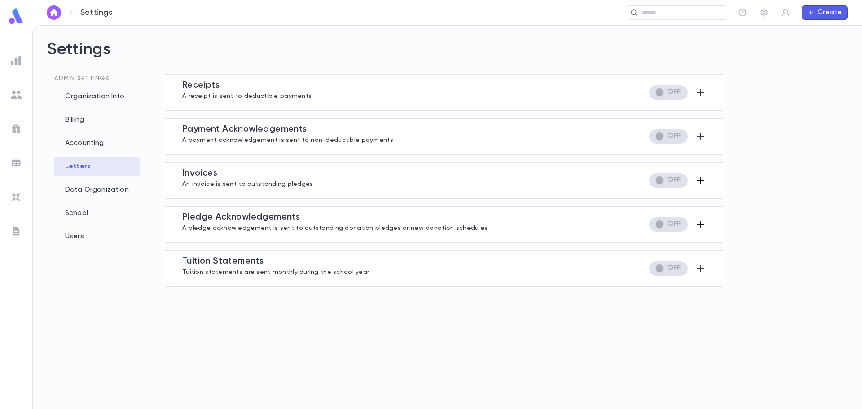
scroll to position [0, 0]
click at [700, 271] on icon "button" at bounding box center [700, 268] width 7 height 7
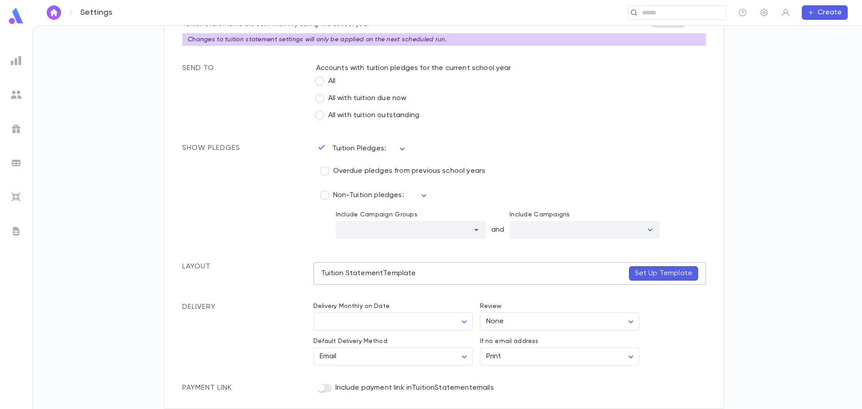
scroll to position [158, 0]
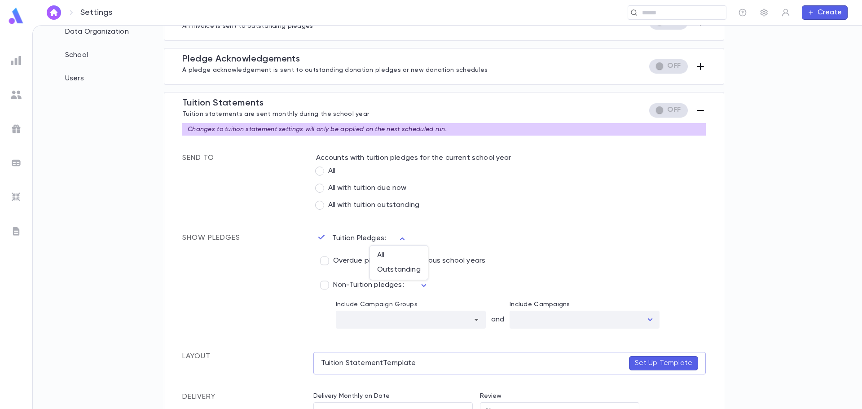
click at [399, 241] on body "Settings ​ Create Settings Admin Settings Organization Info Billing Accounting …" at bounding box center [431, 217] width 862 height 384
click at [456, 235] on div at bounding box center [431, 204] width 862 height 409
click at [458, 238] on div "Tuition Pledges: ​ Overdue pledges from previous school years Non-Tuition pledg…" at bounding box center [505, 268] width 401 height 122
click at [373, 285] on span "Non-Tuition pledges:" at bounding box center [368, 285] width 71 height 9
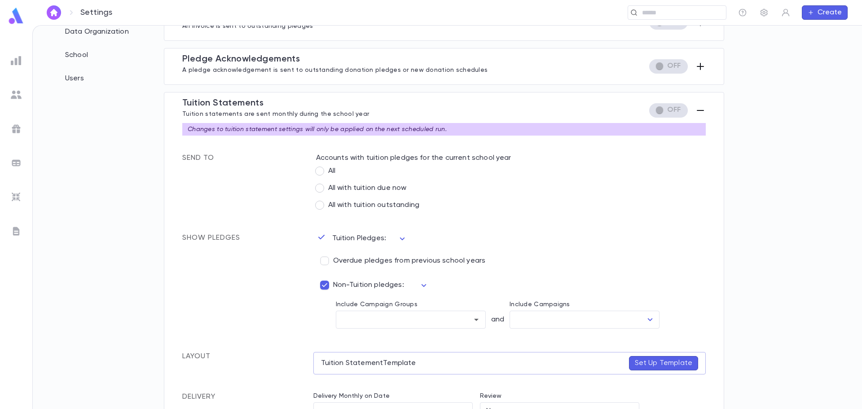
click at [374, 283] on span "Non-Tuition pledges:" at bounding box center [368, 285] width 71 height 9
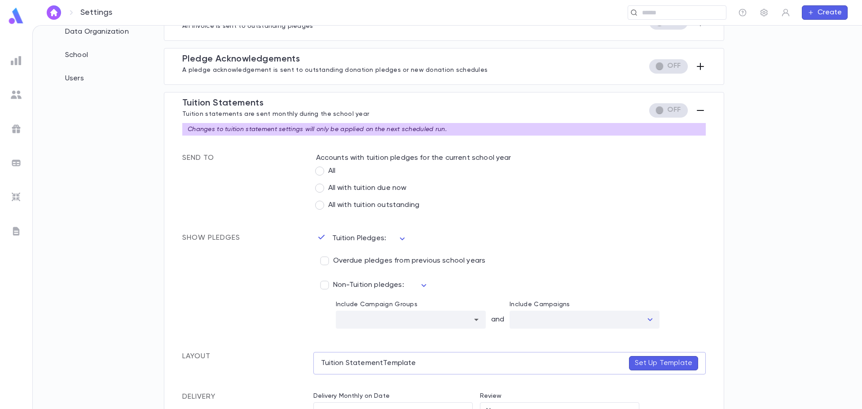
click at [425, 284] on div "​" at bounding box center [420, 285] width 18 height 14
click at [422, 285] on div "​" at bounding box center [420, 285] width 18 height 14
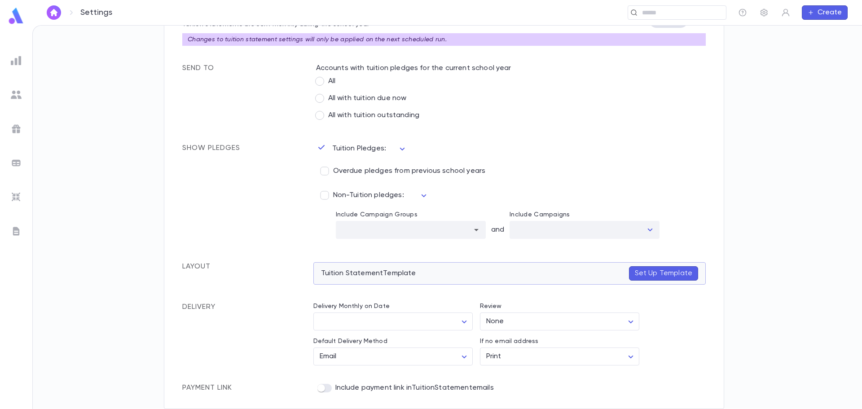
click at [648, 269] on p "Set Up Template" at bounding box center [663, 273] width 57 height 9
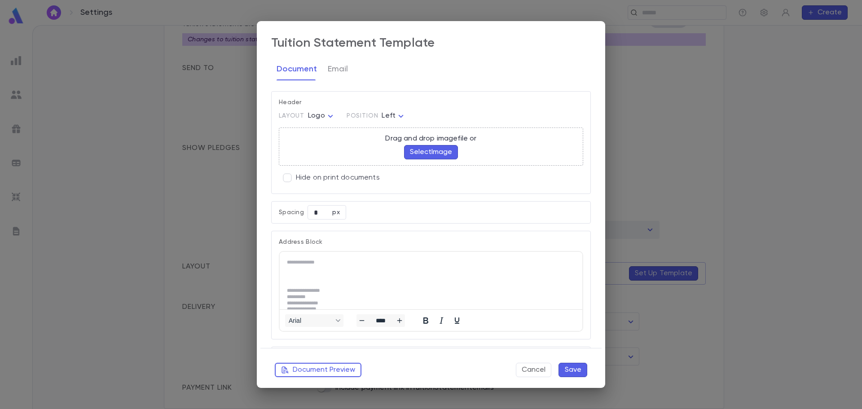
scroll to position [10, 0]
click at [540, 373] on button "Cancel" at bounding box center [533, 370] width 35 height 14
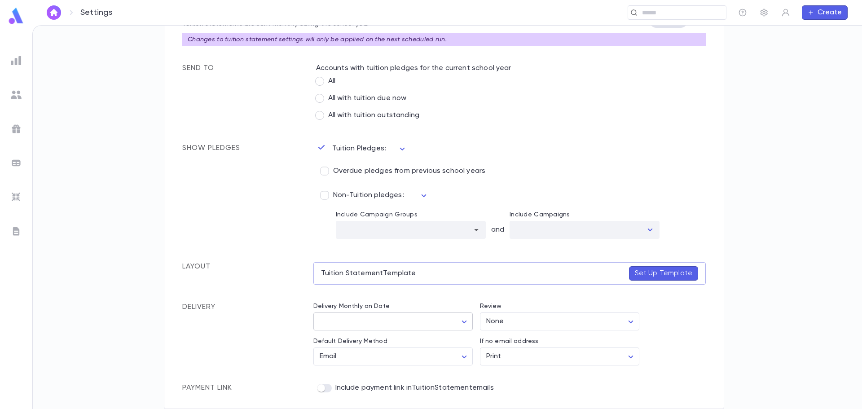
click at [457, 323] on body "Settings ​ Create Settings Admin Settings Organization Info Billing Accounting …" at bounding box center [431, 217] width 862 height 384
click at [267, 336] on div at bounding box center [431, 204] width 862 height 409
click at [593, 331] on div "If no email address Print ***** ​" at bounding box center [556, 347] width 167 height 35
click at [594, 324] on body "Settings ​ Create Settings Admin Settings Organization Info Billing Accounting …" at bounding box center [431, 217] width 862 height 384
click at [594, 324] on div at bounding box center [431, 204] width 862 height 409
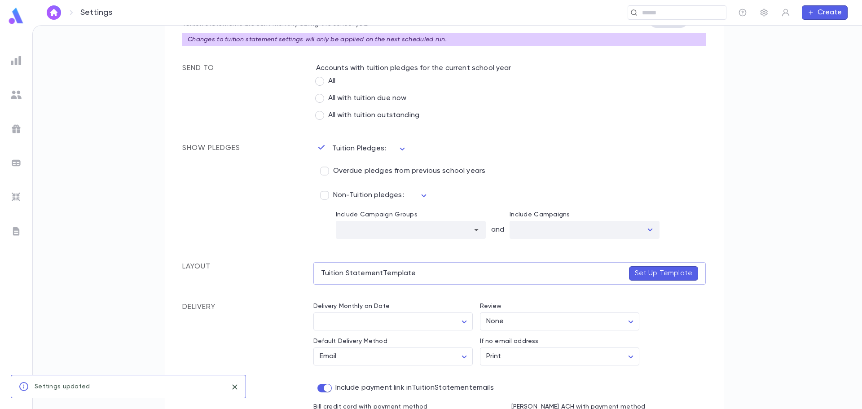
scroll to position [286, 0]
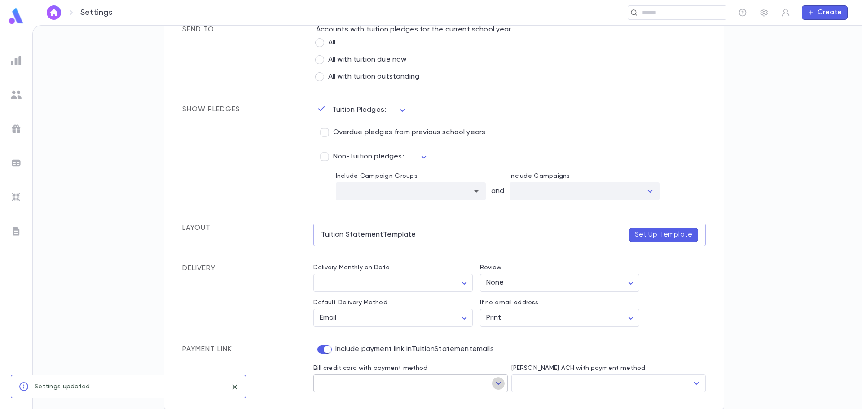
click at [495, 386] on icon "Open" at bounding box center [498, 383] width 11 height 11
click at [260, 371] on div "Payment Link" at bounding box center [247, 369] width 131 height 48
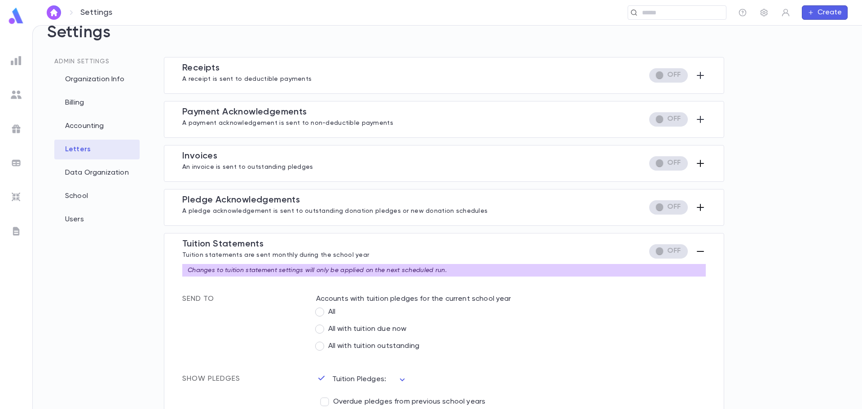
scroll to position [0, 0]
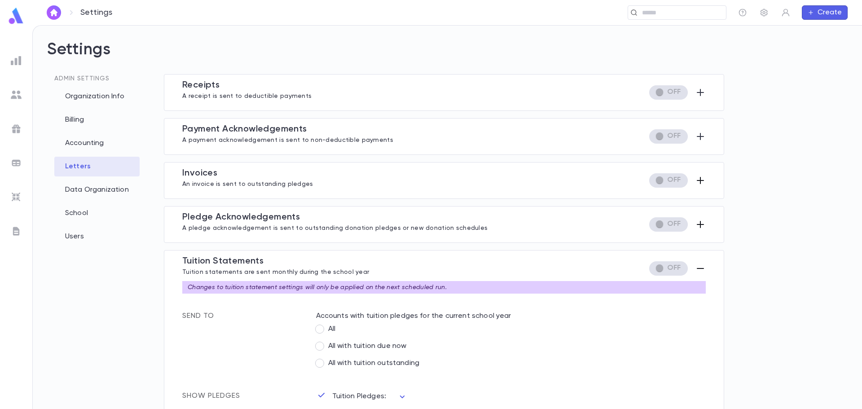
click at [695, 268] on icon "button" at bounding box center [700, 268] width 11 height 11
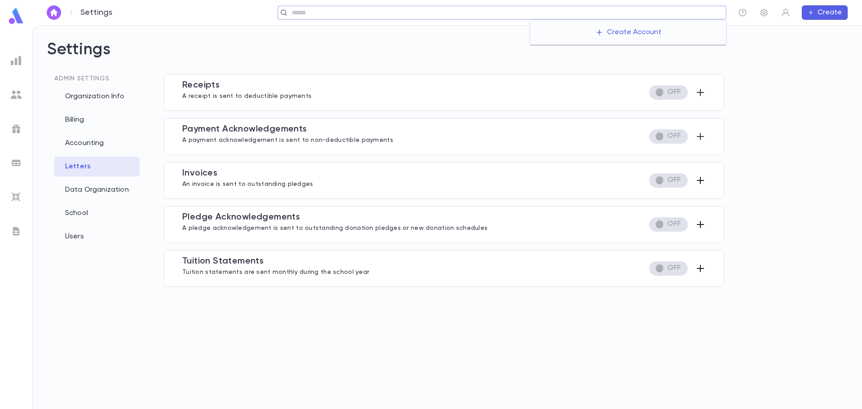
click at [678, 10] on input "text" at bounding box center [505, 13] width 433 height 9
click at [18, 59] on img at bounding box center [16, 60] width 11 height 11
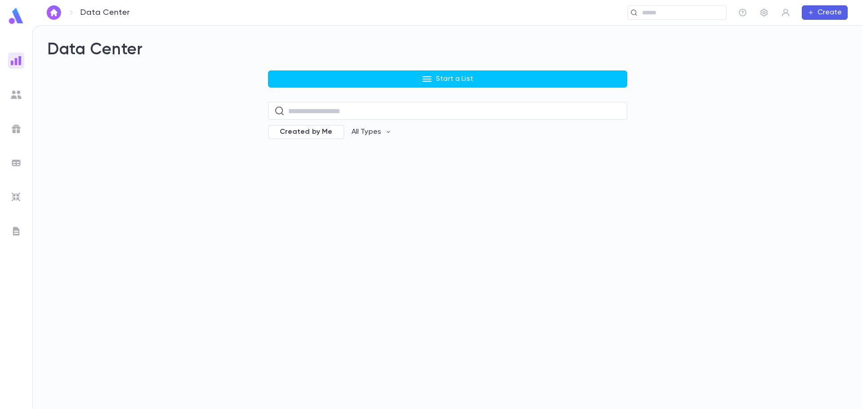
click at [349, 89] on div "Start a List ​ Created by Me All Types" at bounding box center [447, 110] width 359 height 81
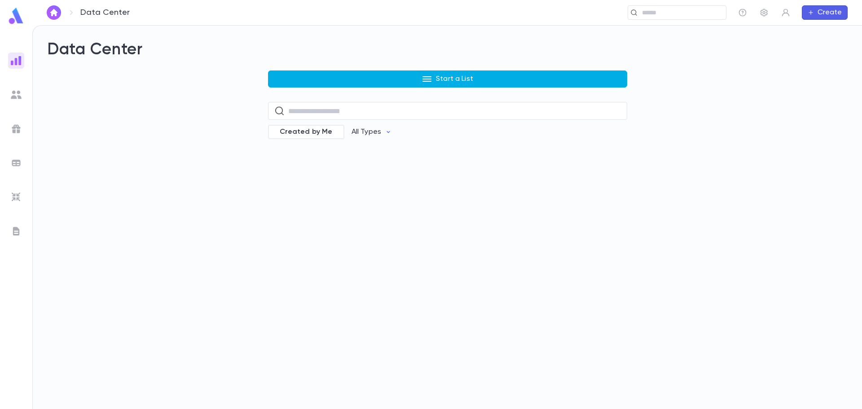
click at [352, 76] on button "Start a List" at bounding box center [447, 78] width 359 height 17
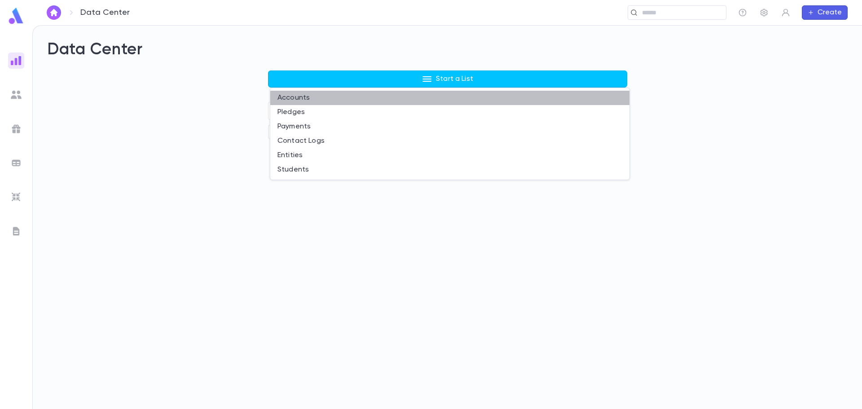
click at [283, 93] on li "Accounts" at bounding box center [449, 98] width 359 height 14
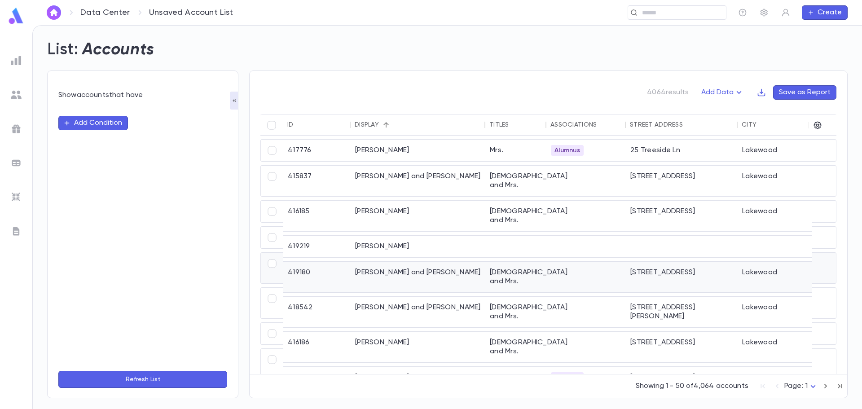
click at [432, 262] on div "Aboud, Yaakov Yehuda and Chana" at bounding box center [418, 277] width 135 height 31
click at [763, 13] on icon "button" at bounding box center [764, 13] width 7 height 8
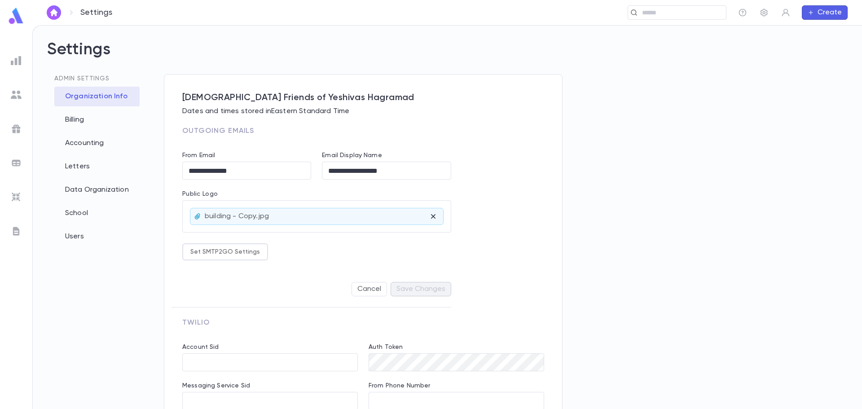
type input "**********"
click at [77, 160] on div "Letters" at bounding box center [96, 167] width 85 height 20
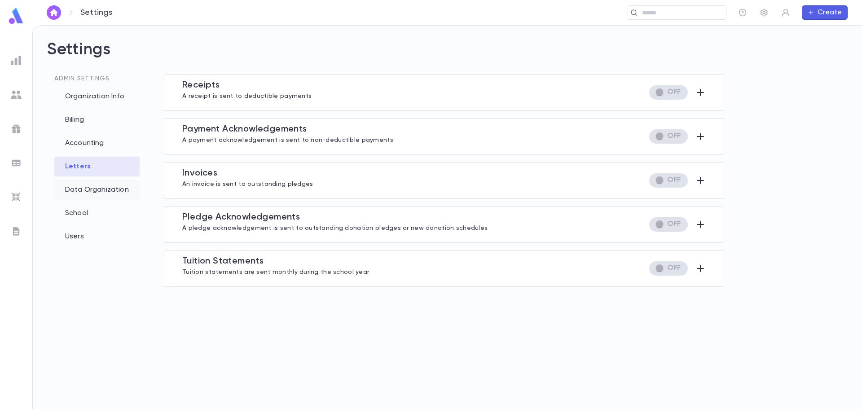
click at [106, 193] on div "Data Organization" at bounding box center [96, 190] width 85 height 20
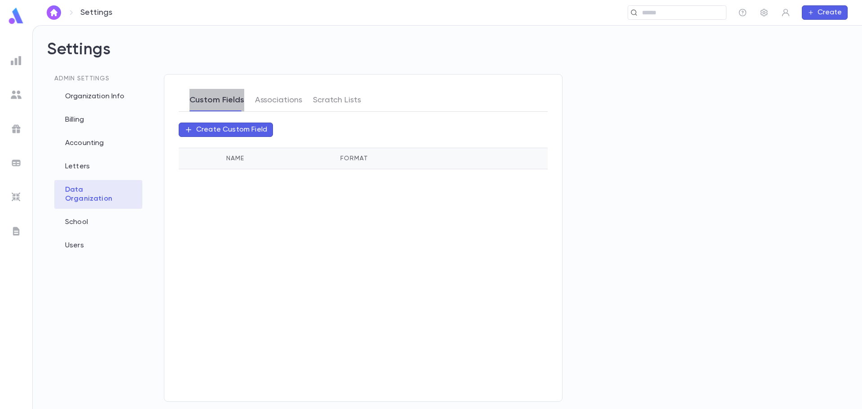
click at [220, 101] on button "Custom Fields" at bounding box center [216, 100] width 55 height 22
click at [277, 106] on button "Associations" at bounding box center [278, 100] width 47 height 22
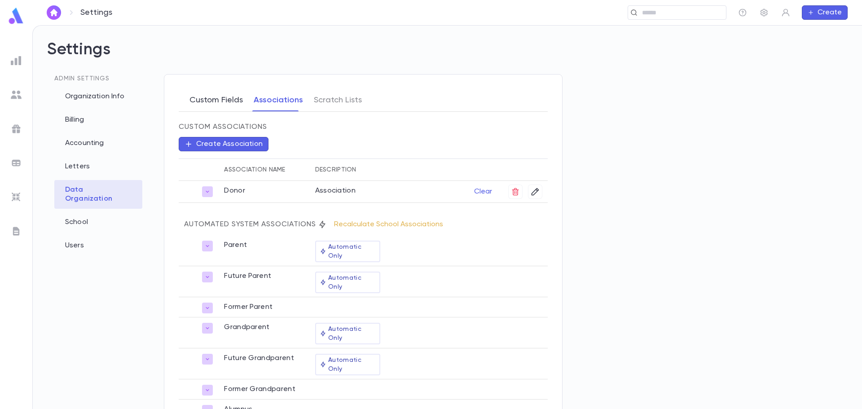
click at [228, 105] on button "Custom Fields" at bounding box center [215, 100] width 53 height 22
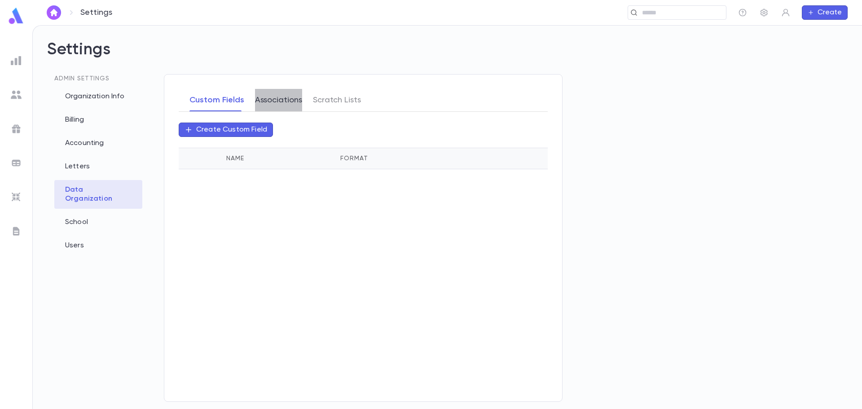
click at [274, 109] on button "Associations" at bounding box center [278, 100] width 47 height 22
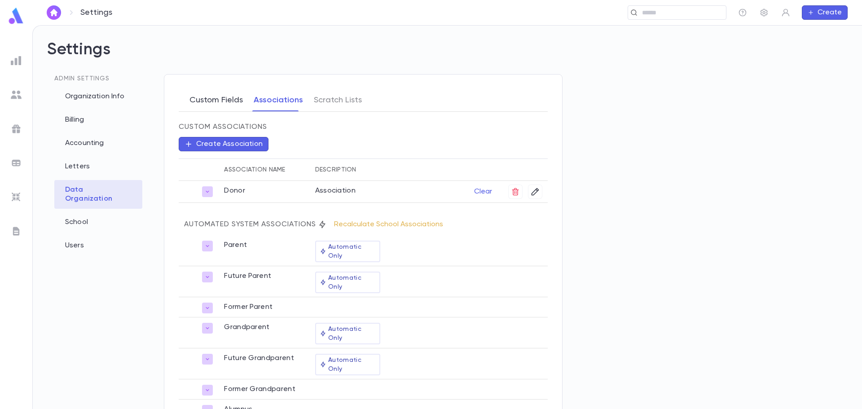
click at [216, 100] on button "Custom Fields" at bounding box center [215, 100] width 53 height 22
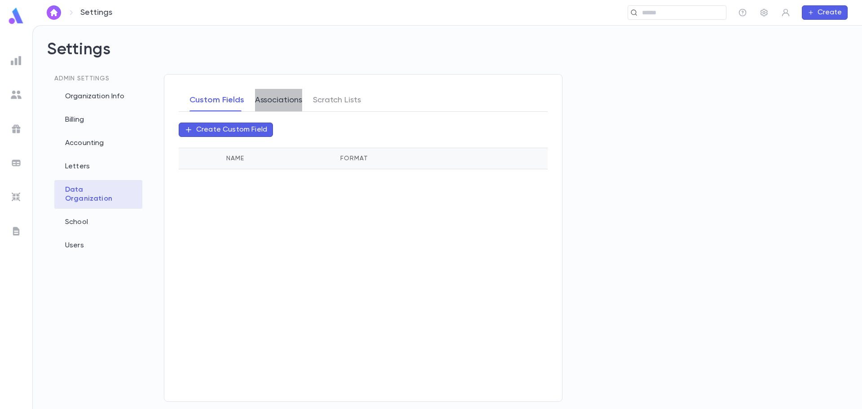
click at [280, 101] on button "Associations" at bounding box center [278, 100] width 47 height 22
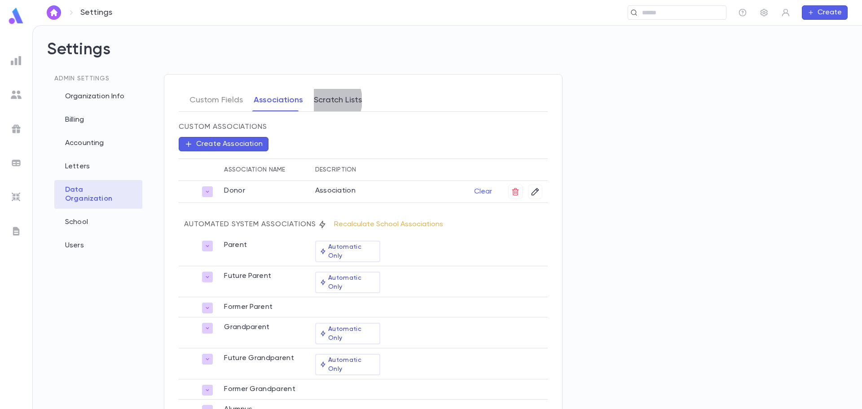
click at [317, 100] on button "Scratch Lists" at bounding box center [338, 100] width 48 height 22
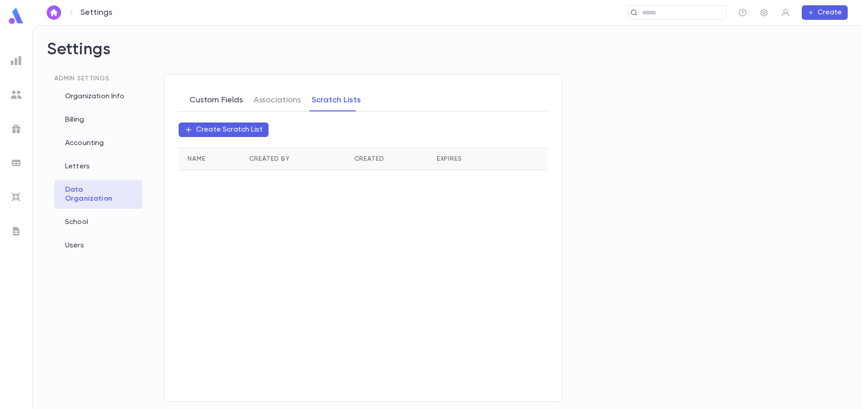
click at [231, 98] on button "Custom Fields" at bounding box center [215, 100] width 53 height 22
click at [232, 130] on p "Create Custom Field" at bounding box center [231, 129] width 71 height 9
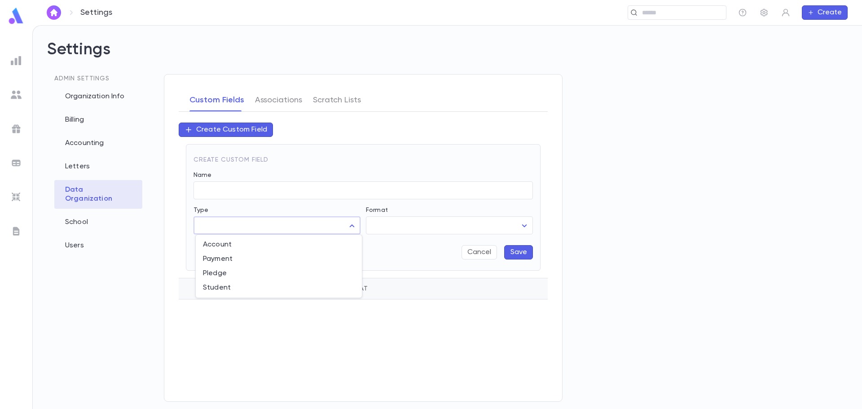
click at [254, 225] on body "Settings ​ Create Settings Admin Settings Organization Info Billing Accounting …" at bounding box center [431, 217] width 862 height 384
click at [230, 289] on span "Student" at bounding box center [279, 287] width 152 height 9
type input "*******"
click at [229, 194] on input "Name" at bounding box center [363, 191] width 339 height 18
type input "**********"
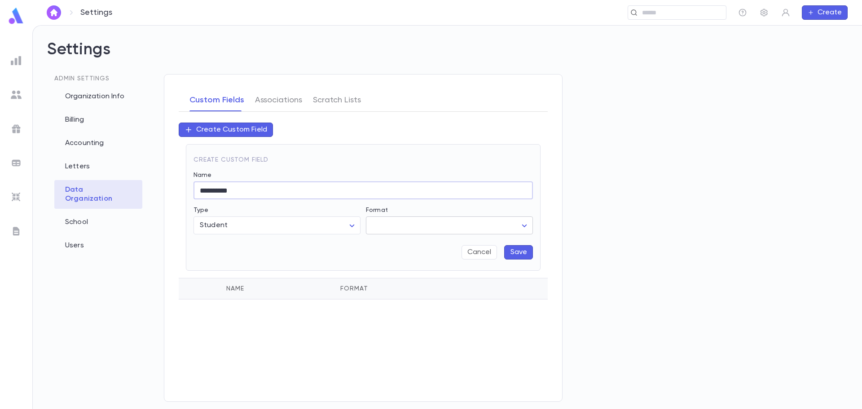
click at [393, 225] on body "**********" at bounding box center [431, 217] width 862 height 384
click at [392, 247] on span "Text" at bounding box center [451, 244] width 152 height 9
type input "****"
click at [523, 255] on button "Save" at bounding box center [518, 252] width 29 height 14
click at [74, 214] on div "School" at bounding box center [98, 222] width 88 height 20
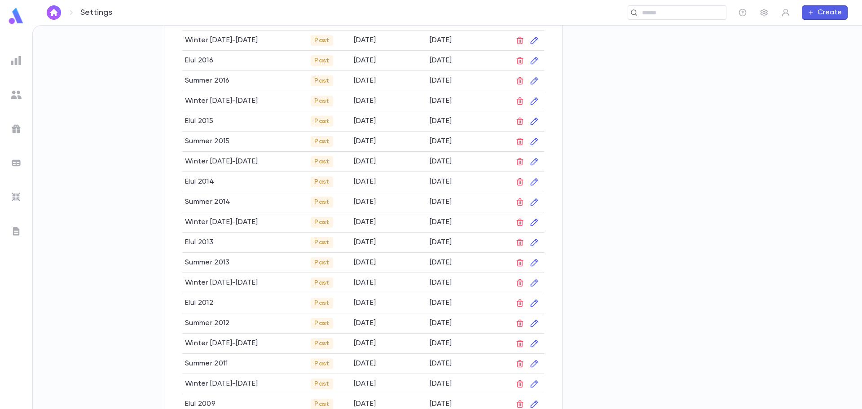
scroll to position [727, 0]
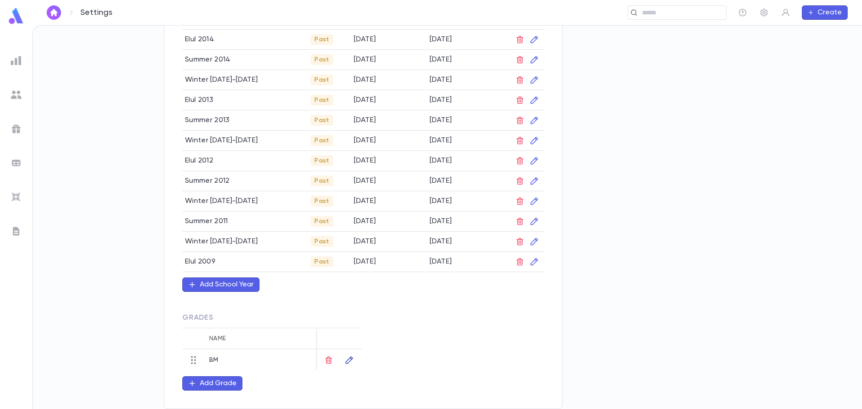
click at [351, 359] on icon "button" at bounding box center [349, 360] width 9 height 9
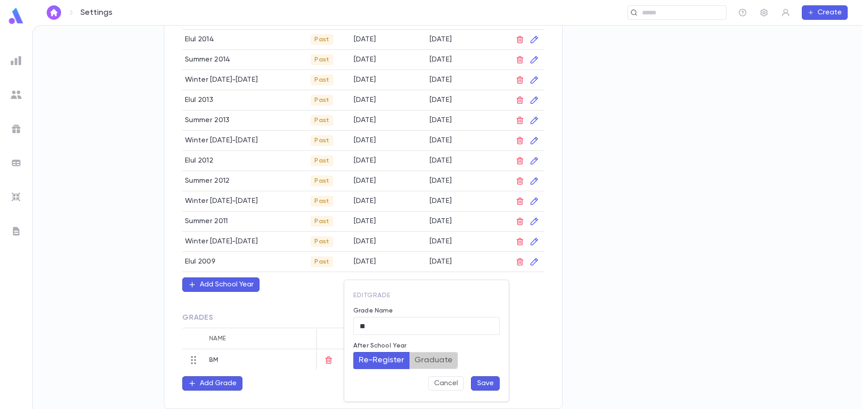
click at [426, 354] on button "Graduate" at bounding box center [433, 360] width 49 height 17
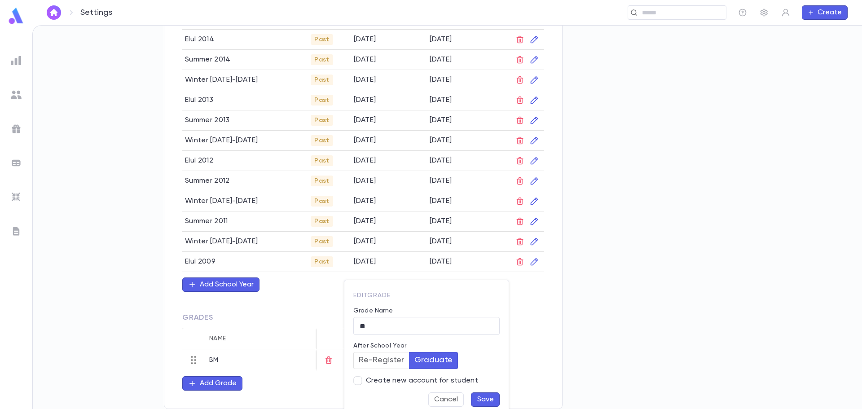
click at [379, 384] on span "Create new account for student" at bounding box center [422, 380] width 112 height 9
click at [443, 396] on button "Cancel" at bounding box center [445, 399] width 35 height 14
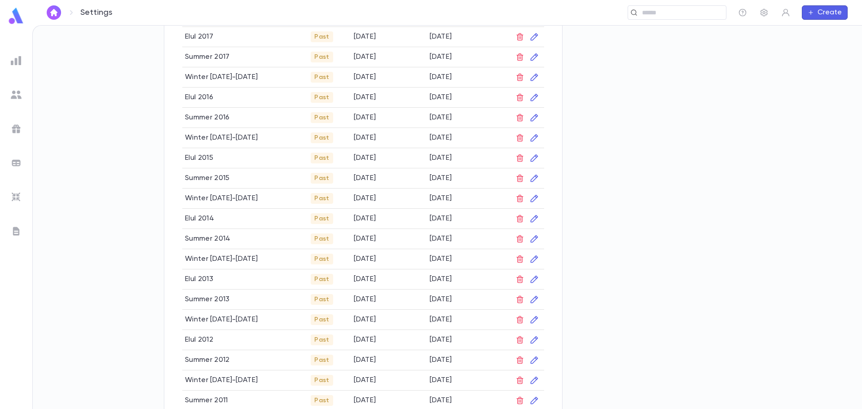
scroll to position [322, 0]
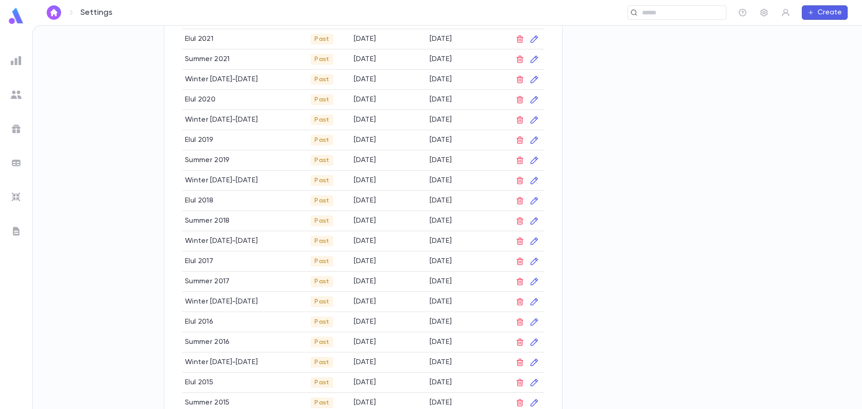
click at [17, 11] on img at bounding box center [16, 16] width 18 height 18
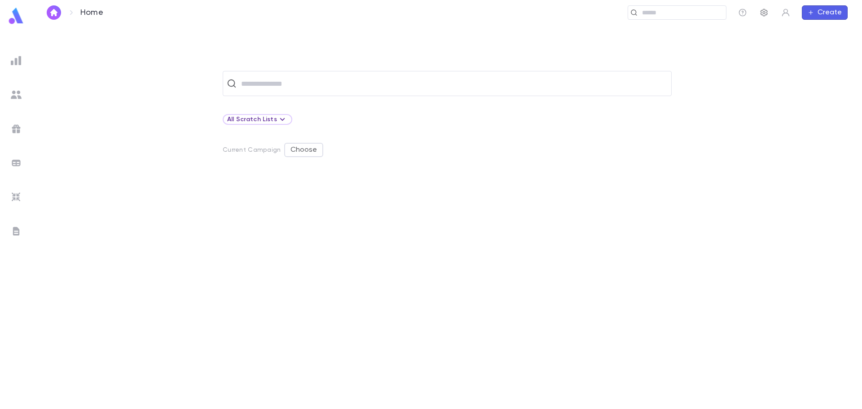
click at [765, 13] on icon "button" at bounding box center [764, 12] width 9 height 9
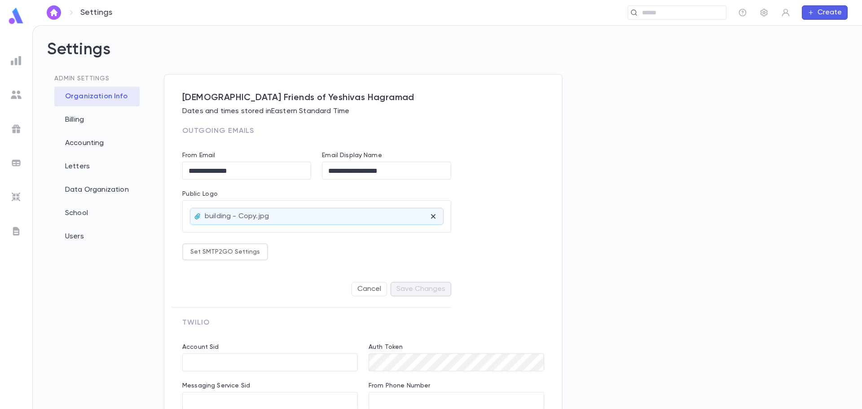
click at [753, 90] on div "**********" at bounding box center [447, 258] width 801 height 369
click at [25, 16] on img at bounding box center [16, 16] width 18 height 18
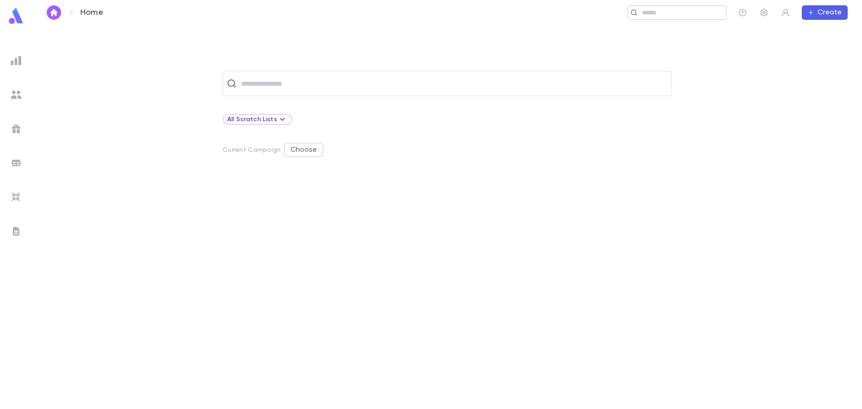
click at [657, 13] on input "text" at bounding box center [680, 13] width 83 height 9
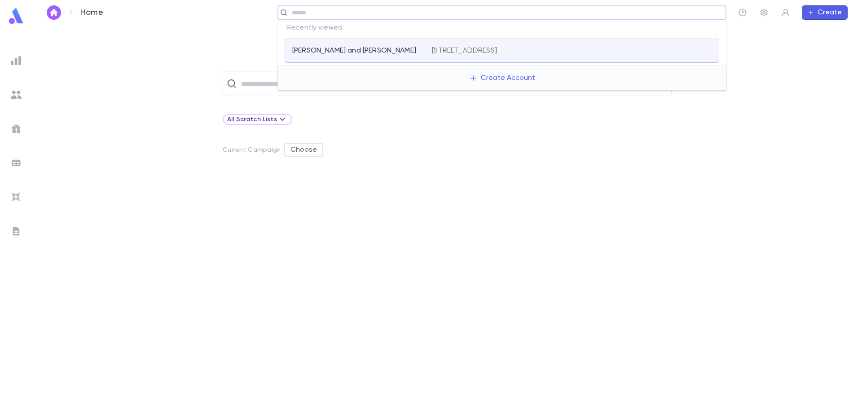
type input "*"
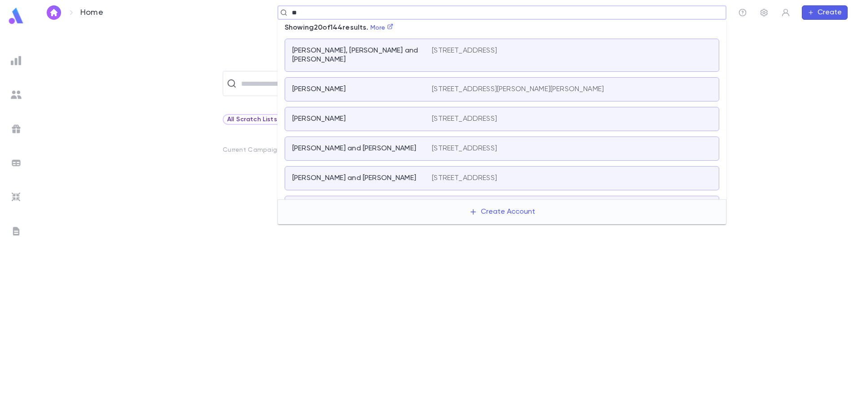
type input "*"
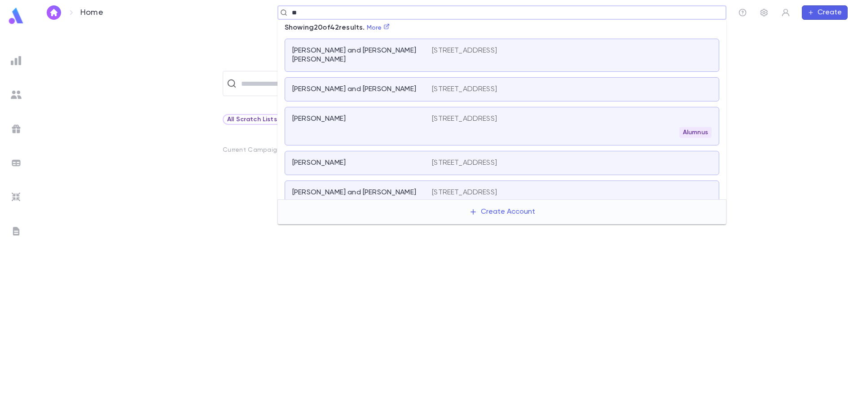
type input "*"
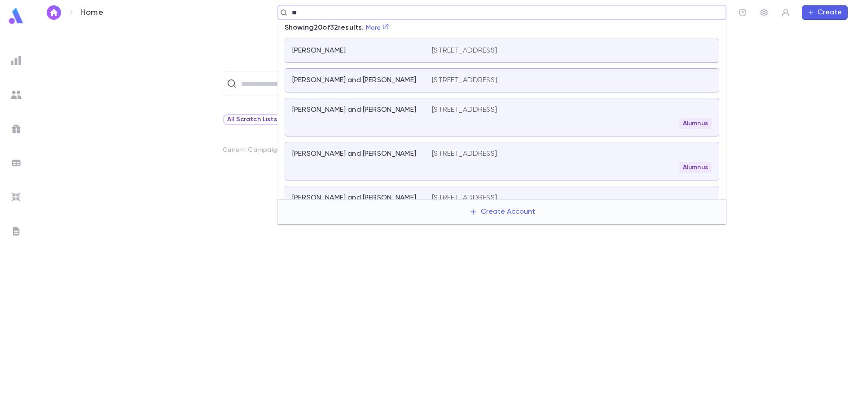
type input "*"
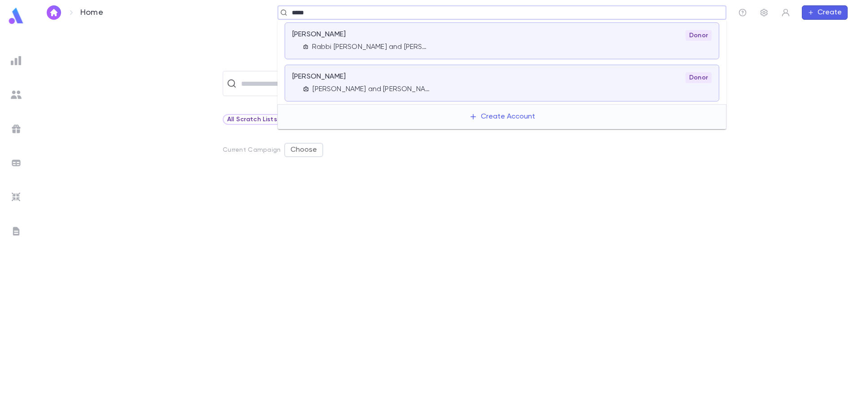
type input "*****"
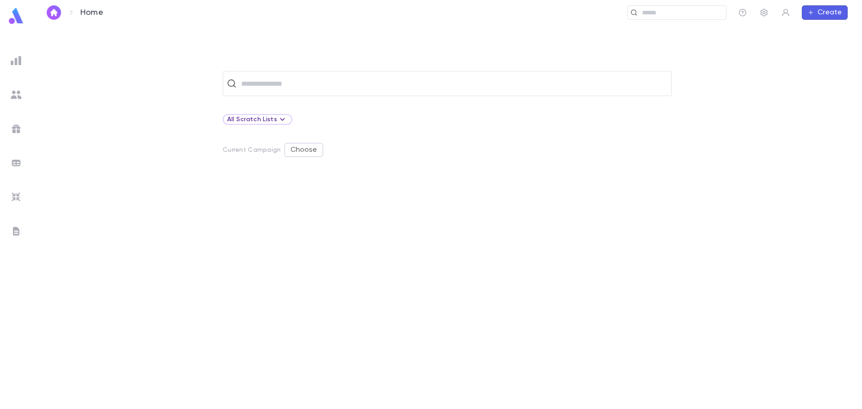
click at [763, 54] on div "​ All Scratch Lists Current Campaign Choose" at bounding box center [447, 216] width 830 height 383
click at [817, 15] on button "Create" at bounding box center [825, 12] width 46 height 14
click at [822, 30] on li "Account" at bounding box center [827, 30] width 46 height 14
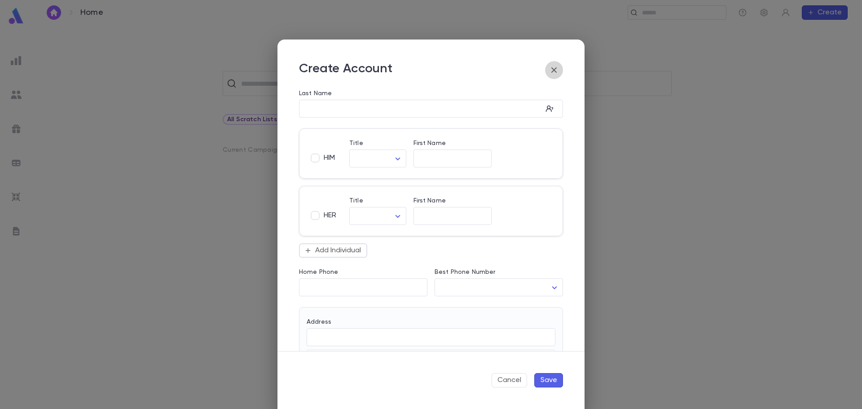
drag, startPoint x: 550, startPoint y: 70, endPoint x: 599, endPoint y: 63, distance: 49.4
click at [551, 70] on icon "button" at bounding box center [554, 70] width 11 height 11
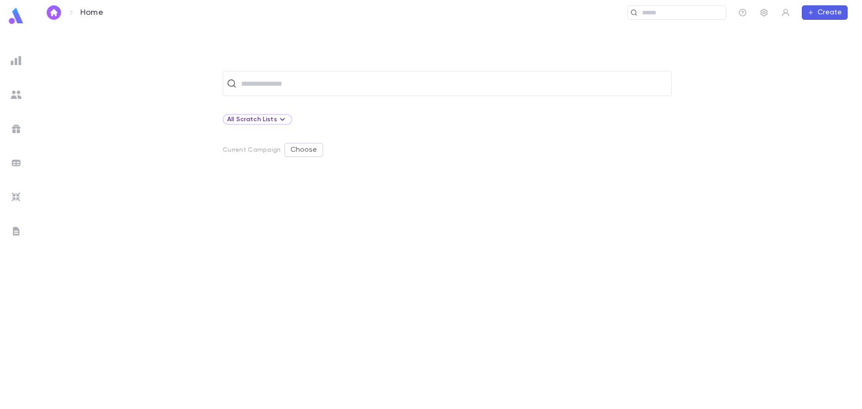
click at [834, 17] on button "Create" at bounding box center [825, 12] width 46 height 14
click at [108, 10] on div at bounding box center [431, 204] width 862 height 409
click at [15, 60] on img at bounding box center [16, 60] width 11 height 11
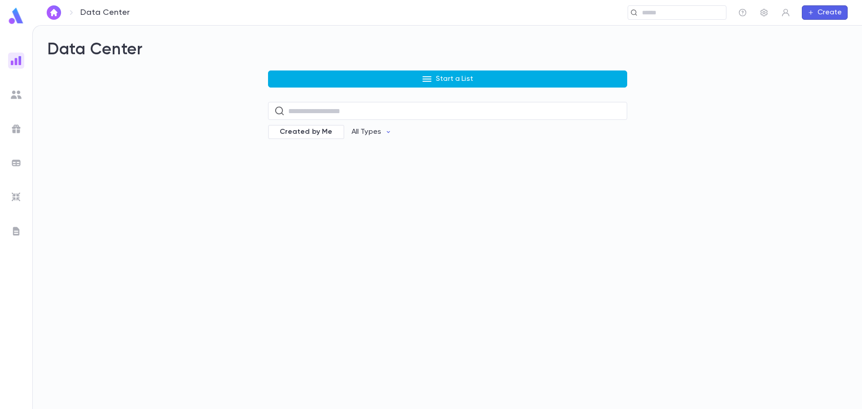
click at [394, 76] on button "Start a List" at bounding box center [447, 78] width 359 height 17
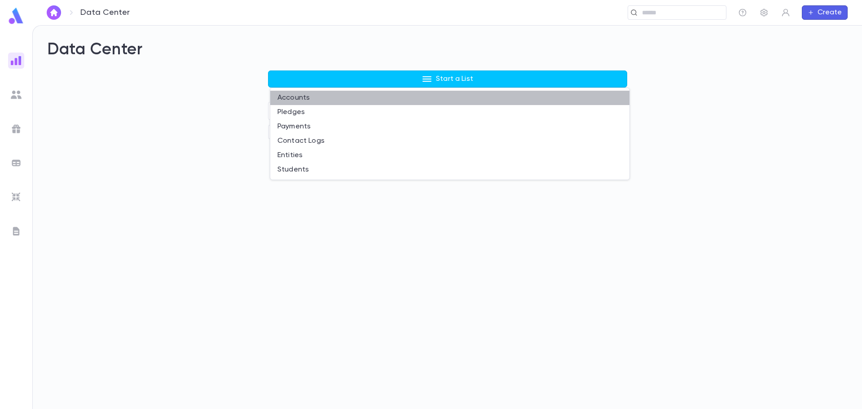
click at [306, 96] on li "Accounts" at bounding box center [449, 98] width 359 height 14
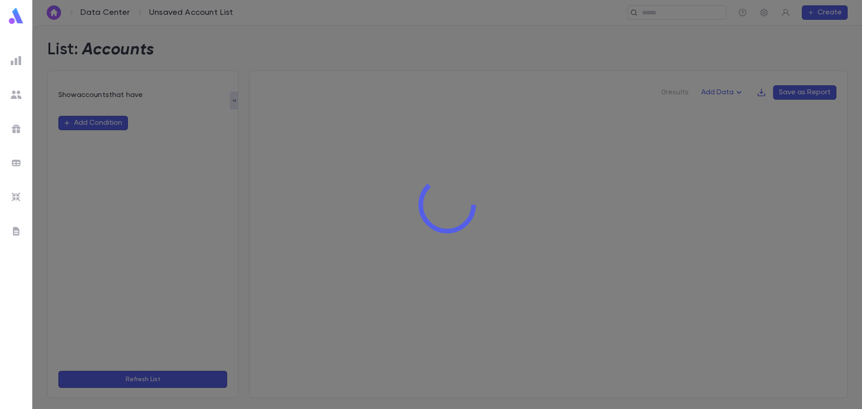
click at [114, 128] on div at bounding box center [447, 204] width 830 height 409
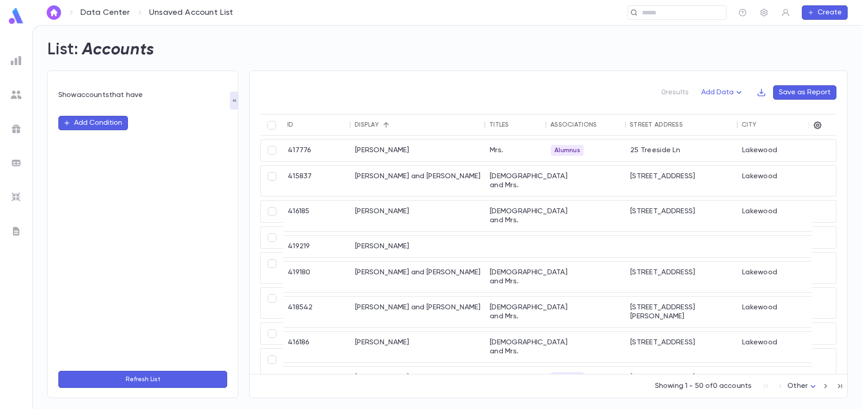
click at [111, 123] on button "Add Condition" at bounding box center [93, 123] width 70 height 14
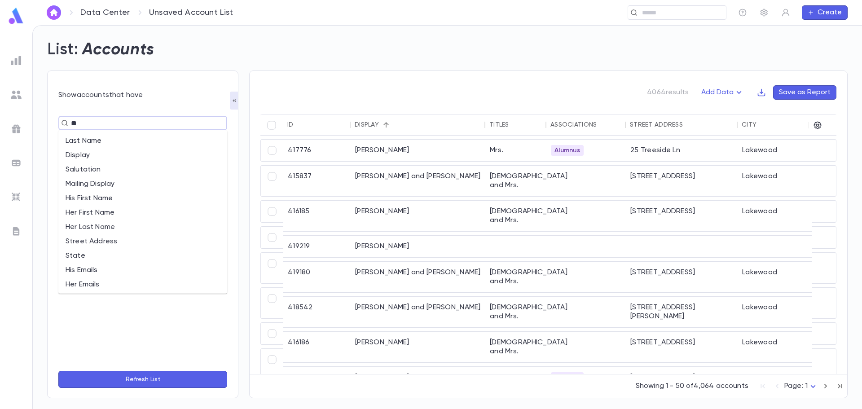
type input "***"
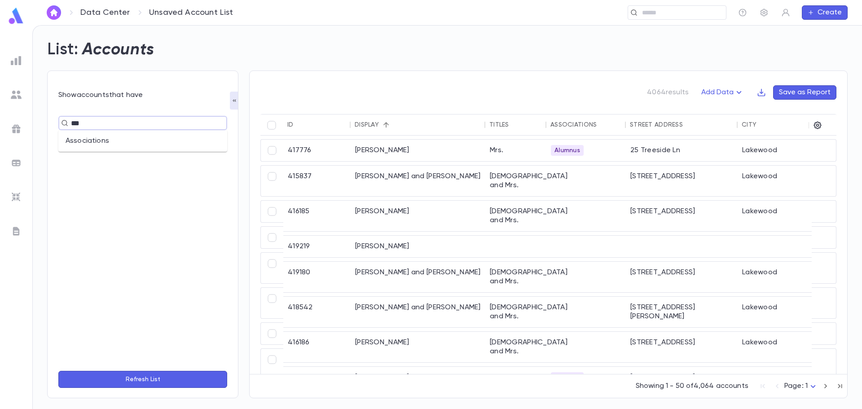
click at [94, 138] on li "Associations" at bounding box center [142, 141] width 169 height 14
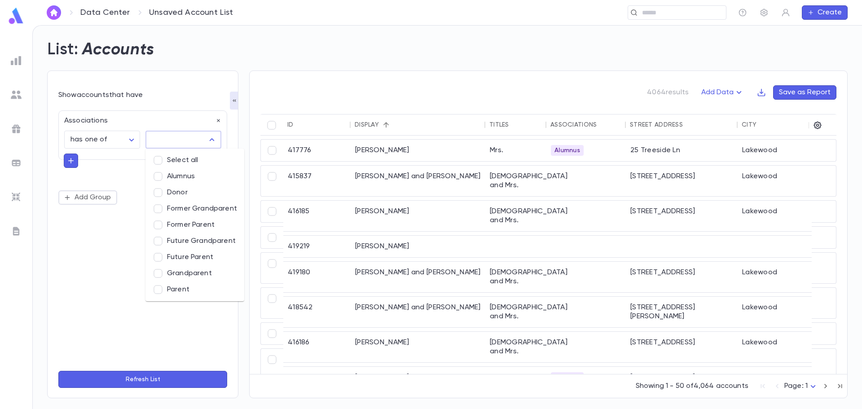
drag, startPoint x: 154, startPoint y: 140, endPoint x: 170, endPoint y: 142, distance: 15.9
click at [154, 140] on input "text" at bounding box center [177, 139] width 54 height 17
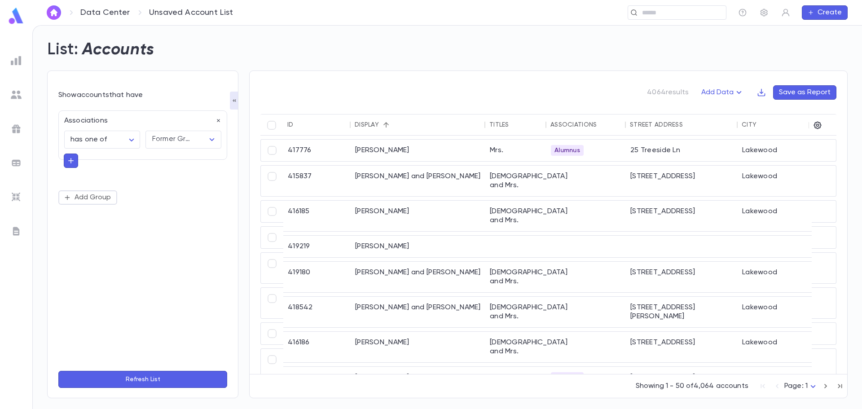
click at [163, 376] on button "Refresh List" at bounding box center [142, 379] width 169 height 17
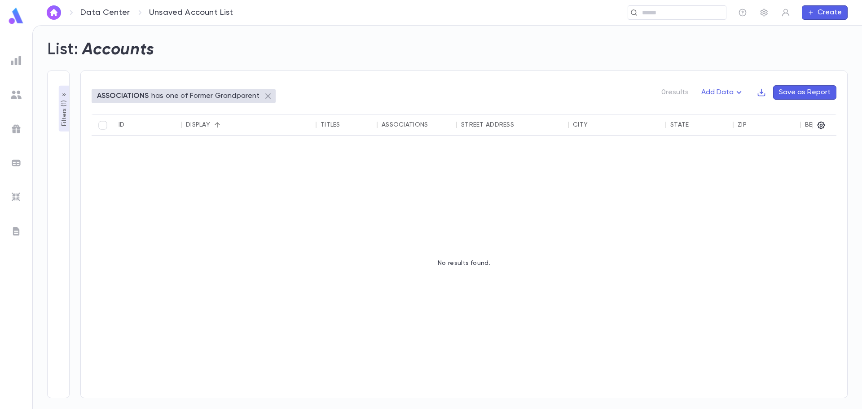
click at [265, 95] on icon at bounding box center [267, 95] width 5 height 5
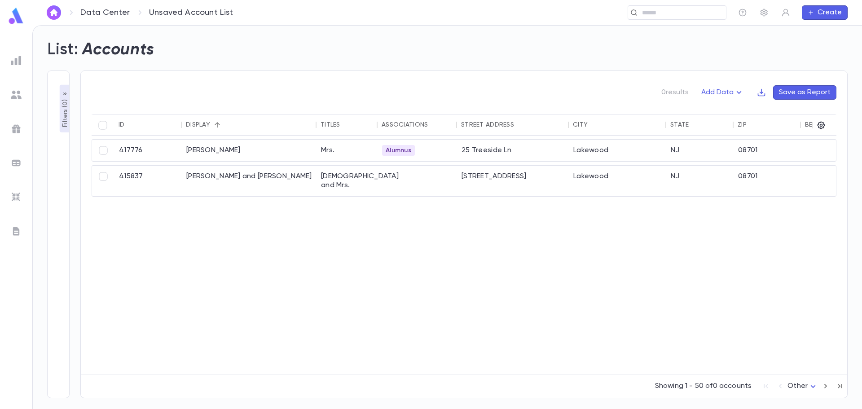
click at [62, 93] on div at bounding box center [447, 204] width 830 height 409
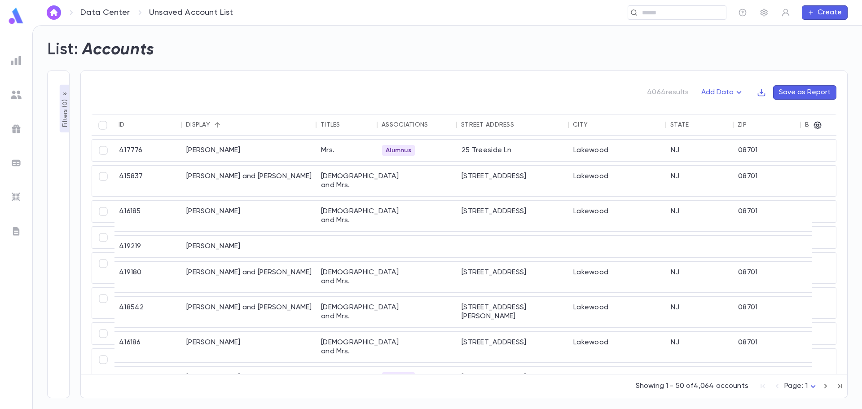
click at [66, 100] on p "Filters ( 0 )" at bounding box center [65, 112] width 9 height 30
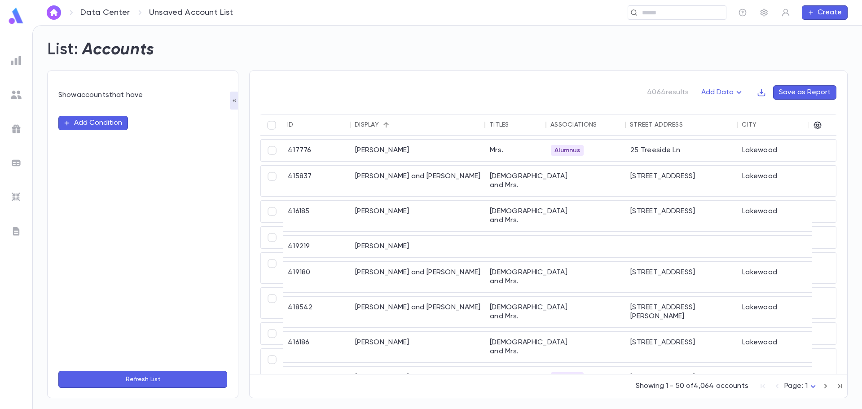
click at [99, 128] on button "Add Condition" at bounding box center [93, 123] width 70 height 14
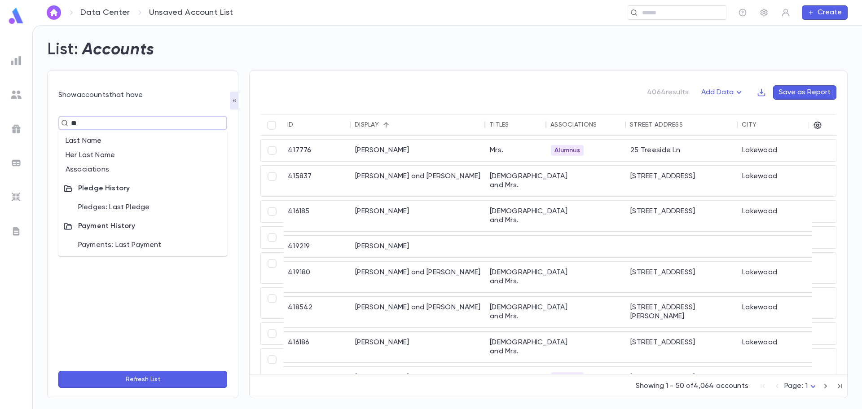
type input "***"
click at [107, 139] on li "Associations" at bounding box center [142, 141] width 169 height 14
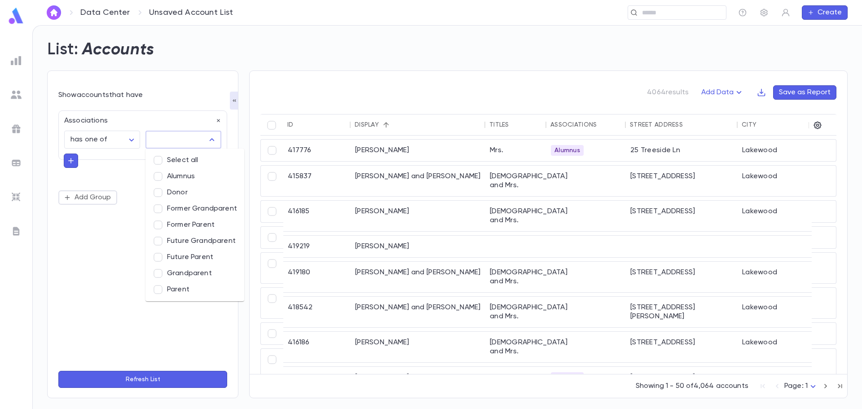
click at [197, 138] on input "text" at bounding box center [177, 139] width 54 height 17
click at [187, 177] on li "Alumnus" at bounding box center [194, 176] width 99 height 16
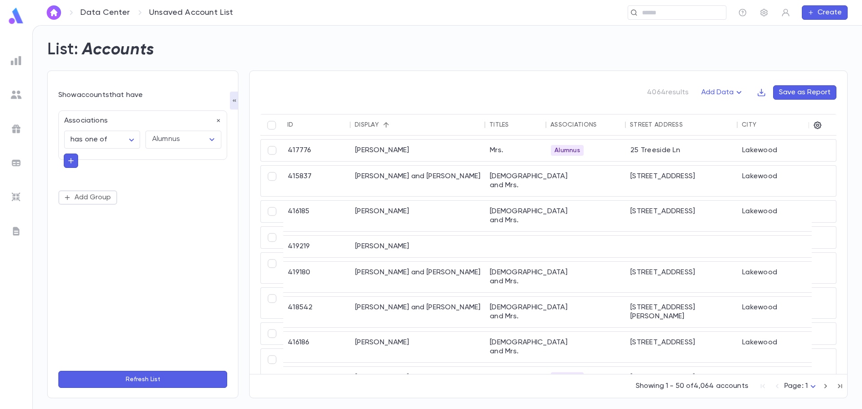
click at [176, 378] on button "Refresh List" at bounding box center [142, 379] width 169 height 17
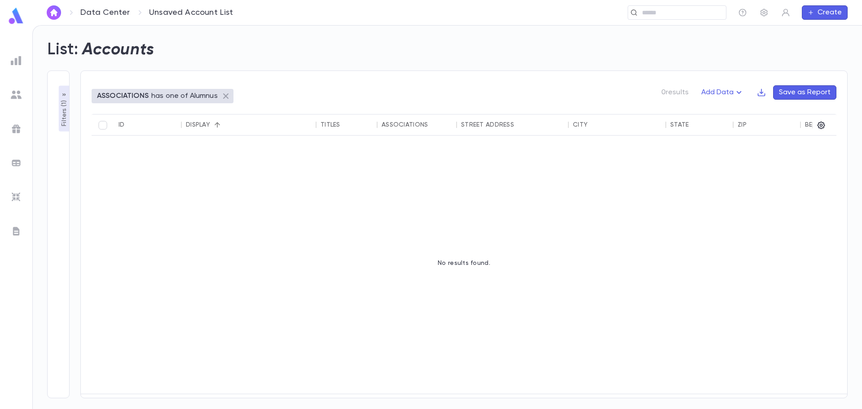
click at [222, 96] on icon at bounding box center [225, 96] width 11 height 11
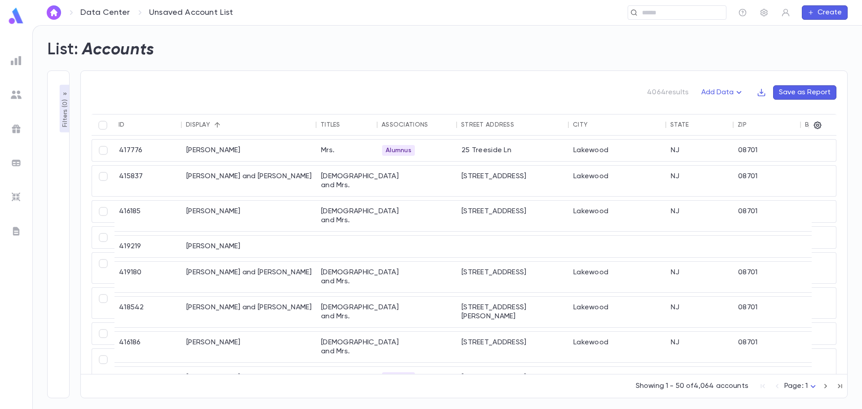
click at [63, 94] on icon "button" at bounding box center [65, 93] width 7 height 7
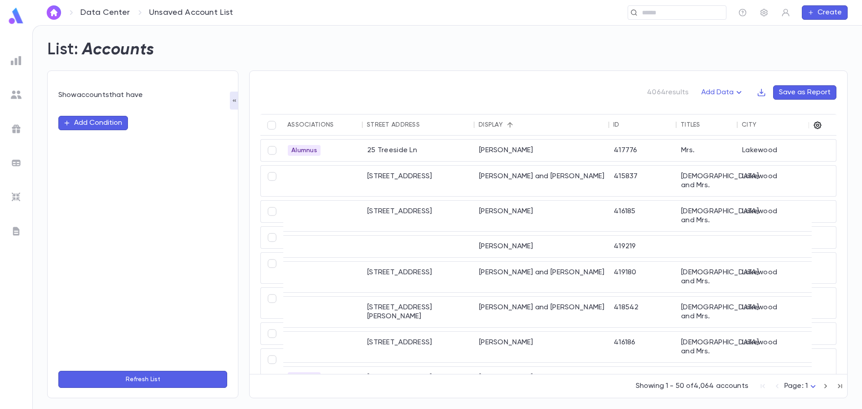
click at [817, 128] on icon "button" at bounding box center [818, 126] width 8 height 8
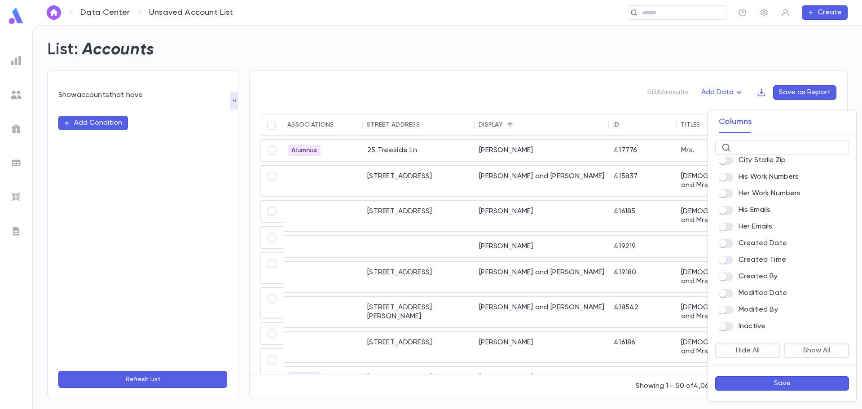
scroll to position [164, 0]
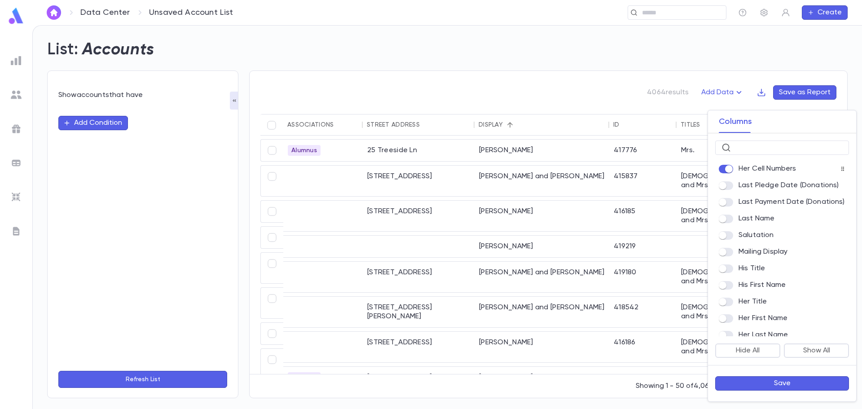
click at [636, 123] on div at bounding box center [431, 204] width 862 height 409
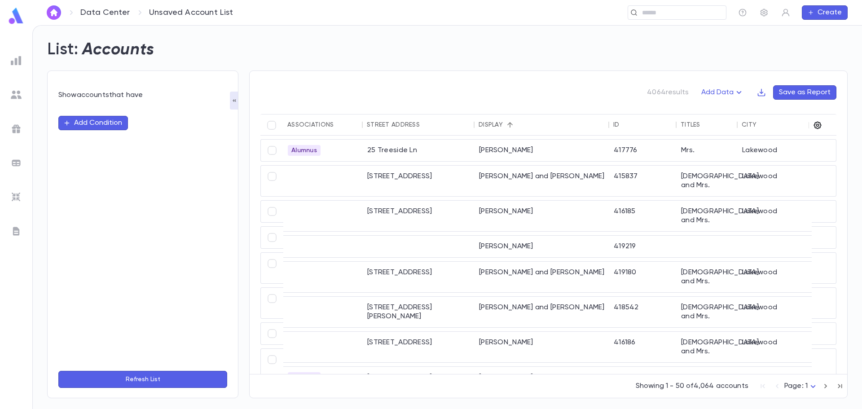
click at [818, 126] on icon "button" at bounding box center [818, 126] width 8 height 8
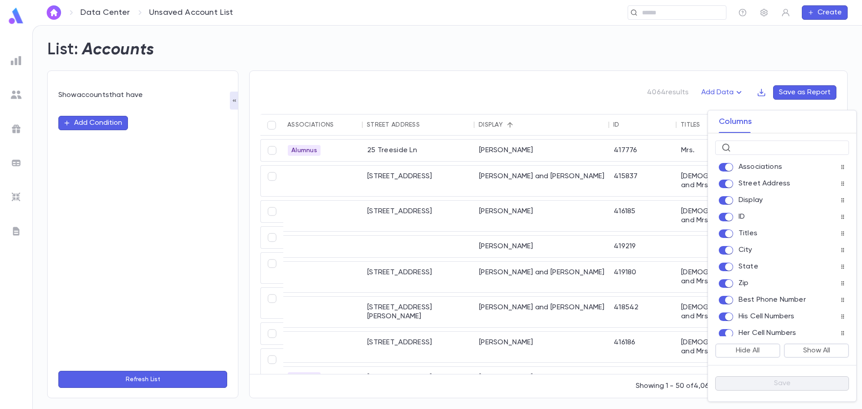
click at [668, 127] on div at bounding box center [431, 204] width 862 height 409
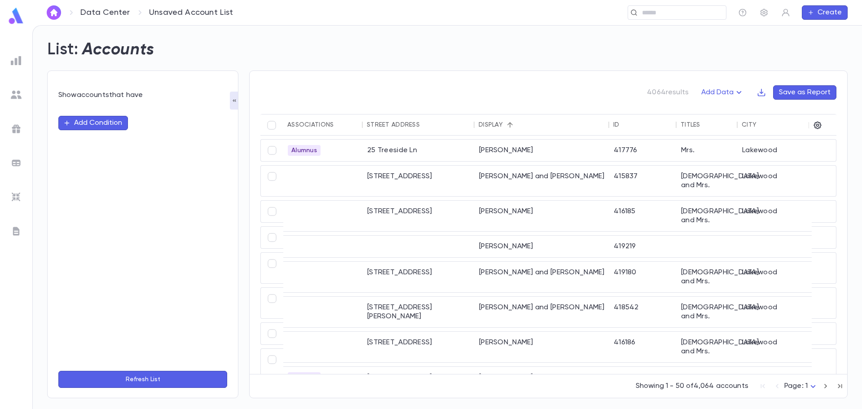
click at [806, 93] on button "Save as Report" at bounding box center [804, 92] width 63 height 14
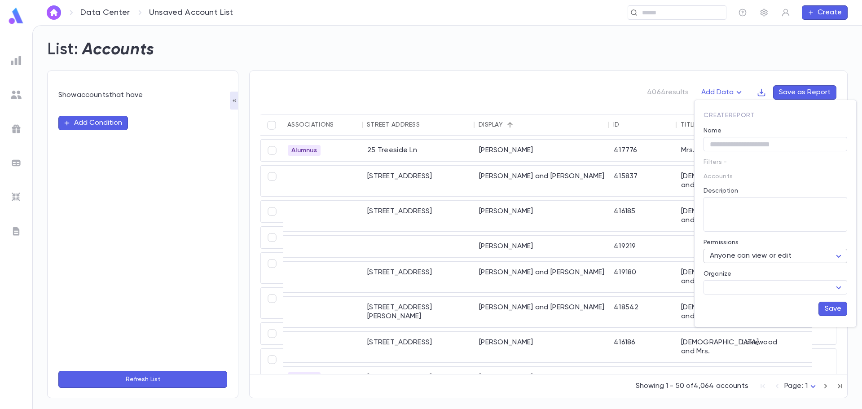
click at [839, 258] on body "Data Center Unsaved Account List ​ Create List: Accounts Show accounts that hav…" at bounding box center [431, 217] width 862 height 384
click at [710, 321] on div at bounding box center [431, 204] width 862 height 409
click at [844, 289] on body "Data Center Unsaved Account List ​ Create List: Accounts Show accounts that hav…" at bounding box center [431, 217] width 862 height 384
click at [625, 95] on div at bounding box center [431, 204] width 862 height 409
click at [838, 313] on button "Save" at bounding box center [833, 309] width 29 height 14
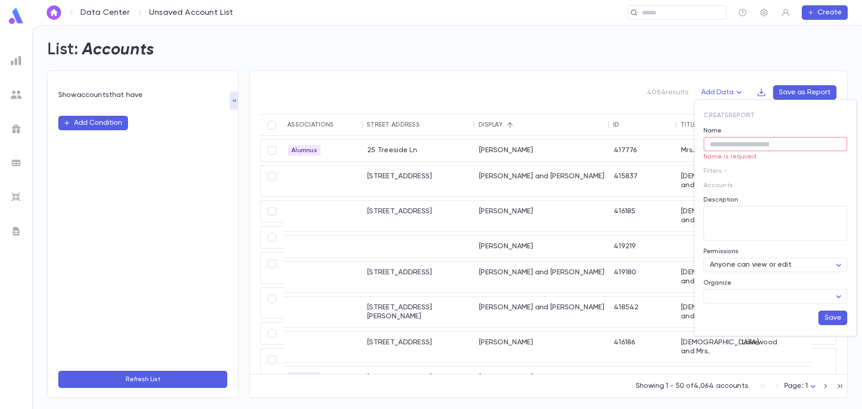
drag, startPoint x: 644, startPoint y: 105, endPoint x: 652, endPoint y: 100, distance: 9.3
click at [648, 103] on div at bounding box center [431, 204] width 862 height 409
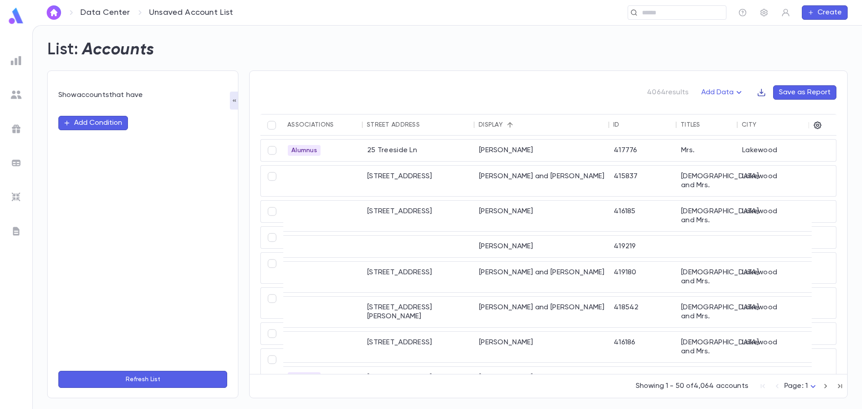
click at [763, 94] on icon "button" at bounding box center [761, 92] width 9 height 9
click at [726, 104] on div at bounding box center [431, 204] width 862 height 409
click at [741, 93] on icon "button" at bounding box center [739, 92] width 5 height 3
click at [274, 211] on div at bounding box center [431, 204] width 862 height 409
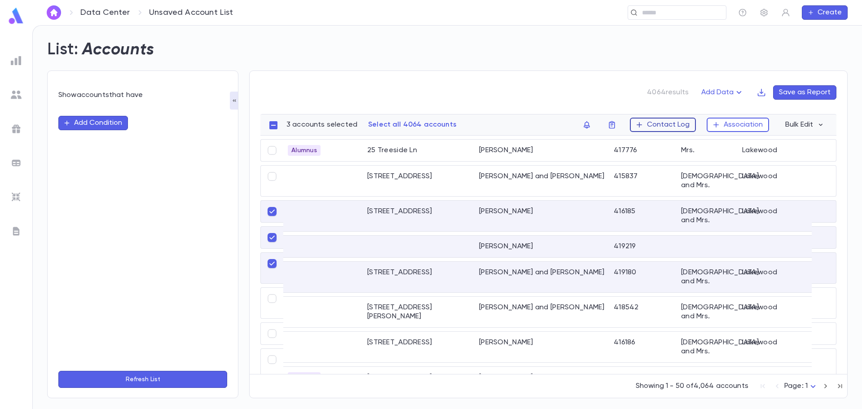
click at [652, 123] on button "Contact Log" at bounding box center [663, 125] width 66 height 14
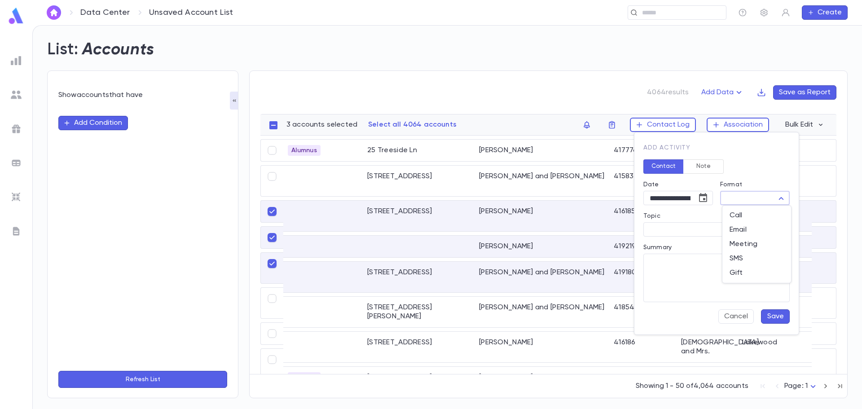
drag, startPoint x: 760, startPoint y: 198, endPoint x: 760, endPoint y: 207, distance: 9.4
click at [759, 198] on body "Data Center Unsaved Account List ​ Create List: Accounts Show accounts that hav…" at bounding box center [431, 217] width 862 height 384
click at [575, 153] on div at bounding box center [431, 204] width 862 height 409
click at [820, 123] on div at bounding box center [431, 204] width 862 height 409
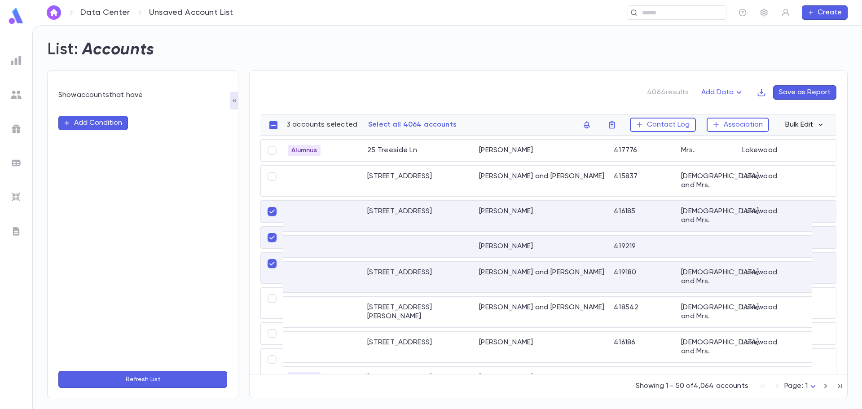
click at [807, 129] on button "Bulk Edit" at bounding box center [804, 125] width 49 height 14
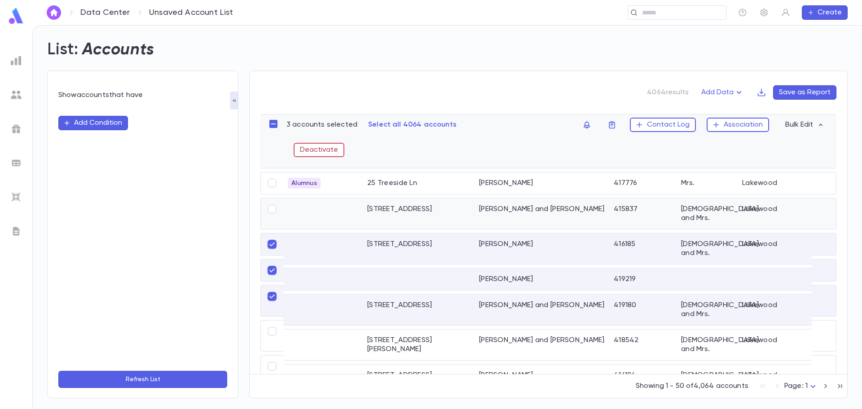
click at [581, 213] on div "Abecasis, Yosef and Rivky" at bounding box center [542, 213] width 135 height 31
click at [18, 63] on img at bounding box center [16, 60] width 11 height 11
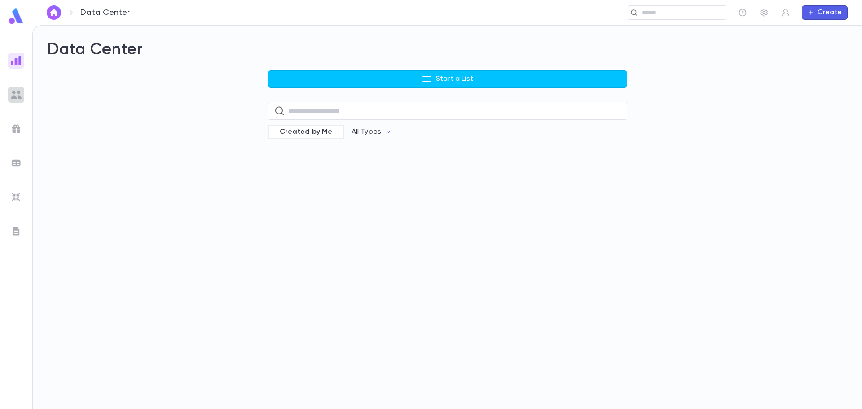
click at [15, 92] on img at bounding box center [16, 94] width 11 height 11
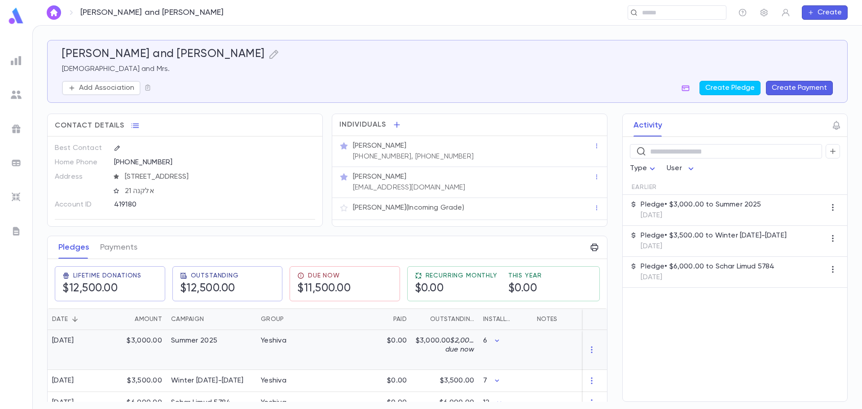
click at [160, 355] on div "$3,000.00" at bounding box center [137, 350] width 58 height 40
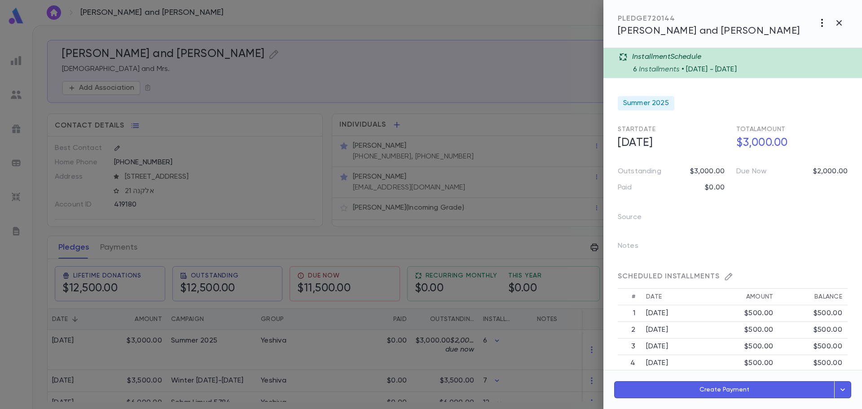
click at [823, 28] on icon "button" at bounding box center [822, 23] width 11 height 11
click at [494, 87] on div at bounding box center [431, 204] width 862 height 409
click at [841, 23] on icon "button" at bounding box center [839, 23] width 11 height 11
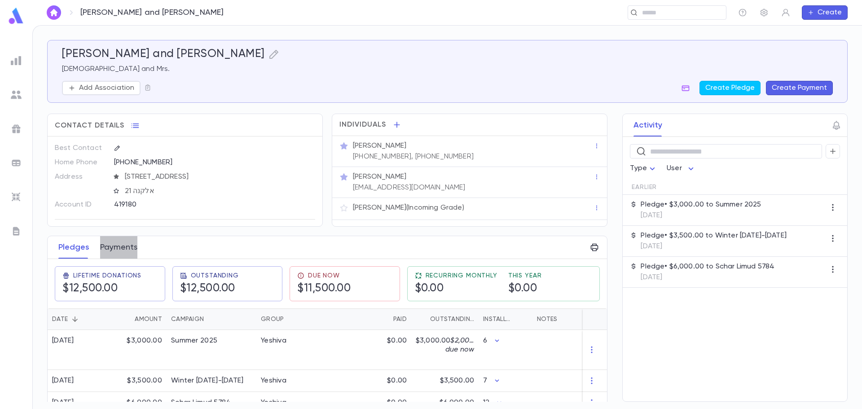
click at [121, 244] on button "Payments" at bounding box center [118, 247] width 37 height 22
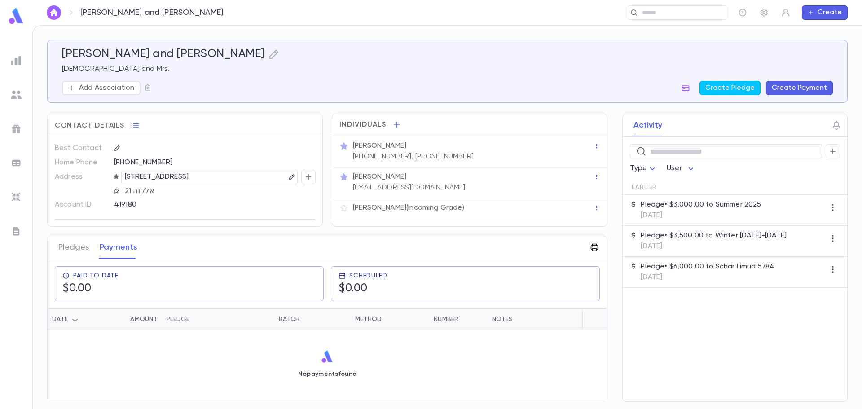
click at [596, 251] on icon "button" at bounding box center [595, 248] width 8 height 8
click at [623, 266] on p "Annual Summary" at bounding box center [624, 265] width 55 height 9
click at [469, 256] on div at bounding box center [431, 204] width 862 height 409
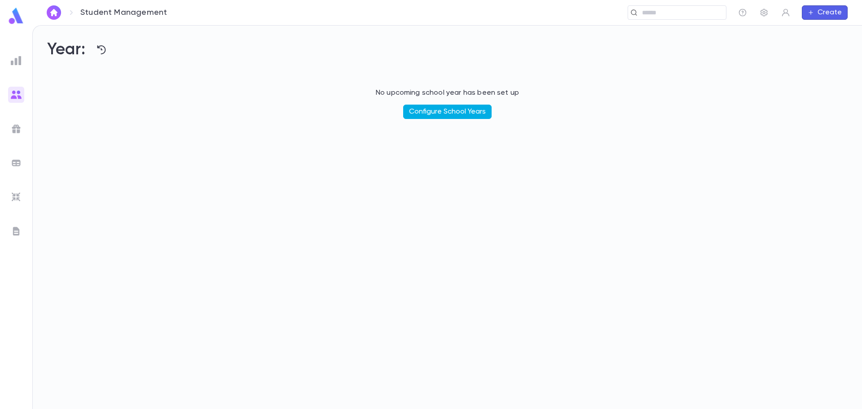
click at [425, 109] on button "Configure School Years" at bounding box center [447, 112] width 88 height 14
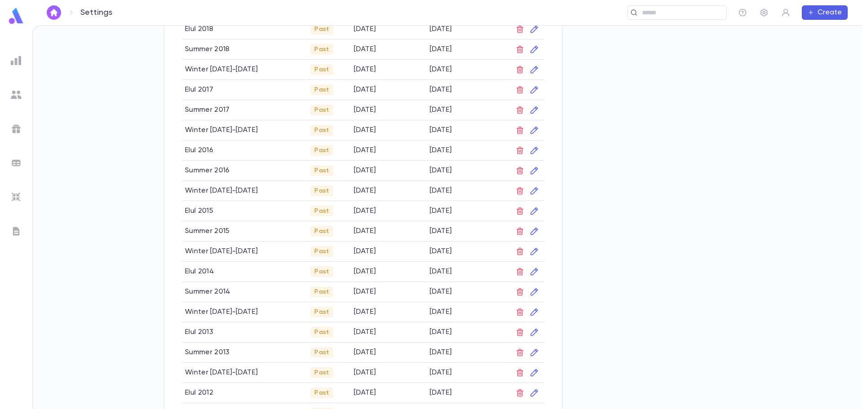
scroll to position [629, 0]
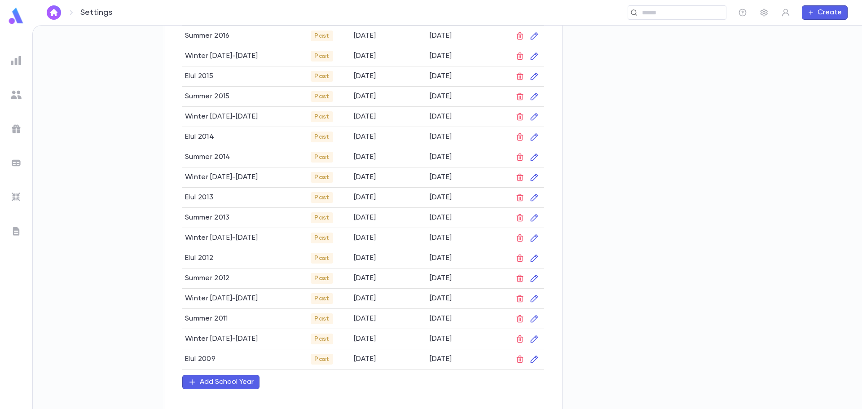
click at [16, 97] on img at bounding box center [16, 94] width 11 height 11
